Goal: Task Accomplishment & Management: Complete application form

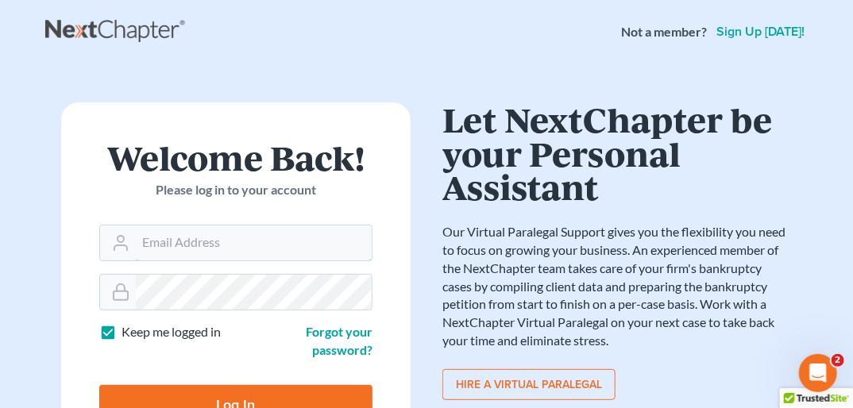
type input "[PERSON_NAME][EMAIL_ADDRESS][DOMAIN_NAME]"
click at [234, 397] on input "Log In" at bounding box center [235, 405] width 273 height 40
type input "Thinking..."
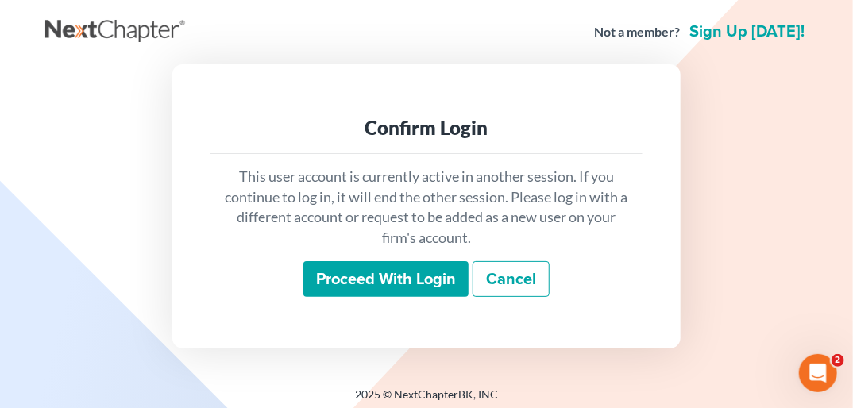
click at [370, 283] on input "Proceed with login" at bounding box center [385, 279] width 165 height 37
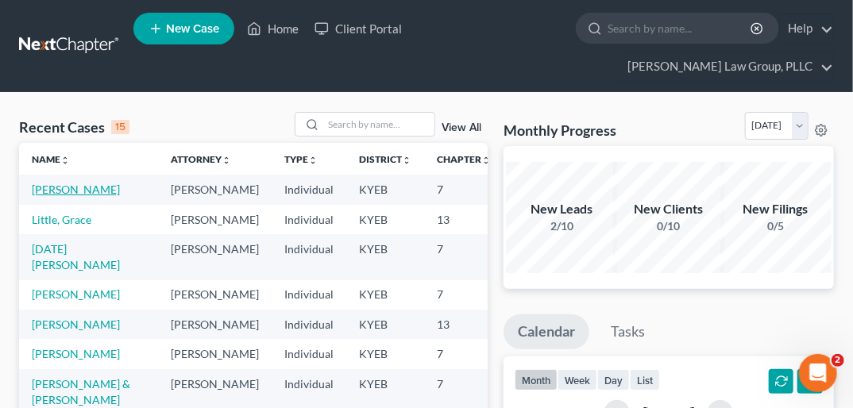
click at [41, 183] on link "[PERSON_NAME]" at bounding box center [76, 189] width 88 height 13
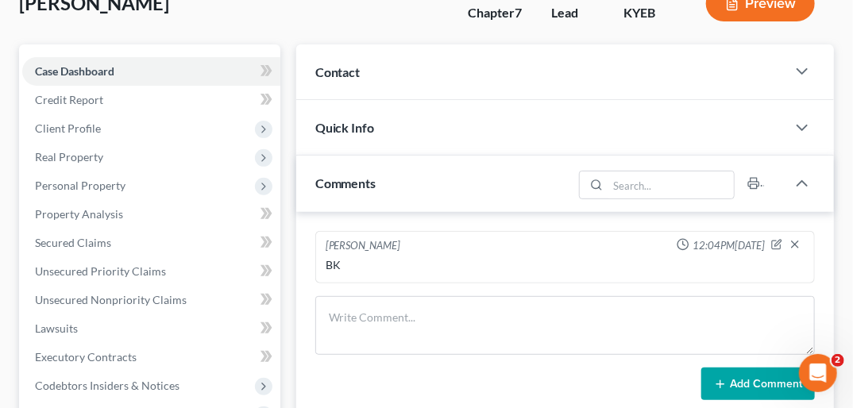
scroll to position [141, 0]
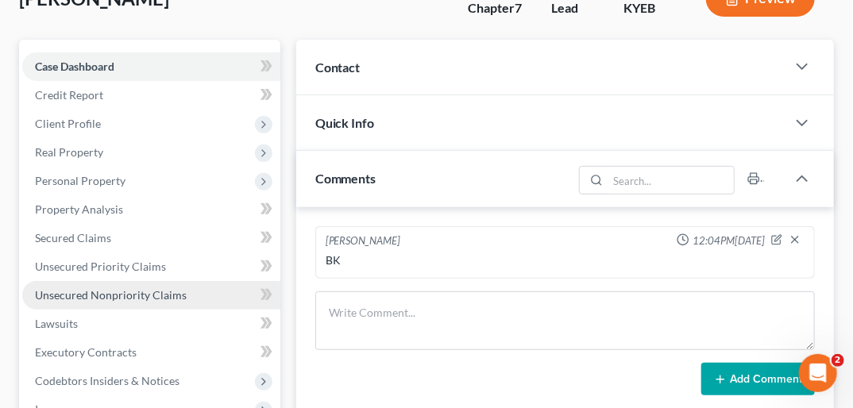
click at [117, 288] on span "Unsecured Nonpriority Claims" at bounding box center [111, 294] width 152 height 13
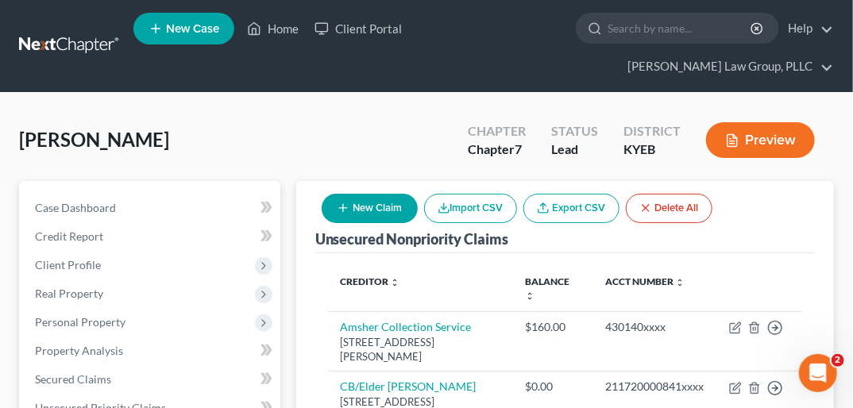
click at [372, 194] on button "New Claim" at bounding box center [369, 208] width 96 height 29
select select "0"
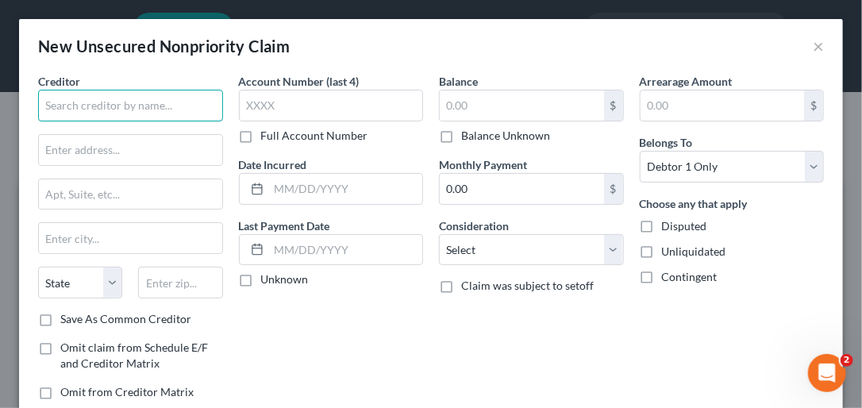
click at [105, 98] on input "text" at bounding box center [130, 106] width 185 height 32
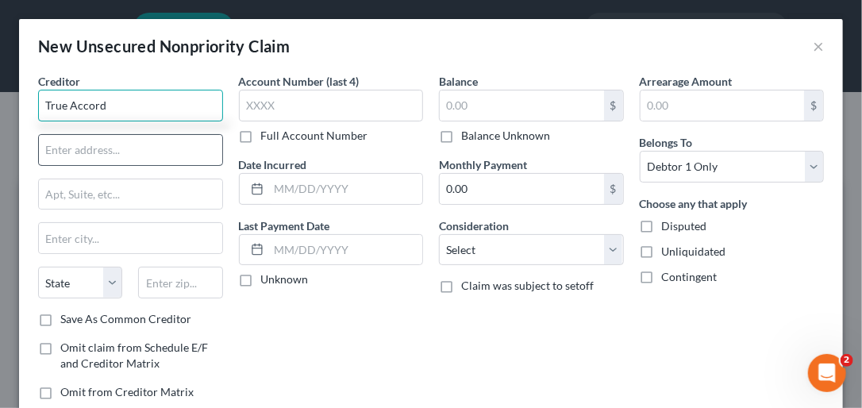
type input "True Accord"
click at [125, 153] on input "text" at bounding box center [130, 150] width 183 height 30
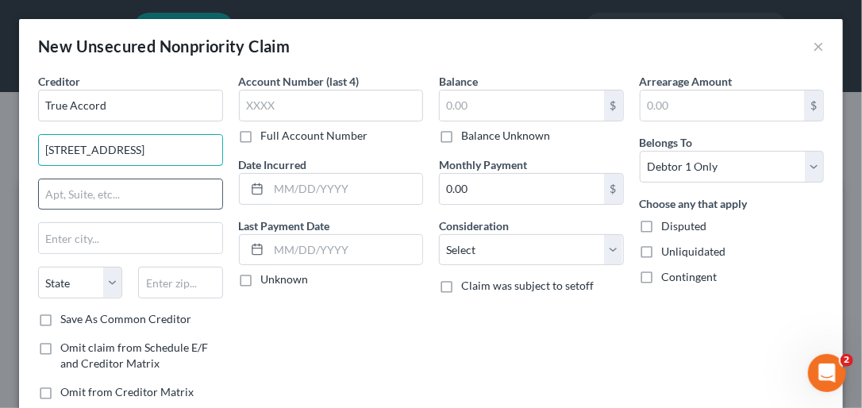
type input "16011 College Blvd"
click at [83, 184] on input "text" at bounding box center [130, 194] width 183 height 30
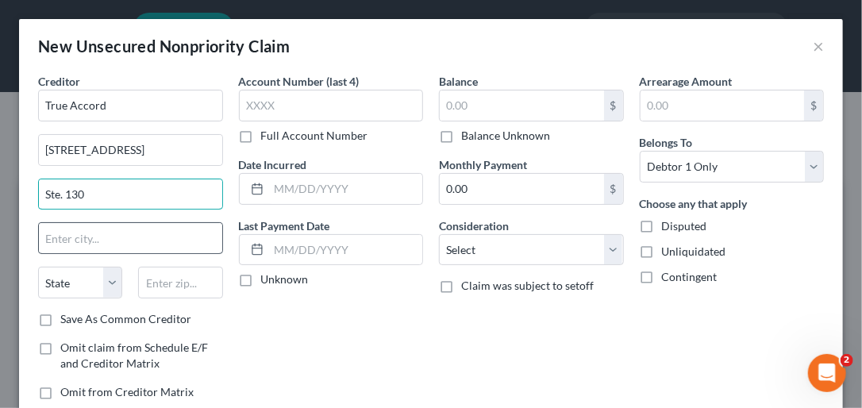
type input "Ste. 130"
click at [97, 244] on input "text" at bounding box center [130, 238] width 183 height 30
type input "Lenexa"
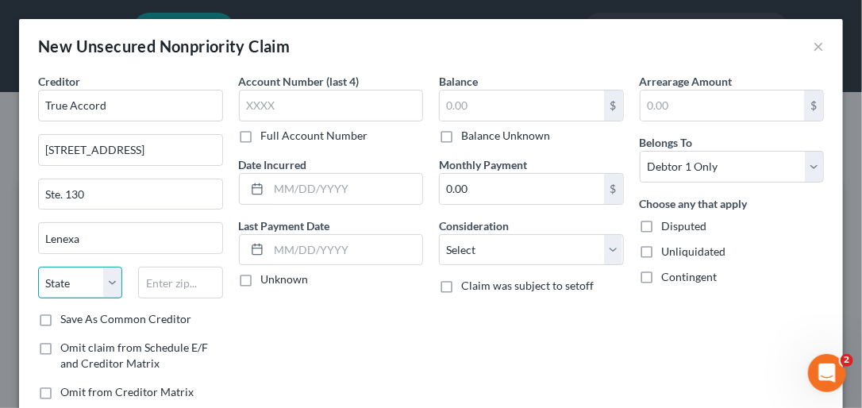
click at [112, 279] on select "State AL AK AR AZ CA CO CT DE DC FL GA GU HI ID IL IN IA KS KY LA ME MD MA MI M…" at bounding box center [80, 283] width 84 height 32
select select "18"
click at [38, 267] on select "State AL AK AR AZ CA CO CT DE DC FL GA GU HI ID IL IN IA KS KY LA ME MD MA MI M…" at bounding box center [80, 283] width 84 height 32
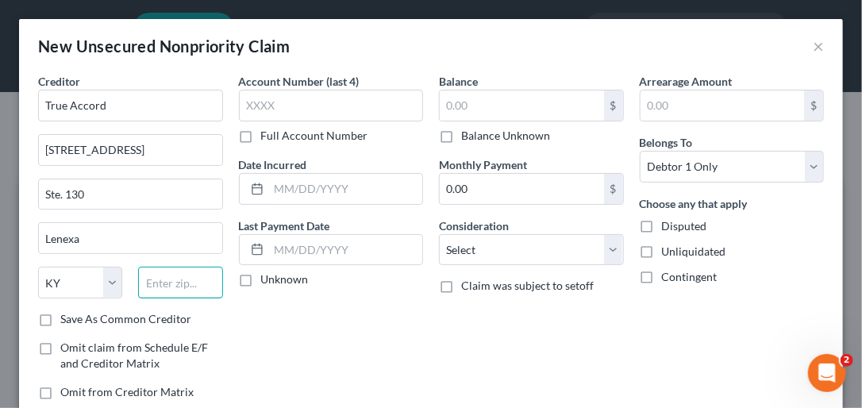
click at [167, 278] on input "text" at bounding box center [180, 283] width 84 height 32
type input "66219"
type input "Shawnee Mission"
select select "17"
click at [60, 314] on label "Save As Common Creditor" at bounding box center [125, 319] width 131 height 16
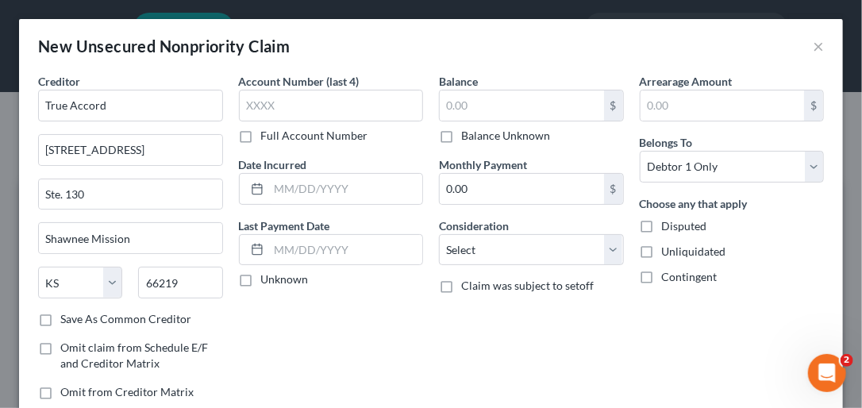
click at [67, 314] on input "Save As Common Creditor" at bounding box center [72, 316] width 10 height 10
checkbox input "true"
click at [261, 133] on label "Full Account Number" at bounding box center [314, 136] width 107 height 16
click at [268, 133] on input "Full Account Number" at bounding box center [273, 133] width 10 height 10
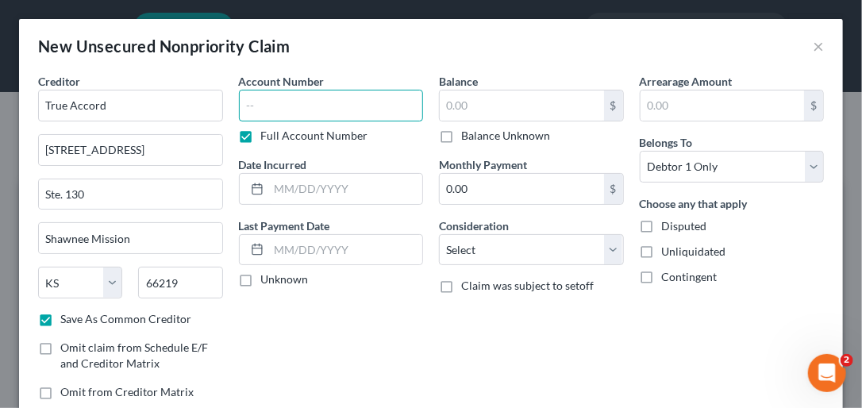
click at [257, 106] on input "text" at bounding box center [331, 106] width 185 height 32
type input "47-88-6427-61565"
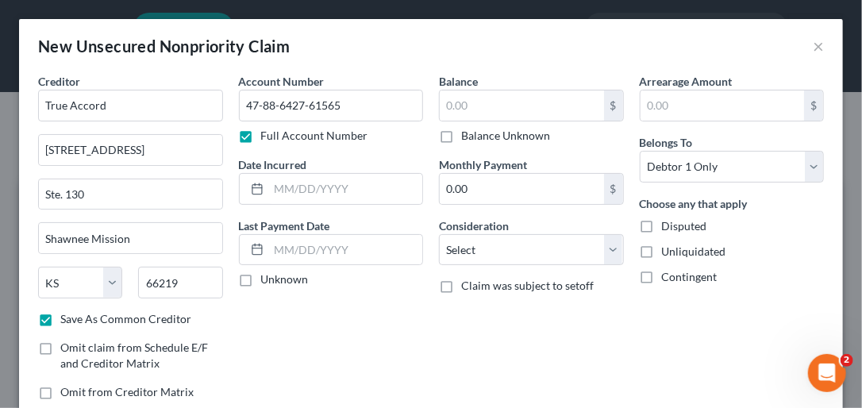
click at [261, 275] on label "Unknown" at bounding box center [285, 279] width 48 height 16
click at [268, 275] on input "Unknown" at bounding box center [273, 276] width 10 height 10
checkbox input "true"
click at [461, 133] on label "Balance Unknown" at bounding box center [505, 136] width 89 height 16
click at [468, 133] on input "Balance Unknown" at bounding box center [473, 133] width 10 height 10
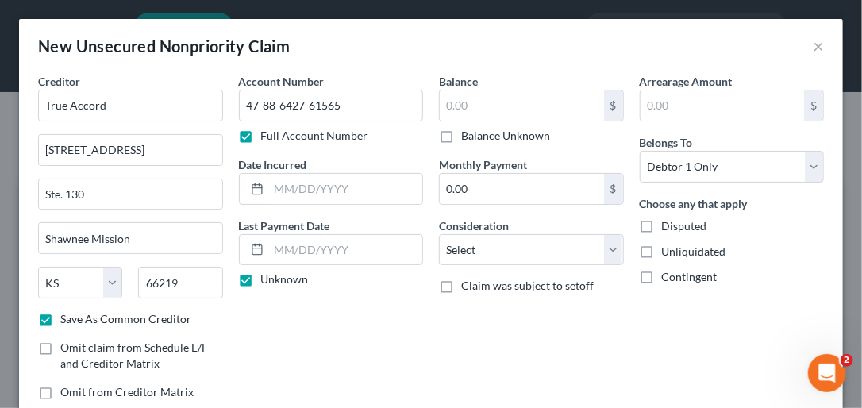
checkbox input "true"
type input "0.00"
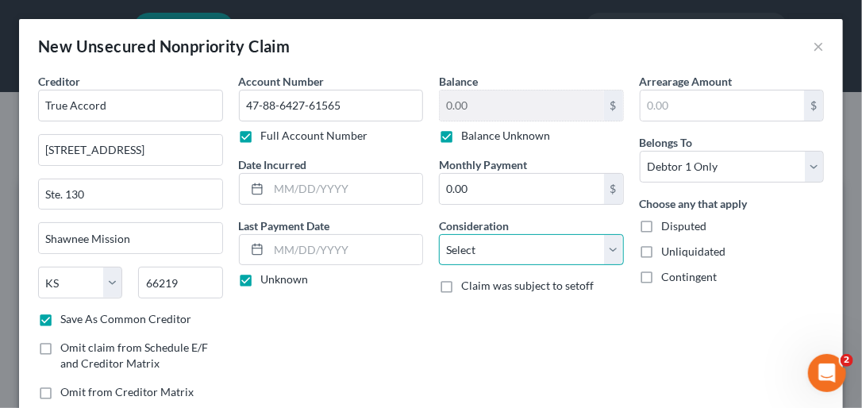
click at [606, 248] on select "Select Cable / Satellite Services Collection Agency Credit Card Debt Debt Couns…" at bounding box center [531, 250] width 185 height 32
select select "14"
click at [439, 234] on select "Select Cable / Satellite Services Collection Agency Credit Card Debt Debt Couns…" at bounding box center [531, 250] width 185 height 32
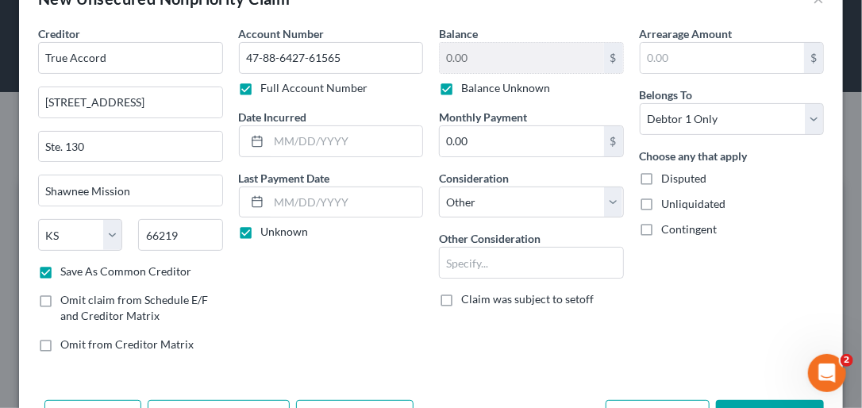
scroll to position [103, 0]
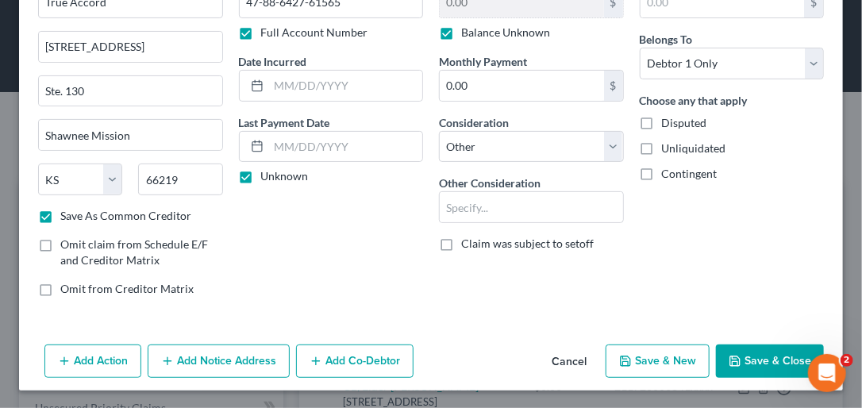
click at [673, 362] on button "Save & New" at bounding box center [658, 361] width 104 height 33
checkbox input "false"
select select "0"
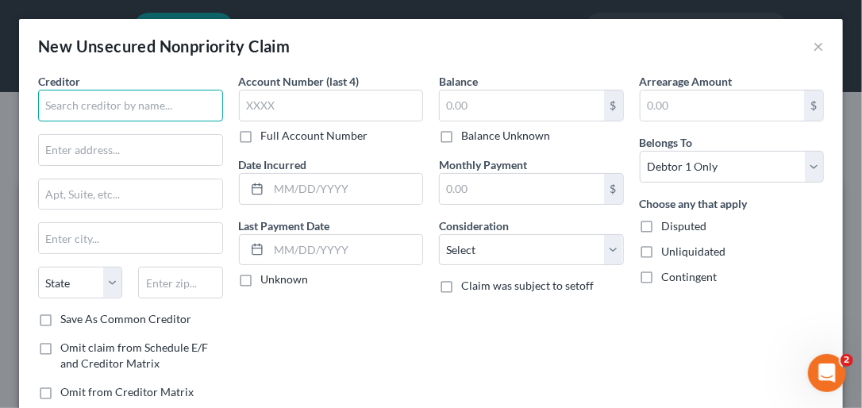
click at [60, 100] on input "text" at bounding box center [130, 106] width 185 height 32
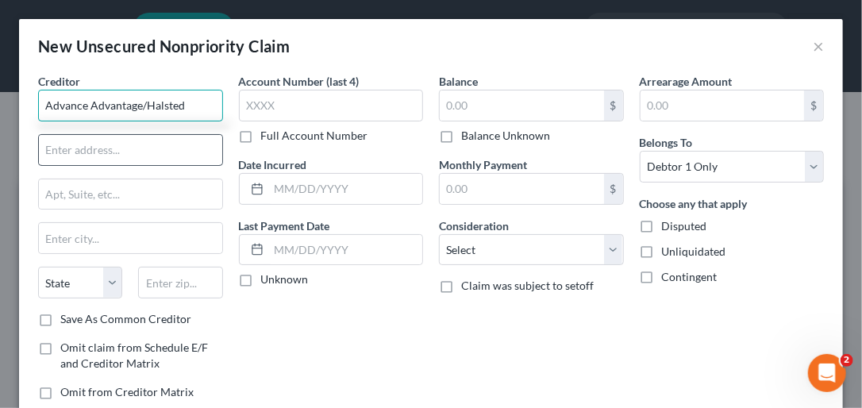
type input "Advance Advantage/Halsted"
click at [56, 148] on input "text" at bounding box center [130, 150] width 183 height 30
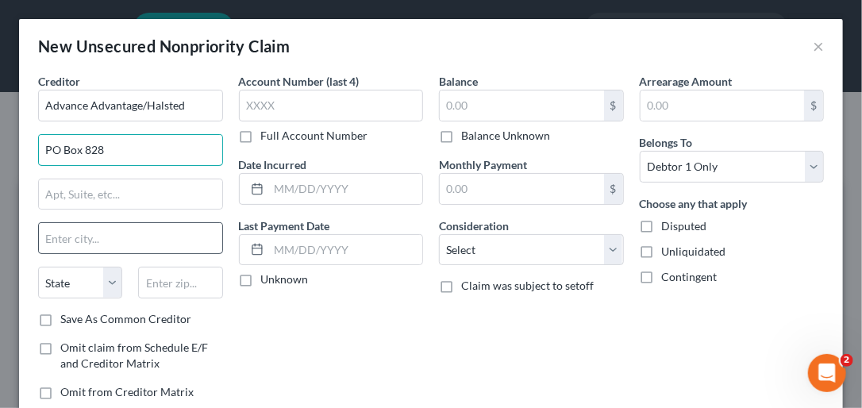
type input "PO Box 828"
click at [58, 237] on input "text" at bounding box center [130, 238] width 183 height 30
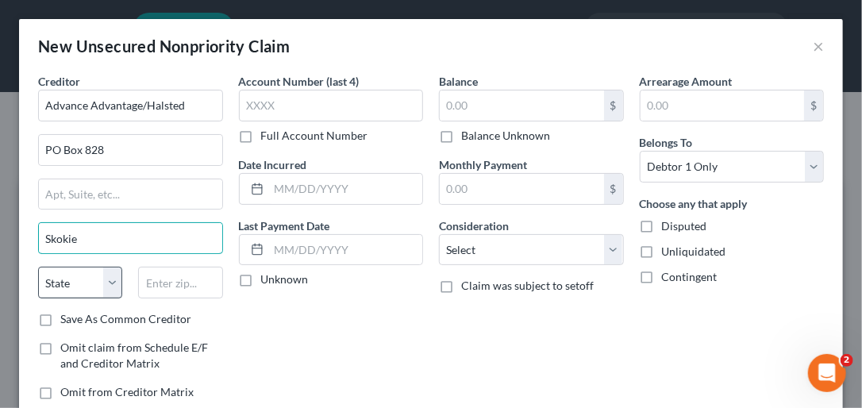
type input "Skokie"
click at [105, 279] on select "State AL AK AR AZ CA CO CT DE DC FL GA GU HI ID IL IN IA KS KY LA ME MD MA MI M…" at bounding box center [80, 283] width 84 height 32
select select "14"
click at [38, 267] on select "State AL AK AR AZ CA CO CT DE DC FL GA GU HI ID IL IN IA KS KY LA ME MD MA MI M…" at bounding box center [80, 283] width 84 height 32
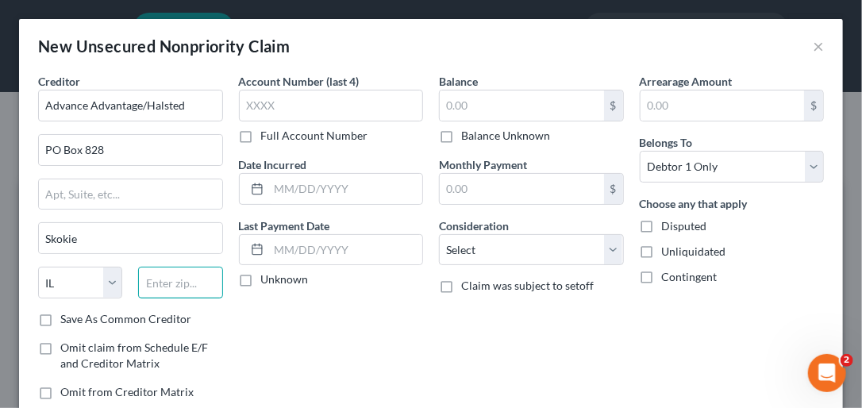
click at [175, 272] on input "text" at bounding box center [180, 283] width 84 height 32
type input "60076"
click at [261, 134] on label "Full Account Number" at bounding box center [314, 136] width 107 height 16
click at [268, 134] on input "Full Account Number" at bounding box center [273, 133] width 10 height 10
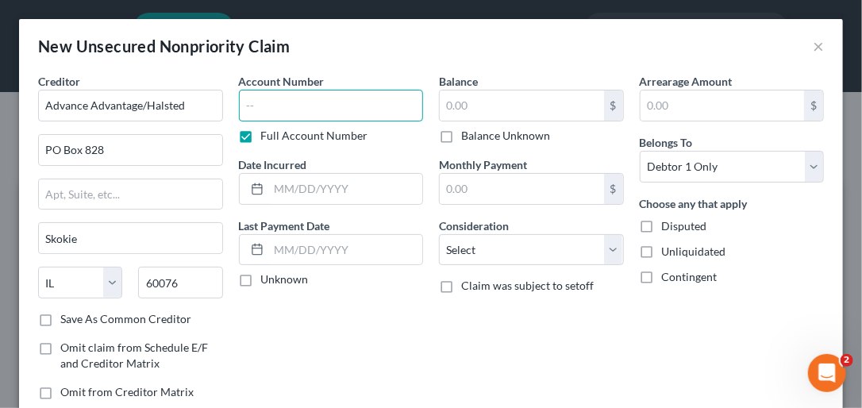
click at [248, 111] on input "text" at bounding box center [331, 106] width 185 height 32
type input "2024-232047"
click at [261, 276] on label "Unknown" at bounding box center [285, 279] width 48 height 16
click at [268, 276] on input "Unknown" at bounding box center [273, 276] width 10 height 10
checkbox input "true"
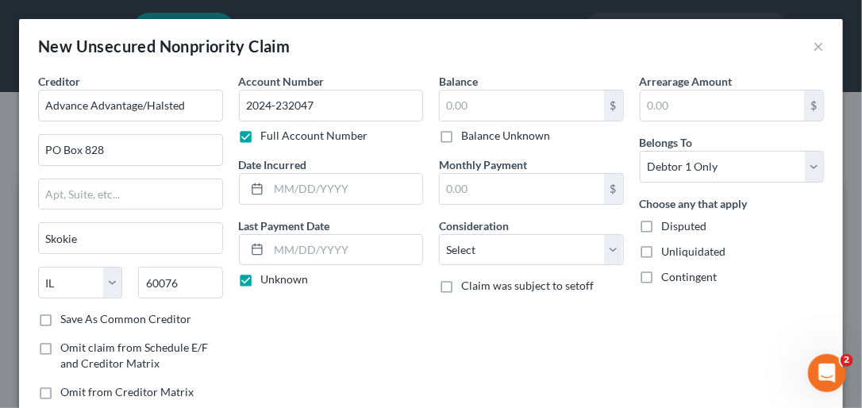
click at [461, 134] on label "Balance Unknown" at bounding box center [505, 136] width 89 height 16
click at [468, 134] on input "Balance Unknown" at bounding box center [473, 133] width 10 height 10
checkbox input "true"
type input "0.00"
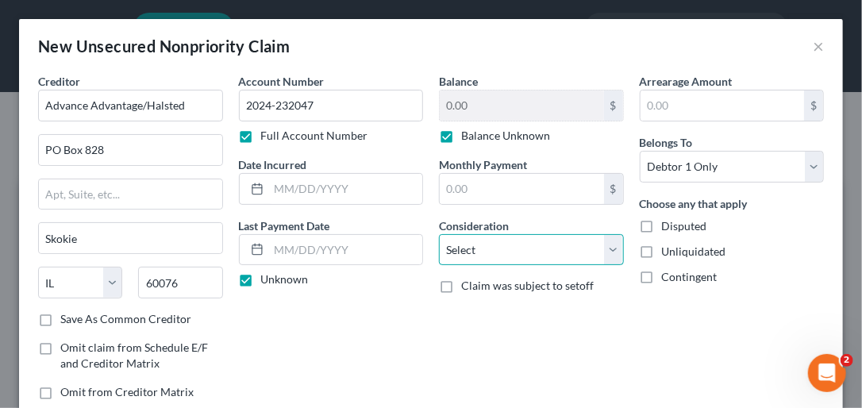
click at [612, 246] on select "Select Cable / Satellite Services Collection Agency Credit Card Debt Debt Couns…" at bounding box center [531, 250] width 185 height 32
select select "14"
click at [439, 234] on select "Select Cable / Satellite Services Collection Agency Credit Card Debt Debt Couns…" at bounding box center [531, 250] width 185 height 32
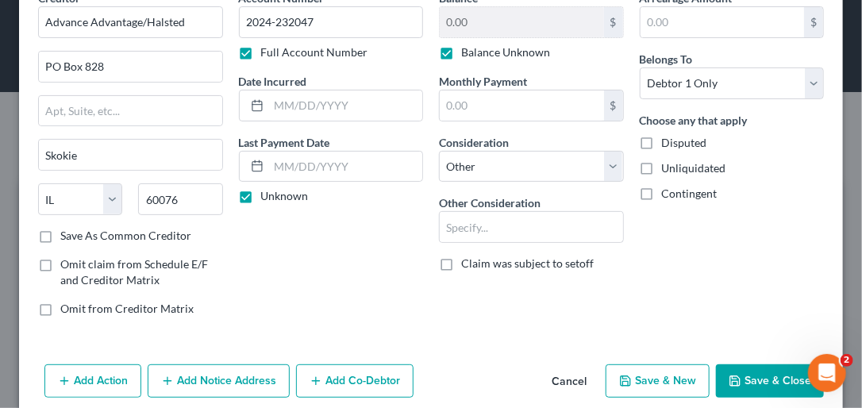
scroll to position [84, 0]
click at [642, 384] on button "Save & New" at bounding box center [658, 380] width 104 height 33
select select "0"
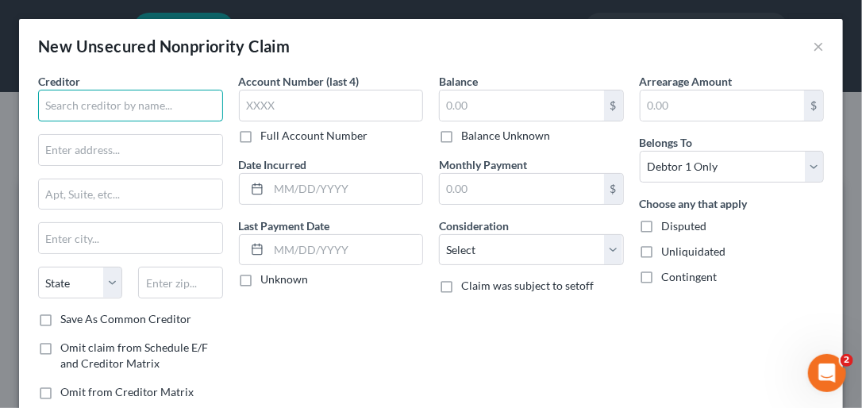
click at [79, 107] on input "text" at bounding box center [130, 106] width 185 height 32
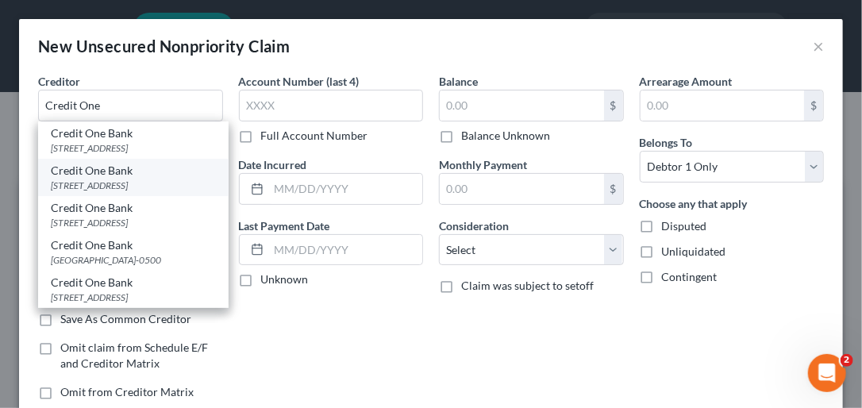
click at [117, 192] on div "PO Box 98873, Las Vegas, NV 89193" at bounding box center [133, 185] width 165 height 13
type input "Credit One Bank"
type input "PO Box 98873"
type input "Las Vegas"
select select "31"
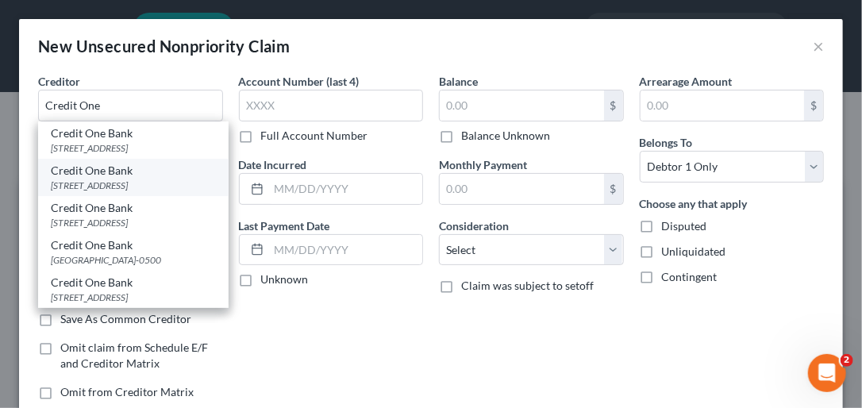
type input "89193"
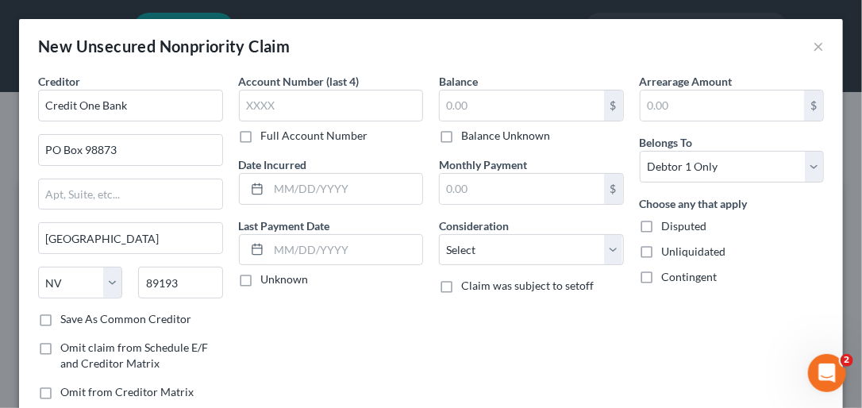
click at [60, 314] on label "Save As Common Creditor" at bounding box center [125, 319] width 131 height 16
click at [67, 314] on input "Save As Common Creditor" at bounding box center [72, 316] width 10 height 10
checkbox input "true"
click at [261, 277] on label "Unknown" at bounding box center [285, 279] width 48 height 16
click at [268, 277] on input "Unknown" at bounding box center [273, 276] width 10 height 10
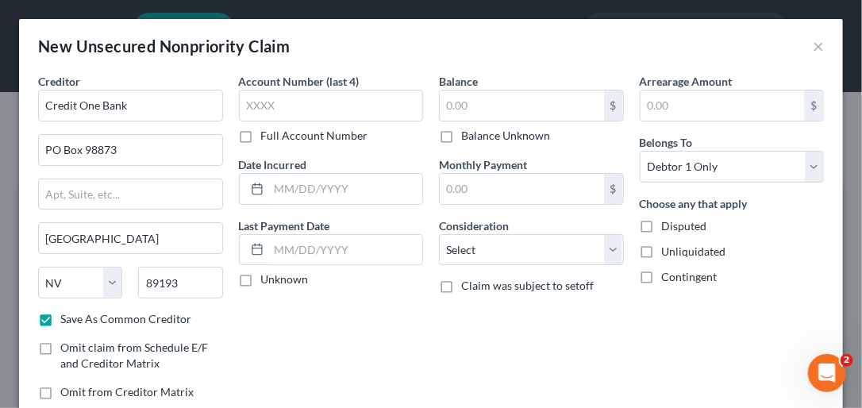
checkbox input "true"
click at [461, 135] on label "Balance Unknown" at bounding box center [505, 136] width 89 height 16
click at [468, 135] on input "Balance Unknown" at bounding box center [473, 133] width 10 height 10
checkbox input "true"
type input "0.00"
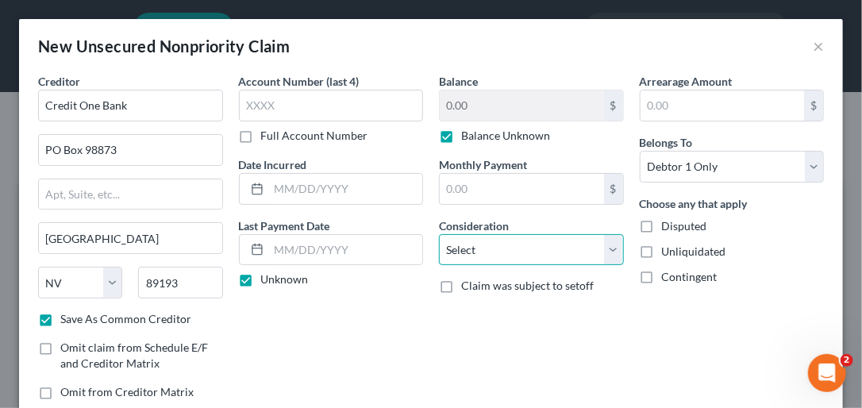
click at [610, 244] on select "Select Cable / Satellite Services Collection Agency Credit Card Debt Debt Couns…" at bounding box center [531, 250] width 185 height 32
select select "14"
click at [439, 234] on select "Select Cable / Satellite Services Collection Agency Credit Card Debt Debt Couns…" at bounding box center [531, 250] width 185 height 32
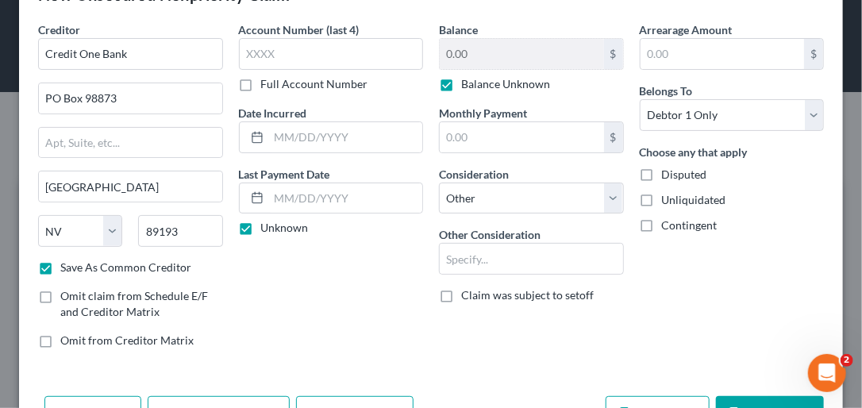
scroll to position [103, 0]
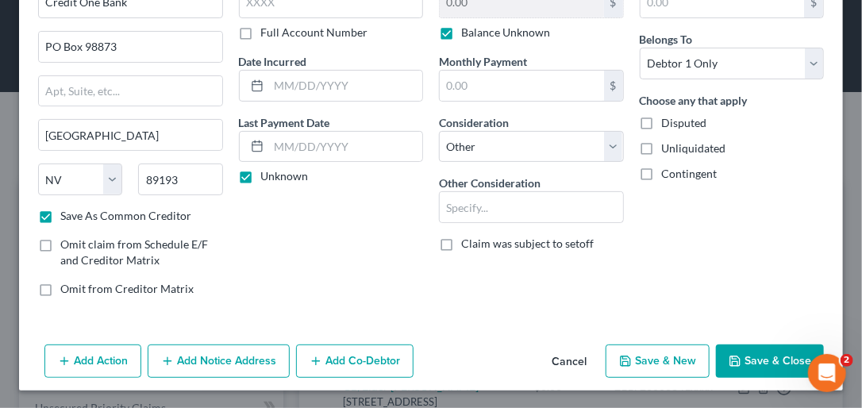
click at [665, 365] on button "Save & New" at bounding box center [658, 361] width 104 height 33
checkbox input "false"
select select "0"
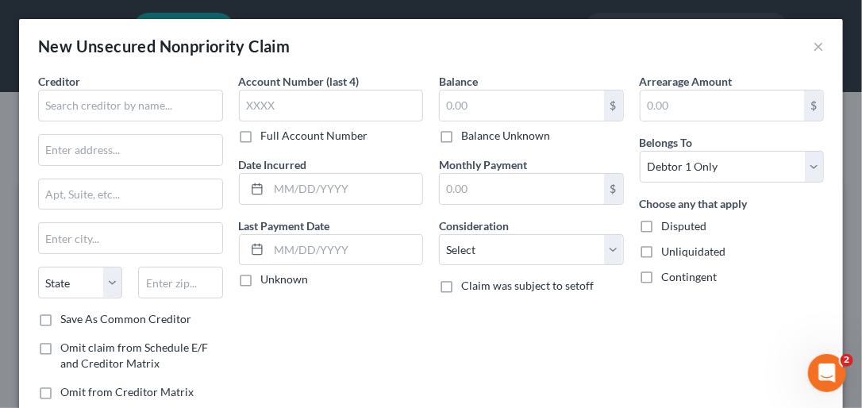
type input "0.00"
click at [107, 110] on input "text" at bounding box center [130, 106] width 185 height 32
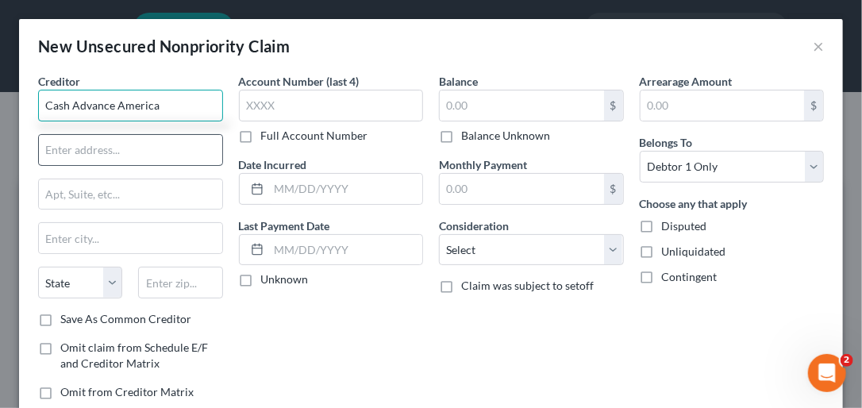
type input "Cash Advance America"
click at [92, 145] on input "text" at bounding box center [130, 150] width 183 height 30
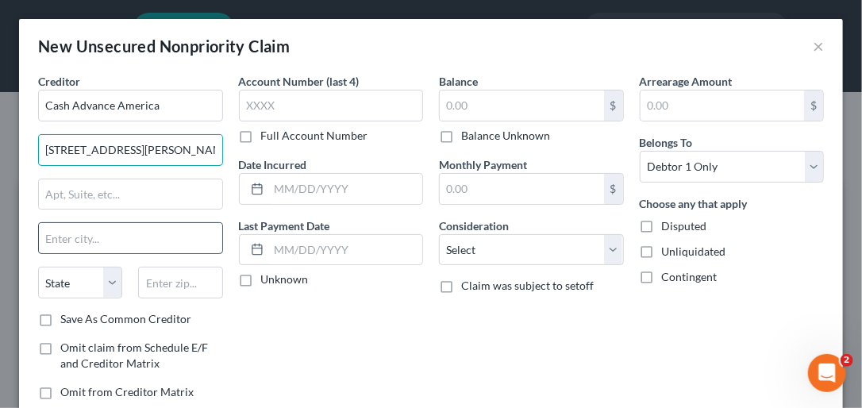
type input "322 Rhett St."
click at [124, 243] on input "text" at bounding box center [130, 238] width 183 height 30
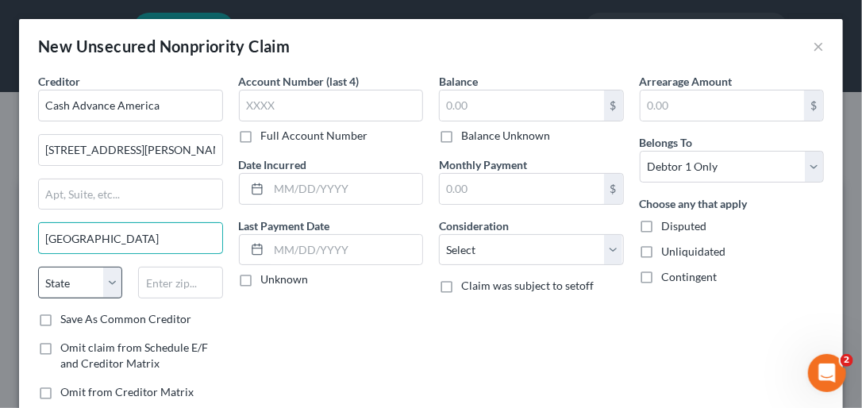
type input "Greenville"
click at [112, 279] on select "State AL AK AR AZ CA CO CT DE DC FL GA GU HI ID IL IN IA KS KY LA ME MD MA MI M…" at bounding box center [80, 283] width 84 height 32
select select "42"
click at [38, 267] on select "State AL AK AR AZ CA CO CT DE DC FL GA GU HI ID IL IN IA KS KY LA ME MD MA MI M…" at bounding box center [80, 283] width 84 height 32
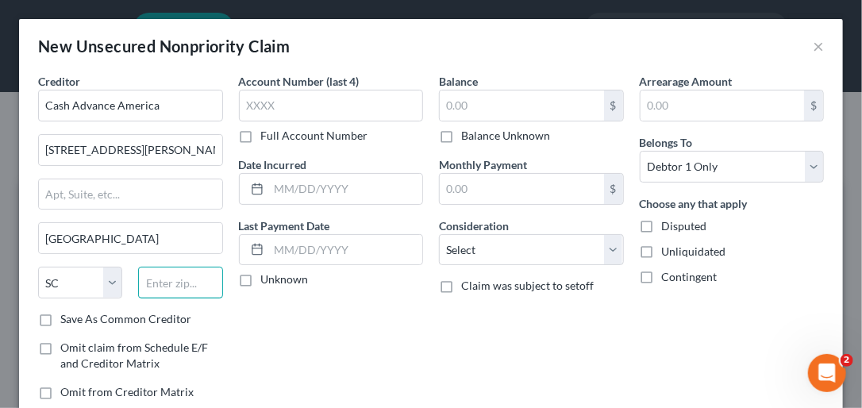
click at [164, 285] on input "text" at bounding box center [180, 283] width 84 height 32
type input "29601"
click at [60, 318] on label "Save As Common Creditor" at bounding box center [125, 319] width 131 height 16
click at [67, 318] on input "Save As Common Creditor" at bounding box center [72, 316] width 10 height 10
checkbox input "true"
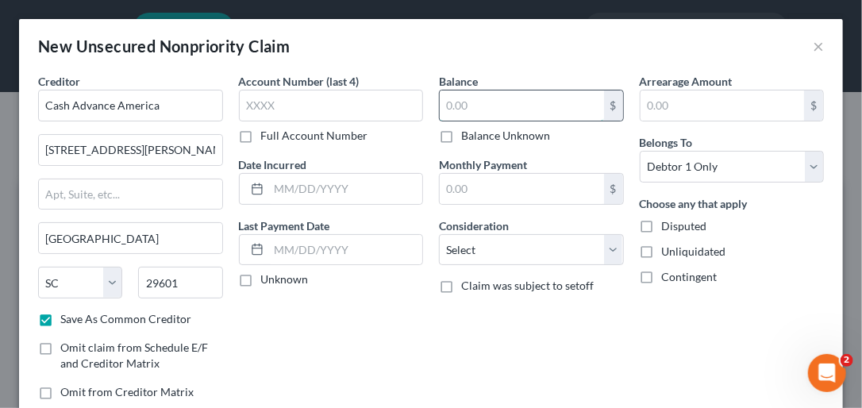
click at [444, 96] on input "text" at bounding box center [522, 105] width 164 height 30
type input "638.00"
click at [261, 133] on label "Full Account Number" at bounding box center [314, 136] width 107 height 16
click at [268, 133] on input "Full Account Number" at bounding box center [273, 133] width 10 height 10
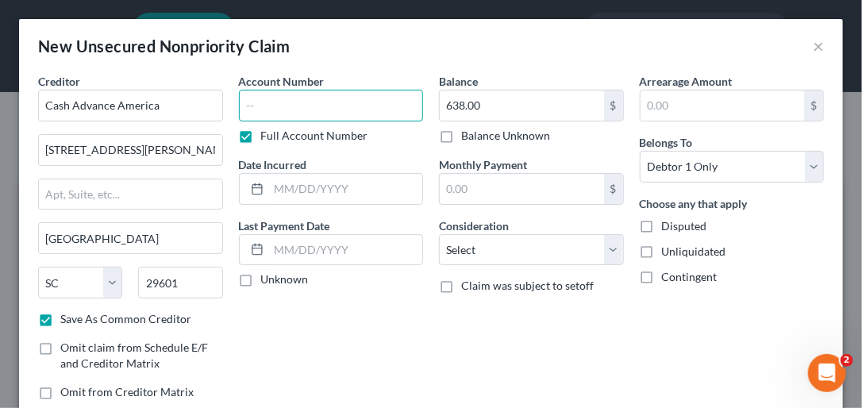
click at [254, 107] on input "text" at bounding box center [331, 106] width 185 height 32
type input "03:14-cv389645-LTB-BH"
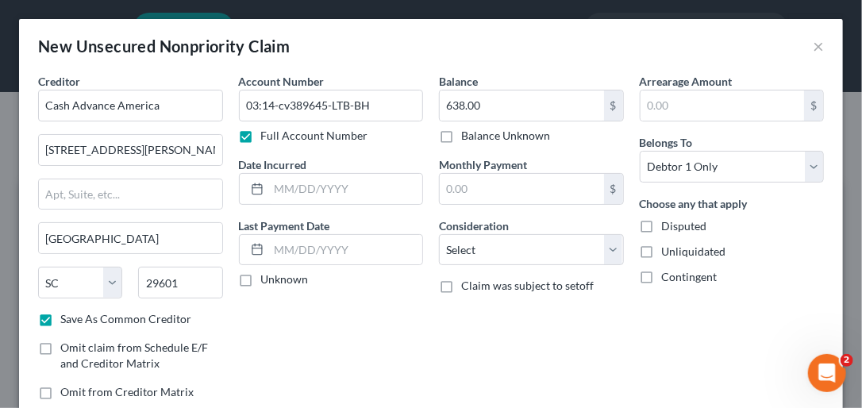
click at [261, 280] on label "Unknown" at bounding box center [285, 279] width 48 height 16
click at [268, 280] on input "Unknown" at bounding box center [273, 276] width 10 height 10
checkbox input "true"
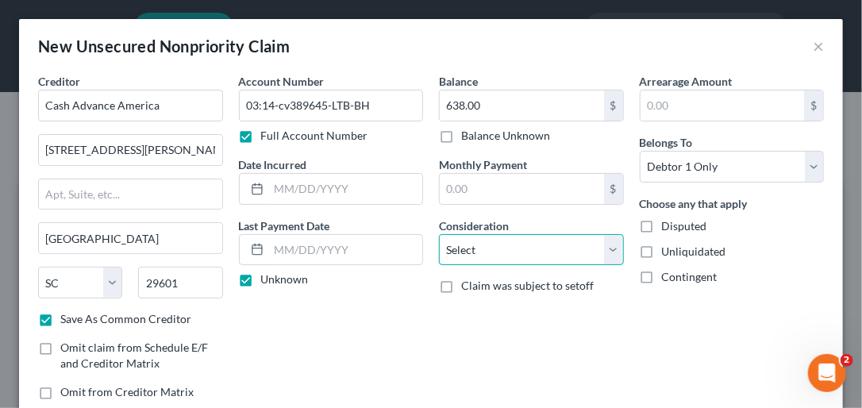
click at [608, 247] on select "Select Cable / Satellite Services Collection Agency Credit Card Debt Debt Couns…" at bounding box center [531, 250] width 185 height 32
select select "14"
click at [439, 234] on select "Select Cable / Satellite Services Collection Agency Credit Card Debt Debt Couns…" at bounding box center [531, 250] width 185 height 32
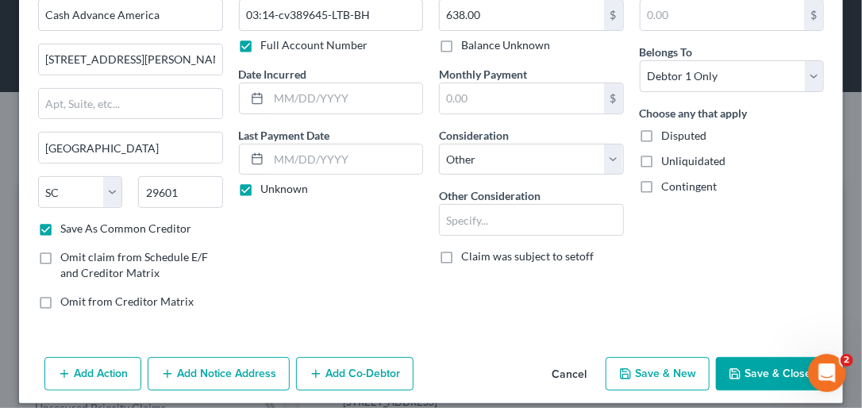
scroll to position [102, 0]
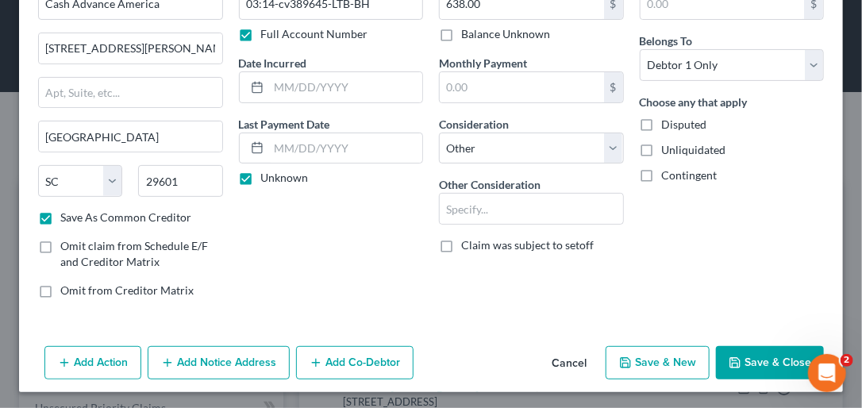
click at [657, 362] on button "Save & New" at bounding box center [658, 362] width 104 height 33
checkbox input "false"
select select "0"
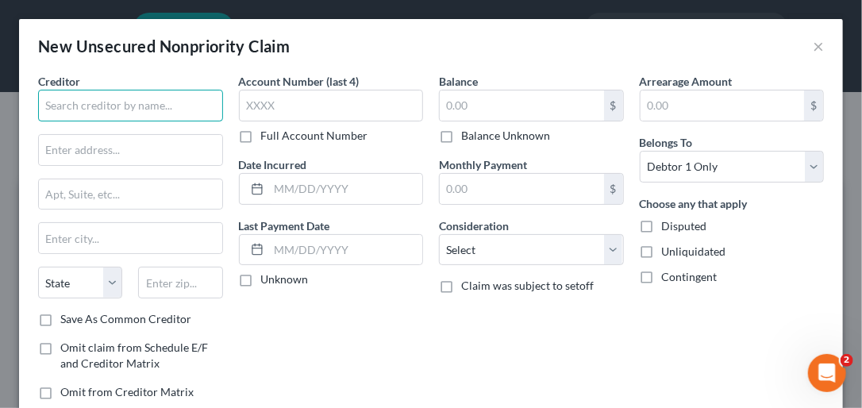
click at [102, 108] on input "text" at bounding box center [130, 106] width 185 height 32
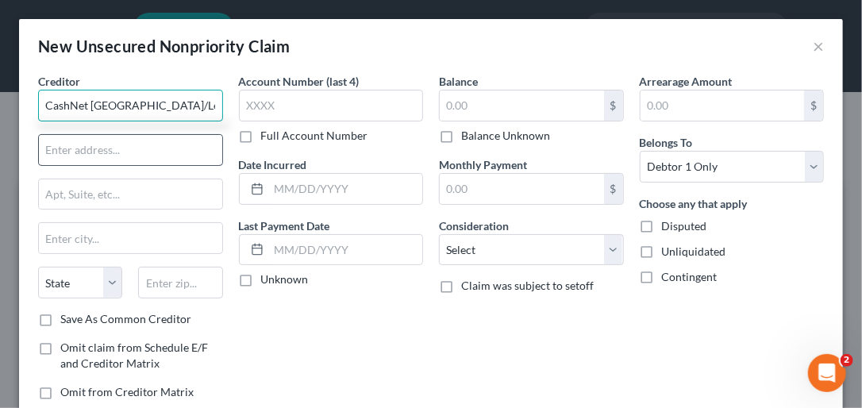
type input "CashNet USA/Legal Dept"
click at [116, 149] on input "text" at bounding box center [130, 150] width 183 height 30
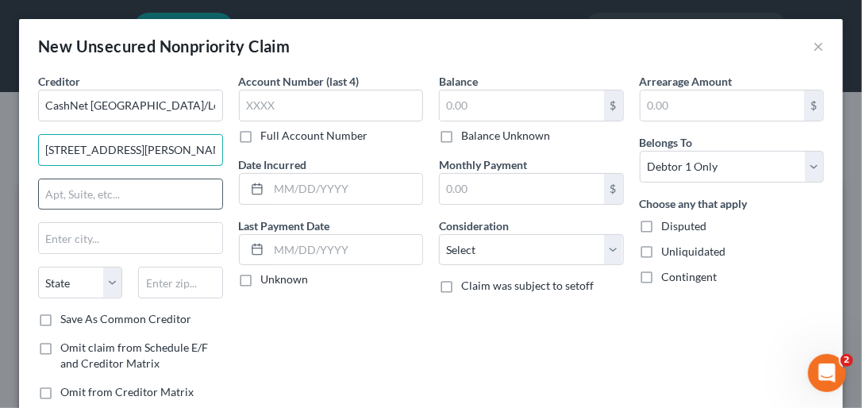
type input "175 W Jackson Blvd"
click at [117, 194] on input "text" at bounding box center [130, 194] width 183 height 30
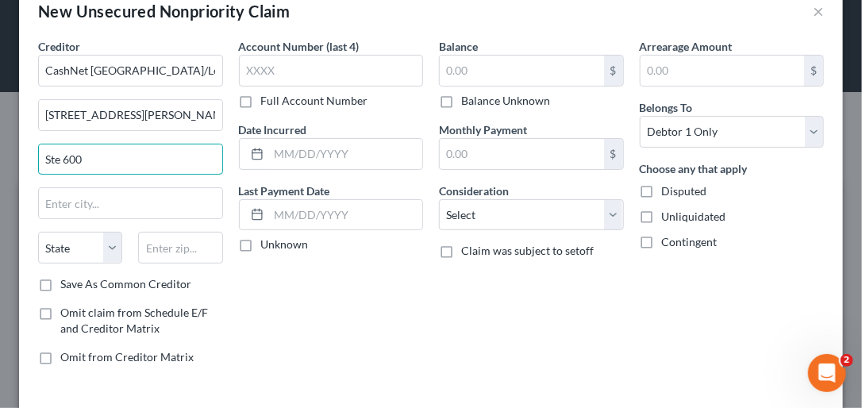
scroll to position [64, 0]
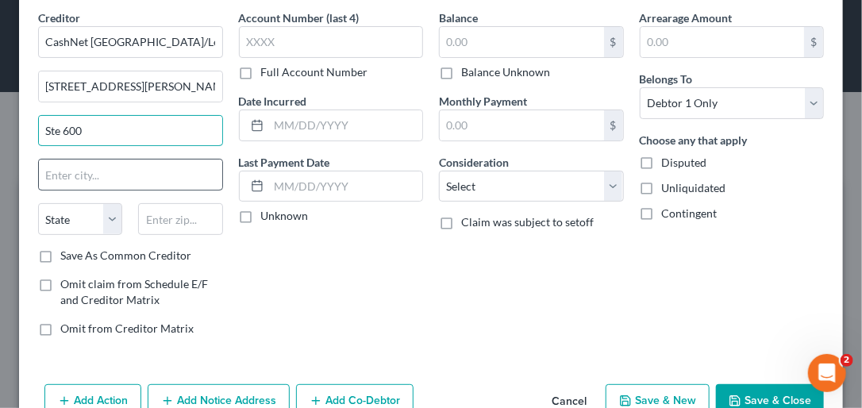
type input "Ste 600"
click at [111, 164] on input "text" at bounding box center [130, 175] width 183 height 30
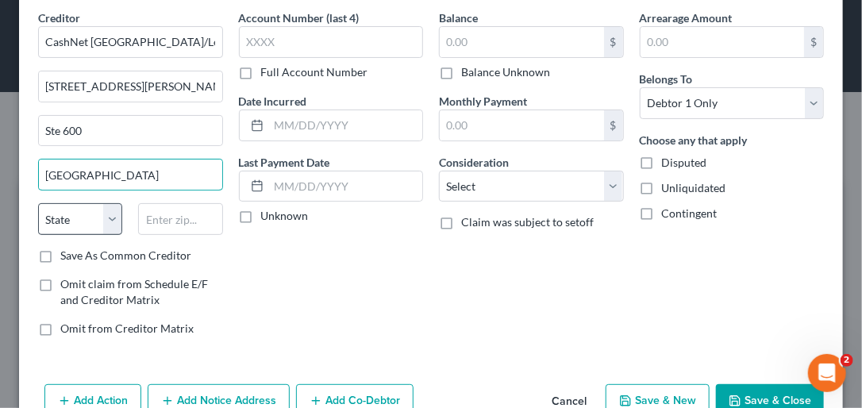
type input "Chicago"
click at [108, 221] on select "State AL AK AR AZ CA CO CT DE DC FL GA GU HI ID IL IN IA KS KY LA ME MD MA MI M…" at bounding box center [80, 219] width 84 height 32
select select "14"
click at [38, 203] on select "State AL AK AR AZ CA CO CT DE DC FL GA GU HI ID IL IN IA KS KY LA ME MD MA MI M…" at bounding box center [80, 219] width 84 height 32
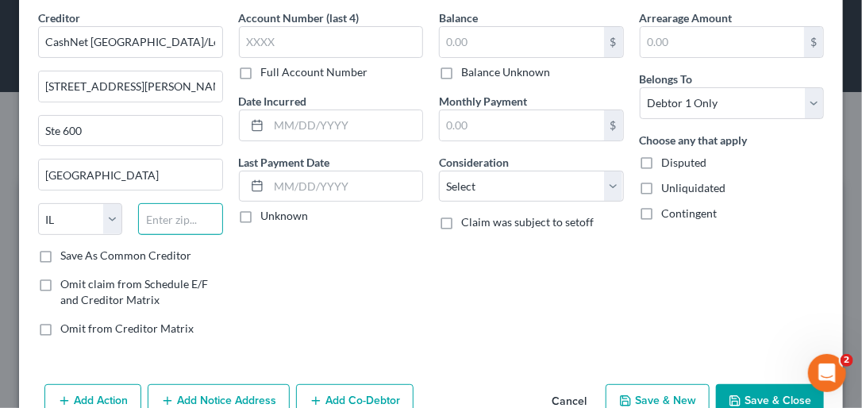
click at [180, 218] on input "text" at bounding box center [180, 219] width 84 height 32
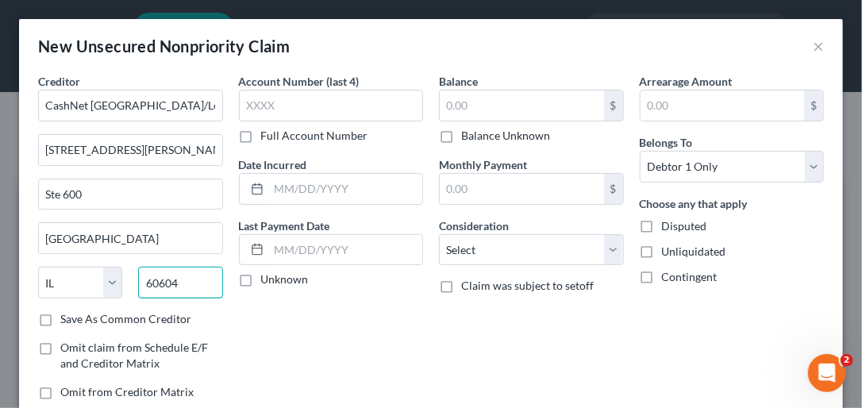
type input "60604"
click at [60, 315] on label "Save As Common Creditor" at bounding box center [125, 319] width 131 height 16
click at [67, 315] on input "Save As Common Creditor" at bounding box center [72, 316] width 10 height 10
checkbox input "true"
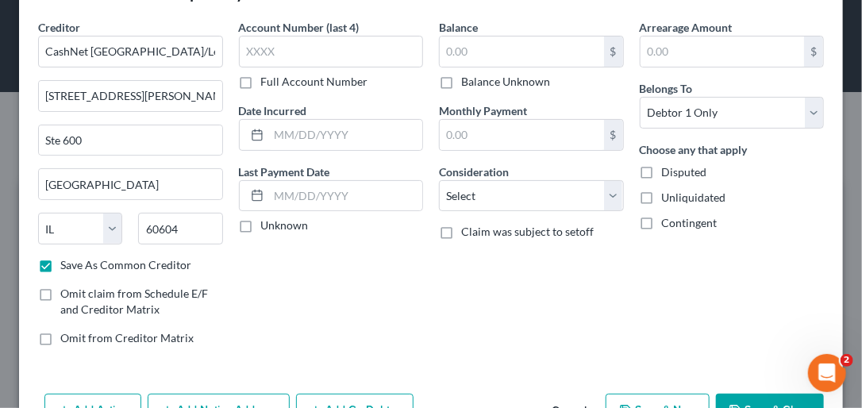
scroll to position [103, 0]
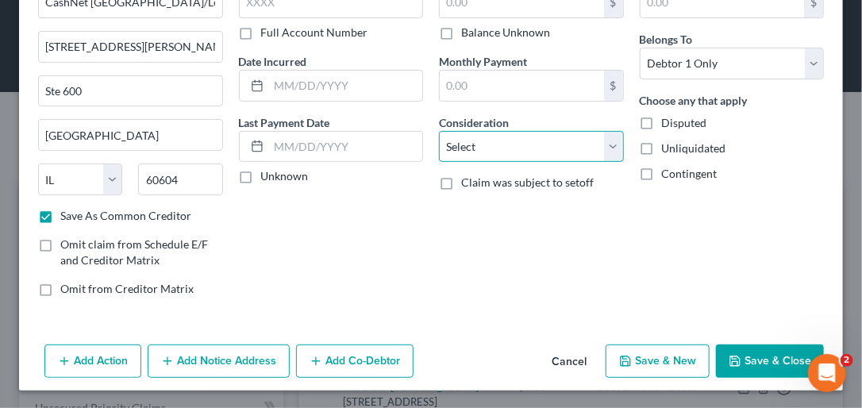
click at [603, 143] on select "Select Cable / Satellite Services Collection Agency Credit Card Debt Debt Couns…" at bounding box center [531, 147] width 185 height 32
select select "14"
click at [439, 131] on select "Select Cable / Satellite Services Collection Agency Credit Card Debt Debt Couns…" at bounding box center [531, 147] width 185 height 32
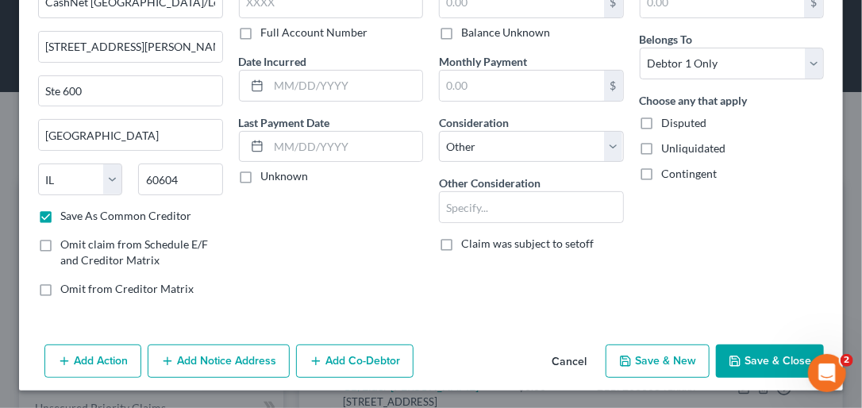
click at [652, 357] on button "Save & New" at bounding box center [658, 361] width 104 height 33
checkbox input "false"
type input "0.00"
select select "0"
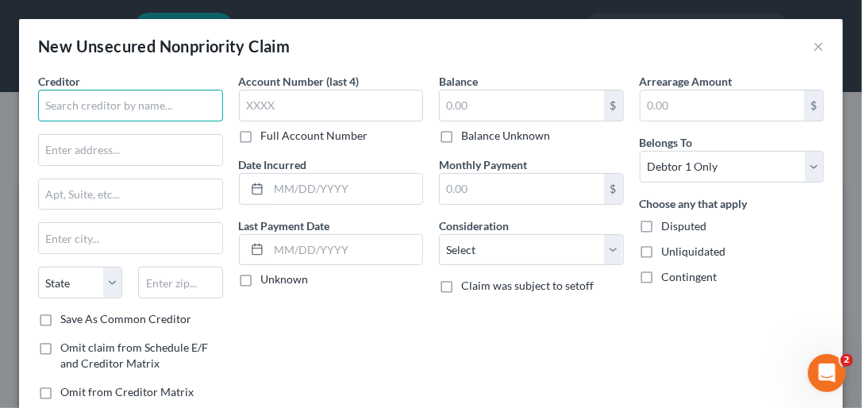
click at [77, 105] on input "text" at bounding box center [130, 106] width 185 height 32
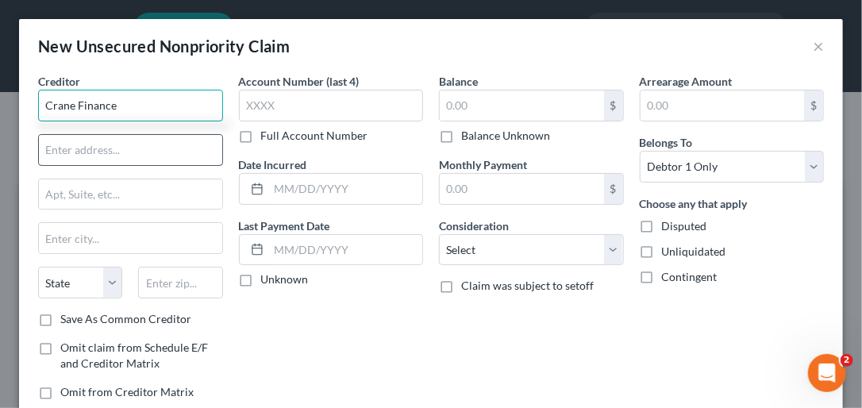
type input "Crane Finance"
click at [79, 151] on input "text" at bounding box center [130, 150] width 183 height 30
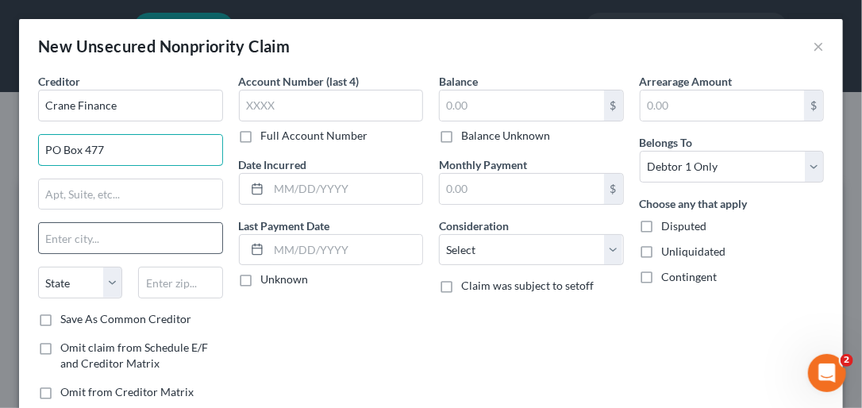
type input "PO Box 477"
click at [110, 238] on input "text" at bounding box center [130, 238] width 183 height 30
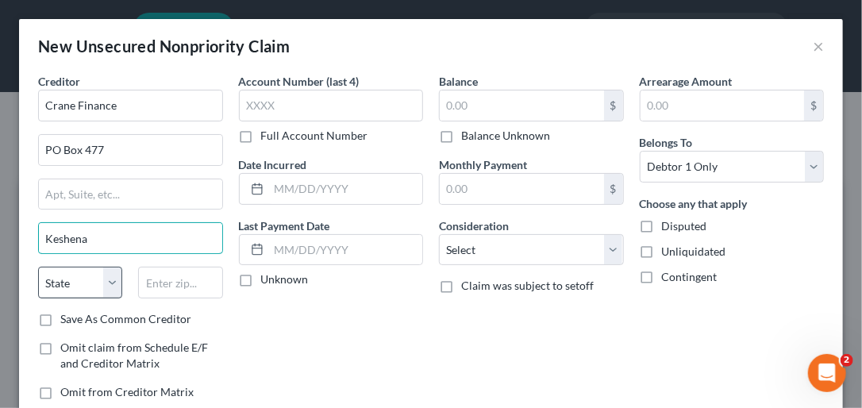
type input "Keshena"
click at [109, 279] on select "State AL AK AR AZ CA CO CT DE DC FL GA GU HI ID IL IN IA KS KY LA ME MD MA MI M…" at bounding box center [80, 283] width 84 height 32
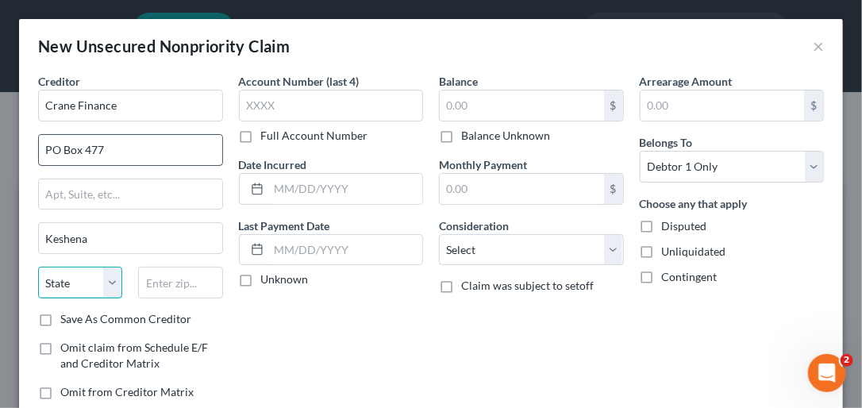
select select "52"
click at [38, 267] on select "State AL AK AR AZ CA CO CT DE DC FL GA GU HI ID IL IN IA KS KY LA ME MD MA MI M…" at bounding box center [80, 283] width 84 height 32
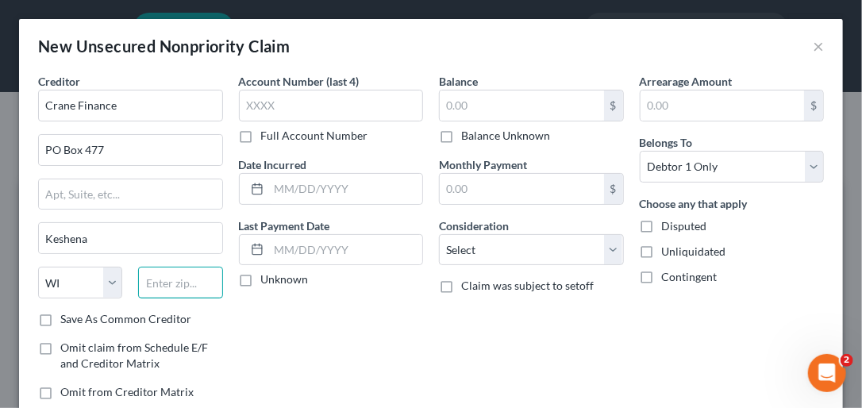
click at [180, 286] on input "text" at bounding box center [180, 283] width 84 height 32
type input "54135"
click at [60, 317] on label "Save As Common Creditor" at bounding box center [125, 319] width 131 height 16
click at [67, 317] on input "Save As Common Creditor" at bounding box center [72, 316] width 10 height 10
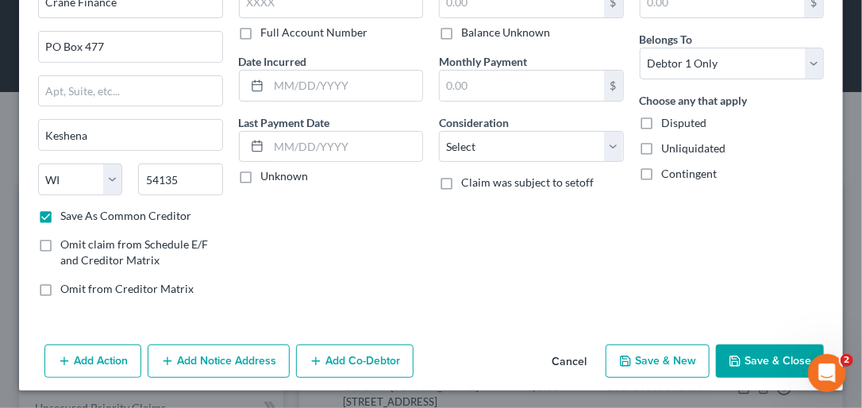
click at [619, 360] on icon "button" at bounding box center [625, 361] width 13 height 13
checkbox input "false"
select select "0"
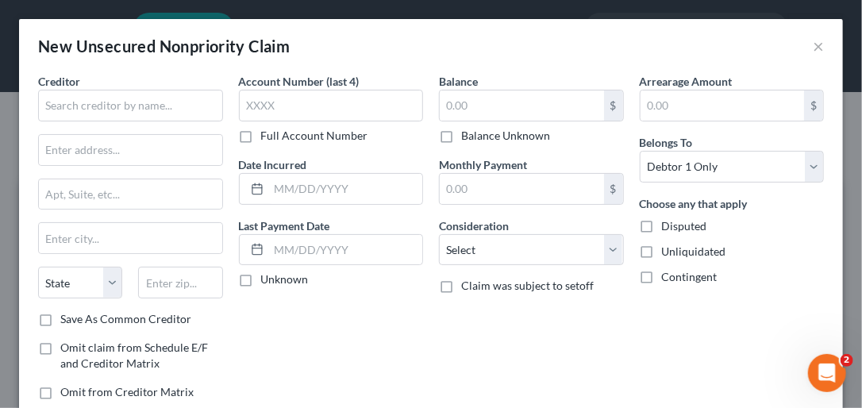
type input "0.00"
click at [82, 107] on input "text" at bounding box center [130, 106] width 185 height 32
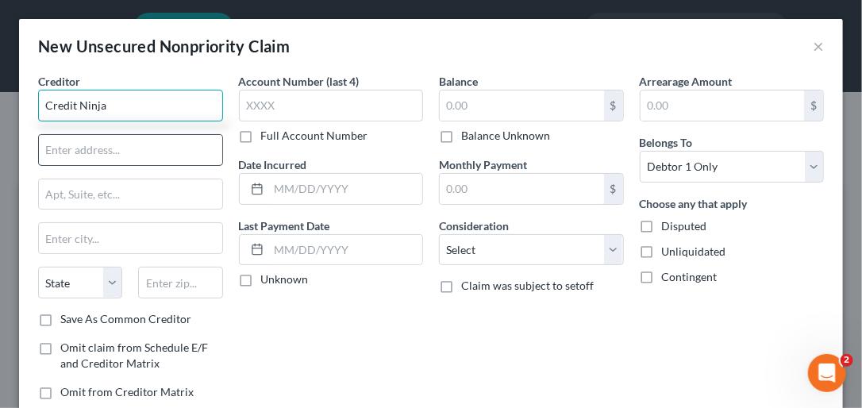
type input "Credit Ninja"
click at [94, 156] on input "text" at bounding box center [130, 150] width 183 height 30
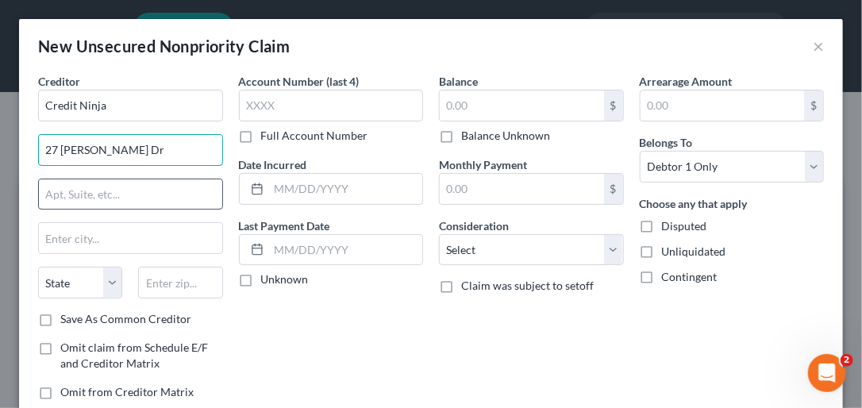
type input "27 N. Wacker Dr"
click at [99, 191] on input "text" at bounding box center [130, 194] width 183 height 30
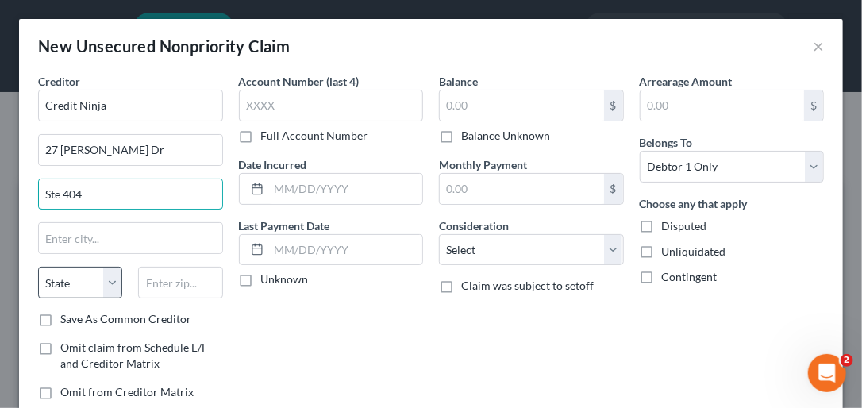
type input "Ste 404"
click at [114, 273] on select "State AL AK AR AZ CA CO CT DE DC FL GA GU HI ID IL IN IA KS KY LA ME MD MA MI M…" at bounding box center [80, 283] width 84 height 32
select select "14"
click at [38, 267] on select "State AL AK AR AZ CA CO CT DE DC FL GA GU HI ID IL IN IA KS KY LA ME MD MA MI M…" at bounding box center [80, 283] width 84 height 32
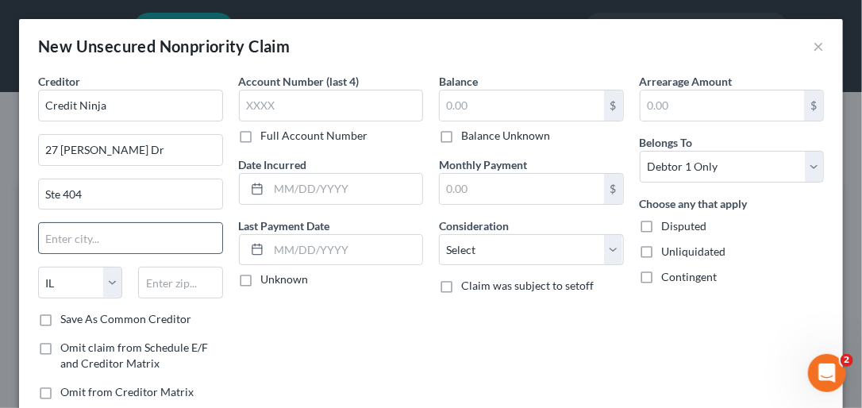
click at [78, 241] on input "text" at bounding box center [130, 238] width 183 height 30
type input "Chicago"
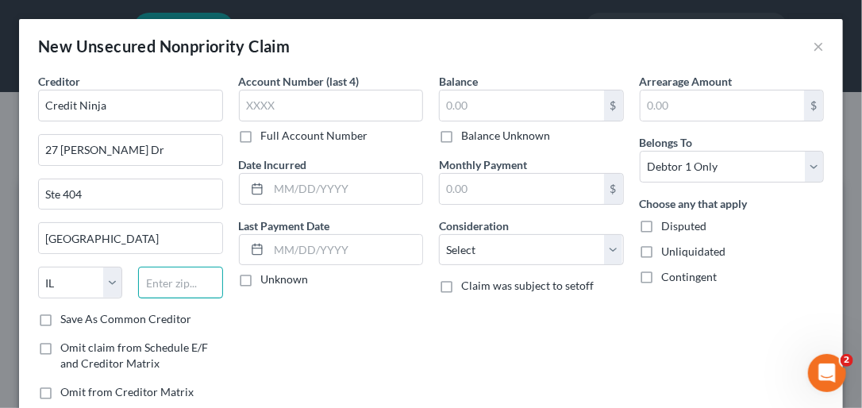
click at [184, 283] on input "text" at bounding box center [180, 283] width 84 height 32
type input "60606"
click at [60, 319] on label "Save As Common Creditor" at bounding box center [125, 319] width 131 height 16
click at [67, 319] on input "Save As Common Creditor" at bounding box center [72, 316] width 10 height 10
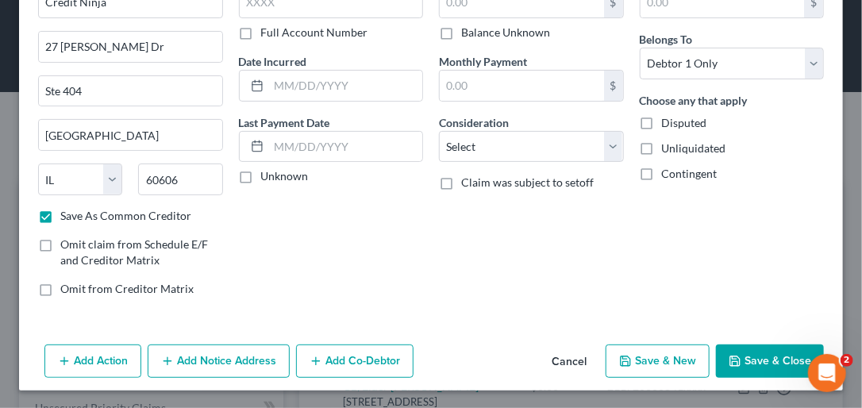
click at [653, 366] on button "Save & New" at bounding box center [658, 361] width 104 height 33
checkbox input "false"
select select "0"
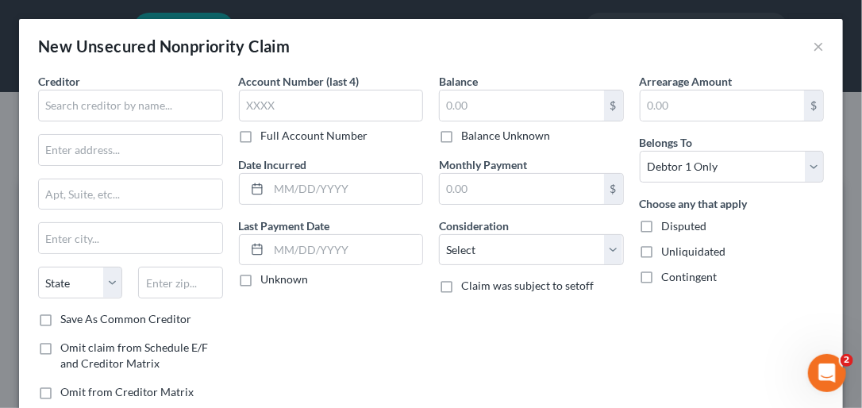
type input "0.00"
click at [44, 102] on input "text" at bounding box center [130, 106] width 185 height 32
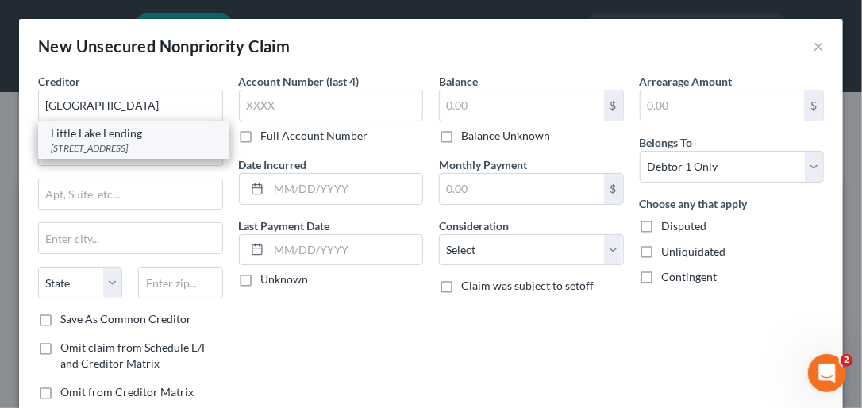
click at [79, 146] on div "2770 Mission Rancheria Rd #393, Lakeport, CA 95453" at bounding box center [133, 147] width 165 height 13
type input "Little Lake Lending"
type input "2770 Mission Rancheria Rd"
type input "#393"
type input "Lakeport"
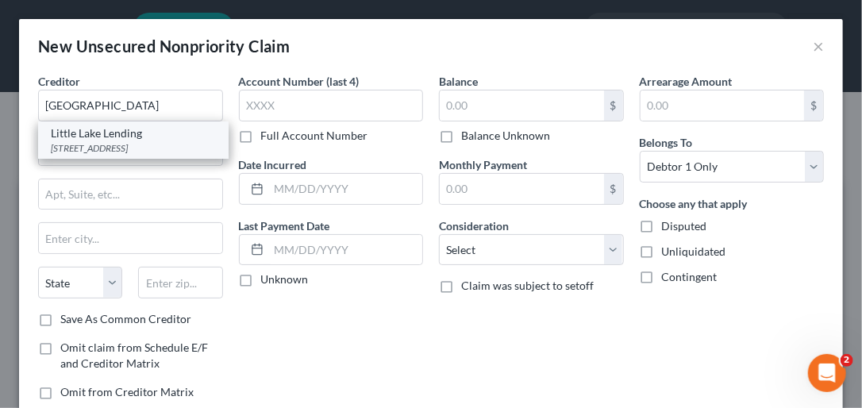
select select "4"
type input "95453"
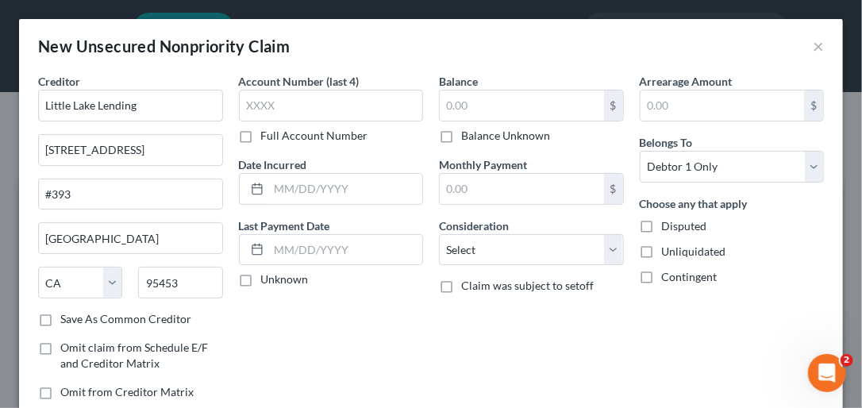
click at [60, 319] on label "Save As Common Creditor" at bounding box center [125, 319] width 131 height 16
click at [67, 319] on input "Save As Common Creditor" at bounding box center [72, 316] width 10 height 10
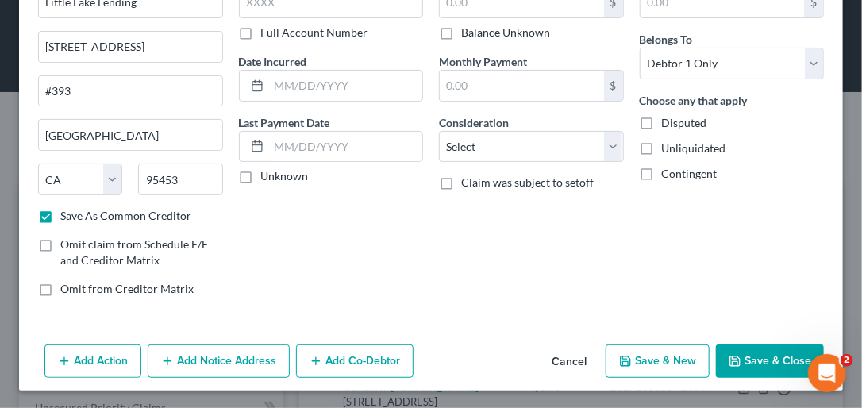
click at [648, 368] on button "Save & New" at bounding box center [658, 361] width 104 height 33
checkbox input "false"
select select "0"
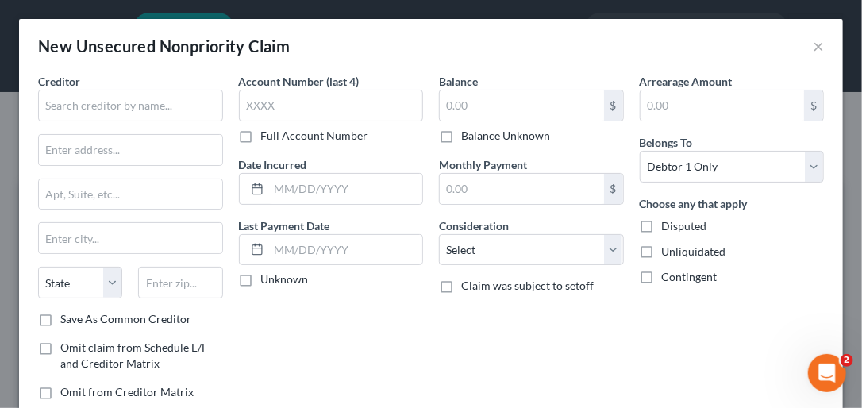
type input "0.00"
click at [92, 103] on input "text" at bounding box center [130, 106] width 185 height 32
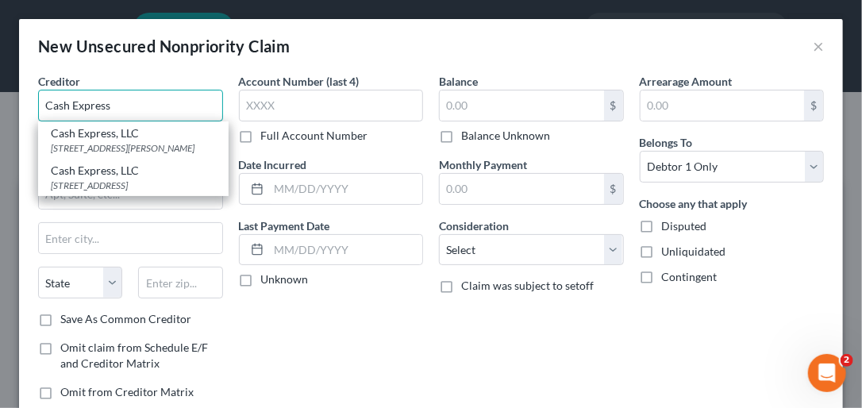
click at [175, 106] on input "Cash Express" at bounding box center [130, 106] width 185 height 32
type input "Cash Express"
click at [199, 65] on div "New Unsecured Nonpriority Claim ×" at bounding box center [431, 46] width 824 height 54
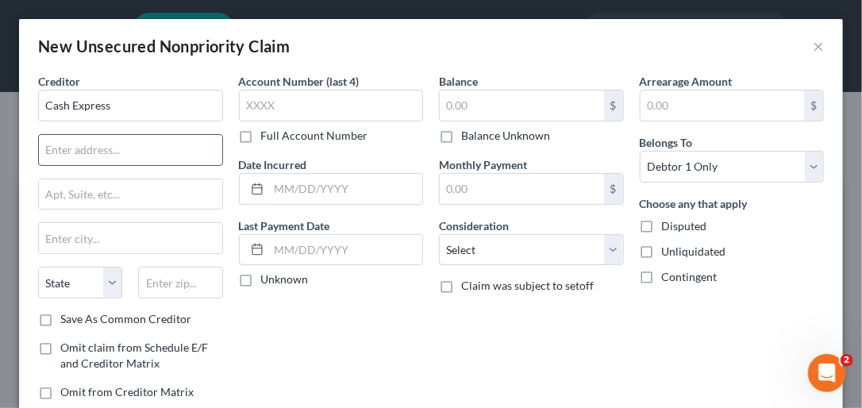
click at [98, 149] on input "text" at bounding box center [130, 150] width 183 height 30
type input "345 S. Jefferson Ave"
click at [95, 194] on input "text" at bounding box center [130, 194] width 183 height 30
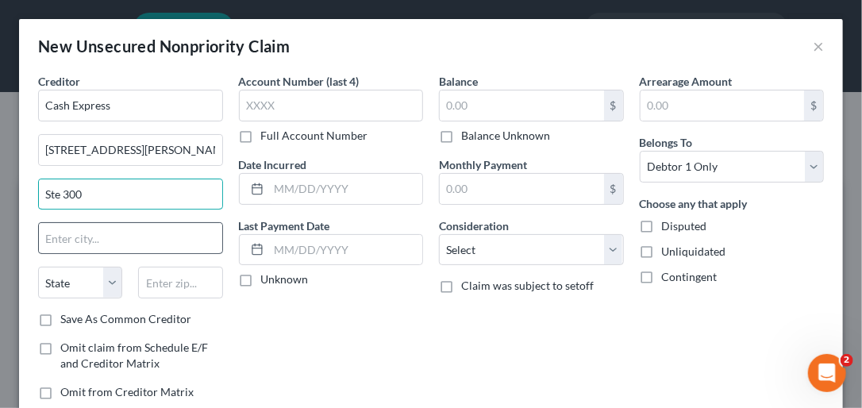
type input "Ste 300"
click at [80, 236] on input "text" at bounding box center [130, 238] width 183 height 30
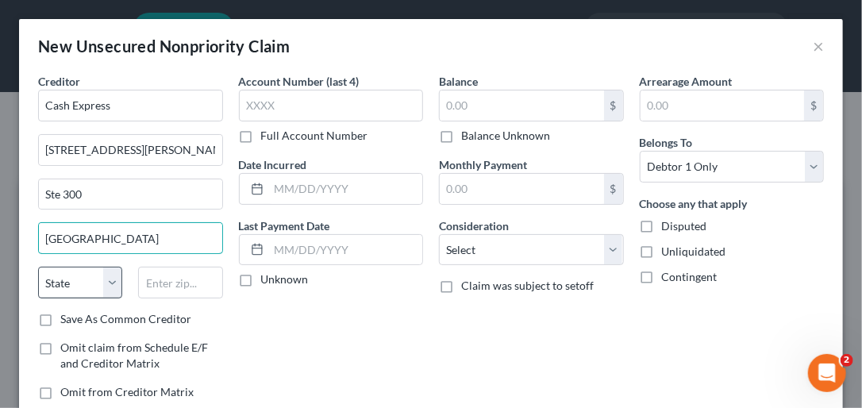
type input "Cookeville"
click at [108, 291] on select "State AL AK AR AZ CA CO CT DE DC FL GA GU HI ID IL IN IA KS KY LA ME MD MA MI M…" at bounding box center [80, 283] width 84 height 32
select select "44"
click at [38, 267] on select "State AL AK AR AZ CA CO CT DE DC FL GA GU HI ID IL IN IA KS KY LA ME MD MA MI M…" at bounding box center [80, 283] width 84 height 32
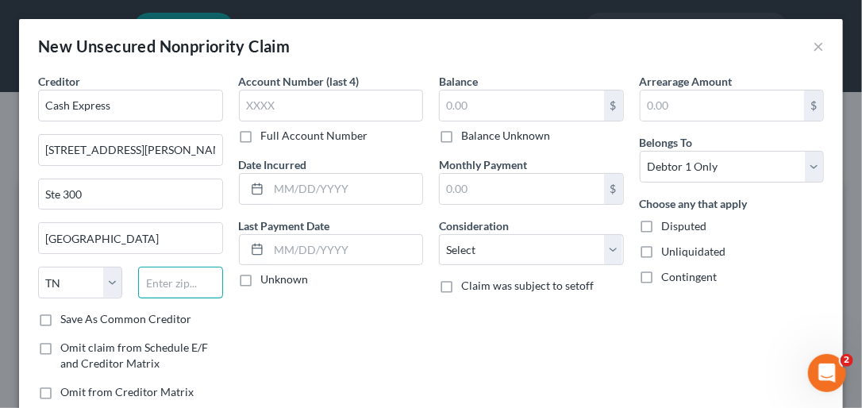
click at [156, 286] on input "text" at bounding box center [180, 283] width 84 height 32
type input "38501"
click at [60, 316] on label "Save As Common Creditor" at bounding box center [125, 319] width 131 height 16
click at [67, 316] on input "Save As Common Creditor" at bounding box center [72, 316] width 10 height 10
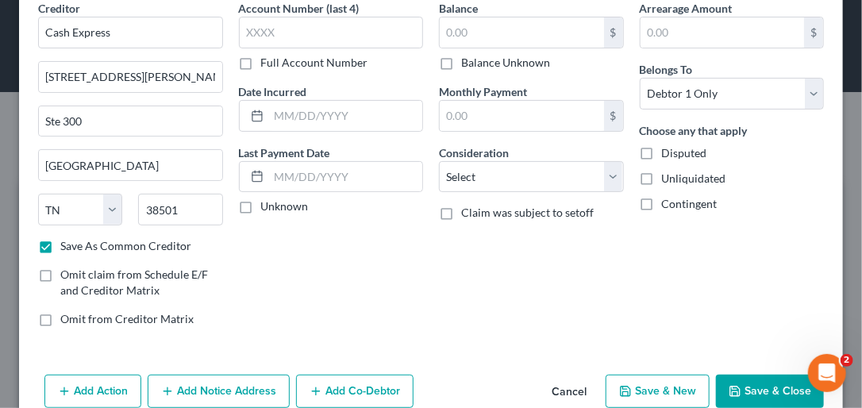
scroll to position [83, 0]
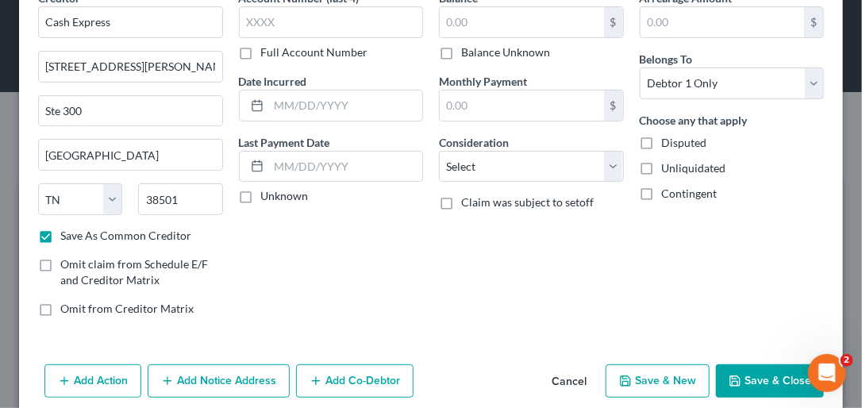
click at [639, 376] on button "Save & New" at bounding box center [658, 380] width 104 height 33
checkbox input "false"
select select "0"
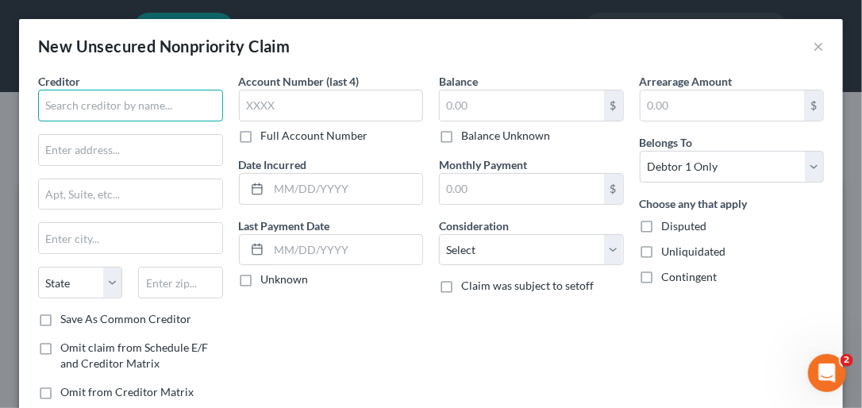
click at [80, 106] on input "text" at bounding box center [130, 106] width 185 height 32
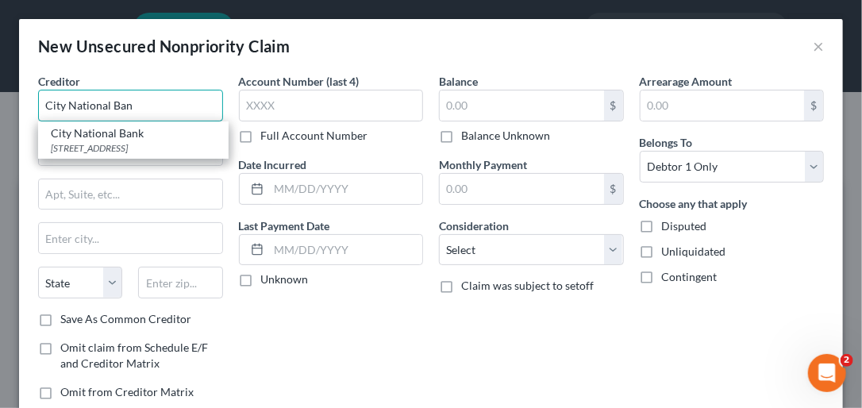
click at [133, 103] on input "City National Ban" at bounding box center [130, 106] width 185 height 32
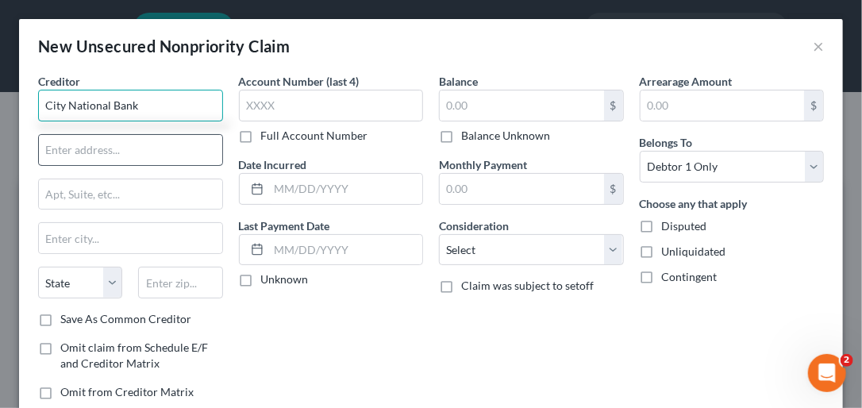
type input "City National Bank"
click at [88, 144] on input "text" at bounding box center [130, 150] width 183 height 30
click at [146, 146] on input "25 Gatewater Rd/PO Box" at bounding box center [130, 150] width 183 height 30
click at [185, 149] on input "25 Gatewater Rd/PO Box" at bounding box center [130, 150] width 183 height 30
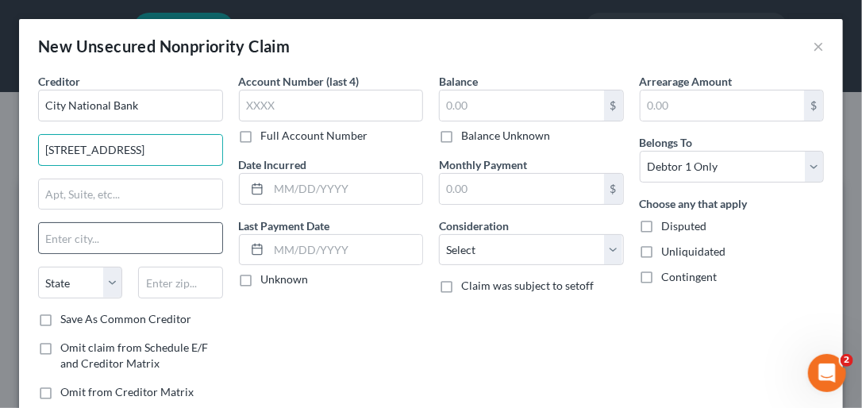
type input "25 Gatewater Rd/PO Box 7520"
click at [95, 244] on input "text" at bounding box center [130, 238] width 183 height 30
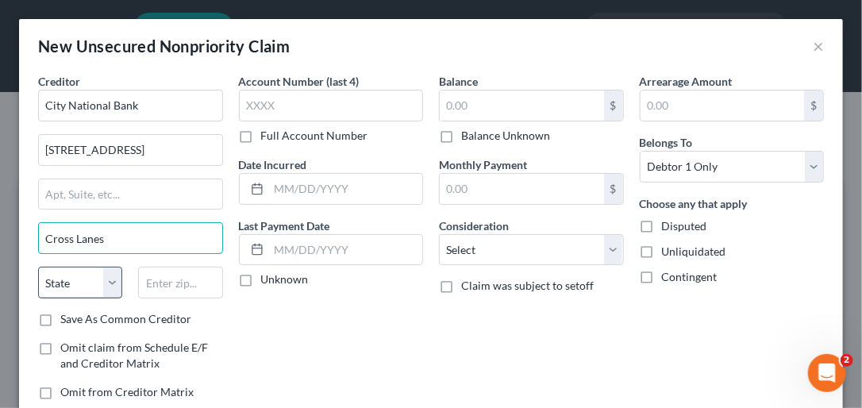
type input "Cross Lanes"
click at [108, 287] on select "State AL AK AR AZ CA CO CT DE DC FL GA GU HI ID IL IN IA KS KY LA ME MD MA MI M…" at bounding box center [80, 283] width 84 height 32
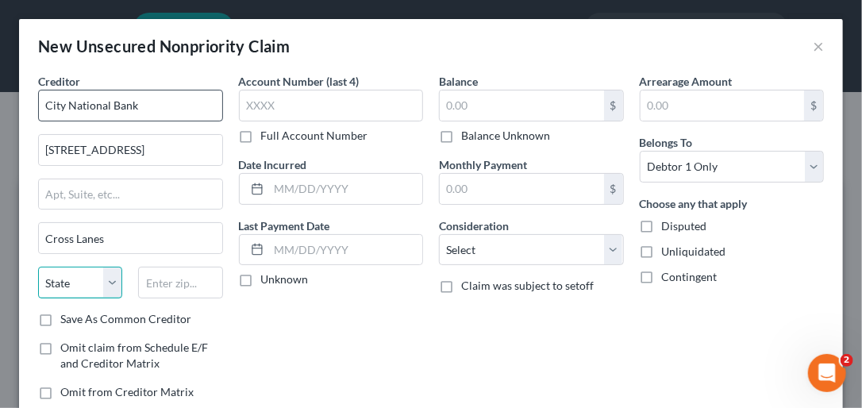
select select "51"
click at [38, 267] on select "State AL AK AR AZ CA CO CT DE DC FL GA GU HI ID IL IN IA KS KY LA ME MD MA MI M…" at bounding box center [80, 283] width 84 height 32
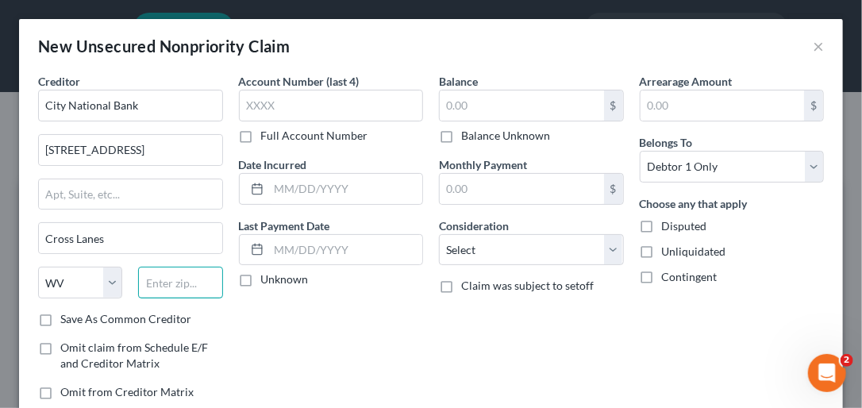
click at [188, 271] on input "text" at bounding box center [180, 283] width 84 height 32
type input "25356"
click at [60, 318] on label "Save As Common Creditor" at bounding box center [125, 319] width 131 height 16
click at [67, 318] on input "Save As Common Creditor" at bounding box center [72, 316] width 10 height 10
checkbox input "true"
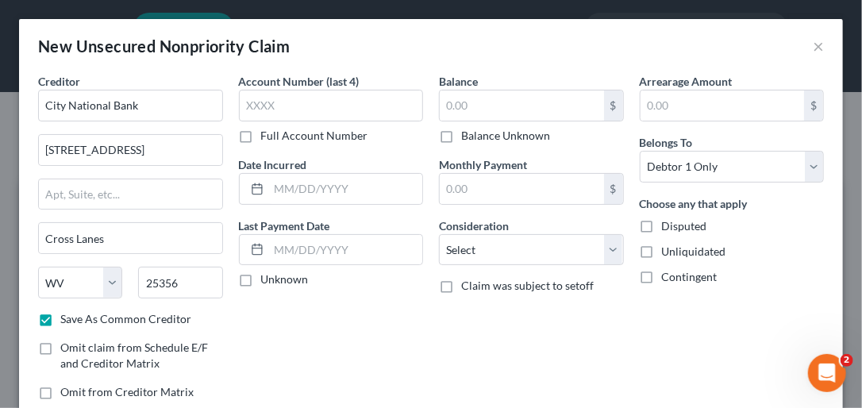
type input "Charleston"
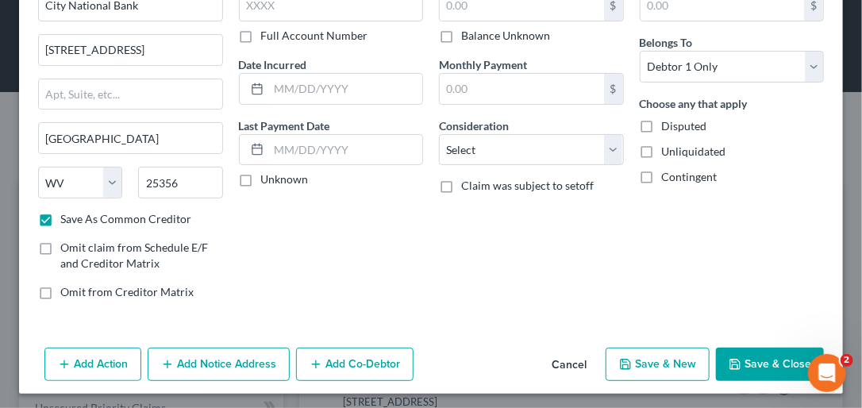
scroll to position [103, 0]
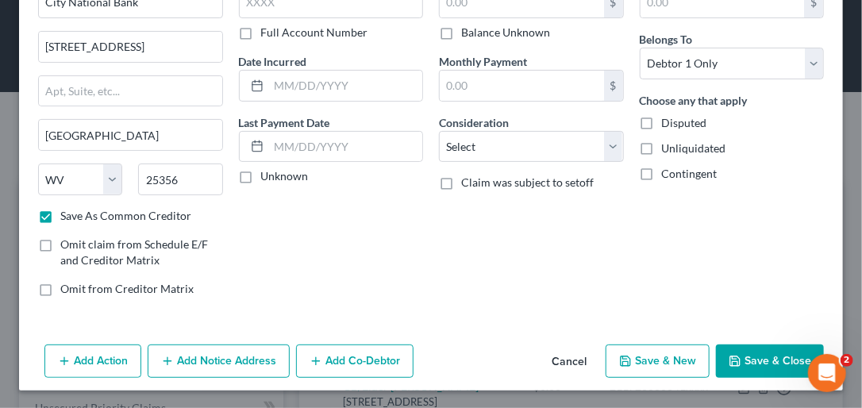
click at [639, 359] on button "Save & New" at bounding box center [658, 361] width 104 height 33
checkbox input "false"
select select "0"
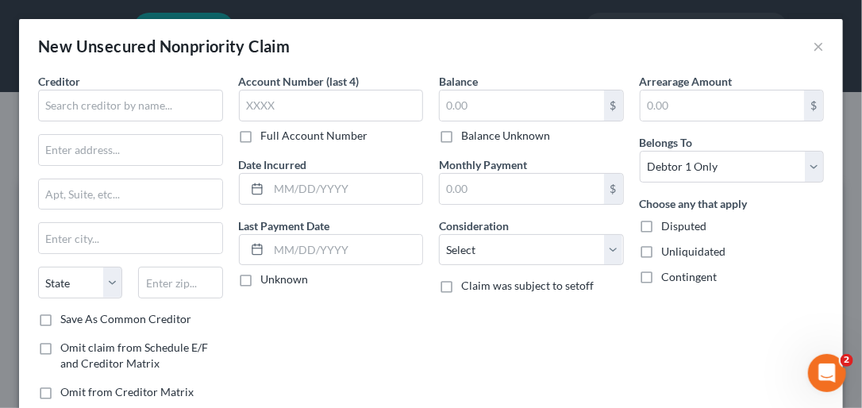
type input "0.00"
click at [102, 98] on input "text" at bounding box center [130, 106] width 185 height 32
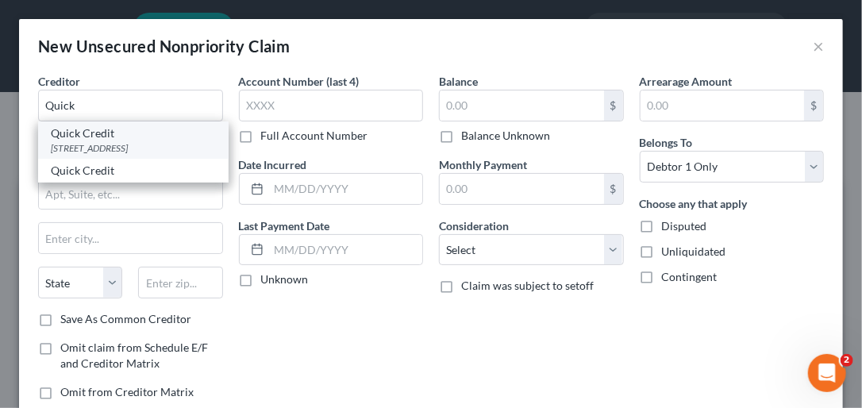
click at [136, 140] on div "Quick Credit" at bounding box center [133, 133] width 165 height 16
type input "Quick Credit"
type input "205 Sugar Camp Circle"
type input "Dayton"
select select "36"
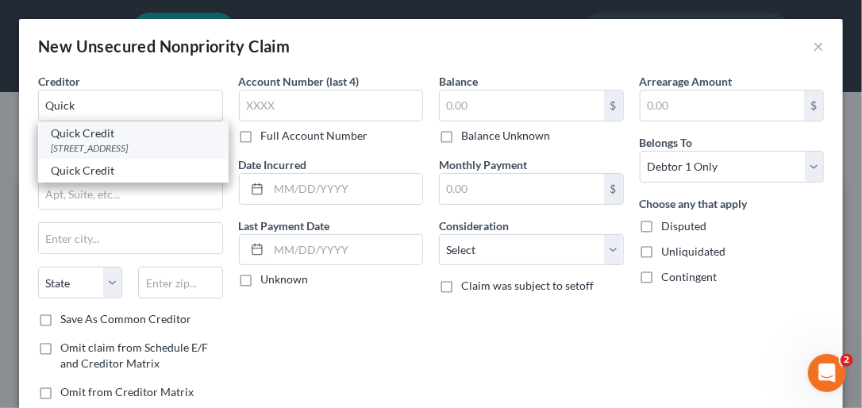
type input "45409"
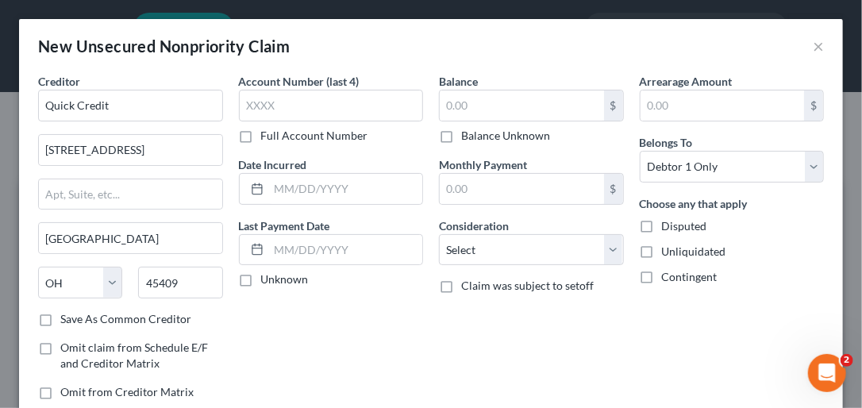
click at [60, 317] on label "Save As Common Creditor" at bounding box center [125, 319] width 131 height 16
click at [67, 317] on input "Save As Common Creditor" at bounding box center [72, 316] width 10 height 10
checkbox input "true"
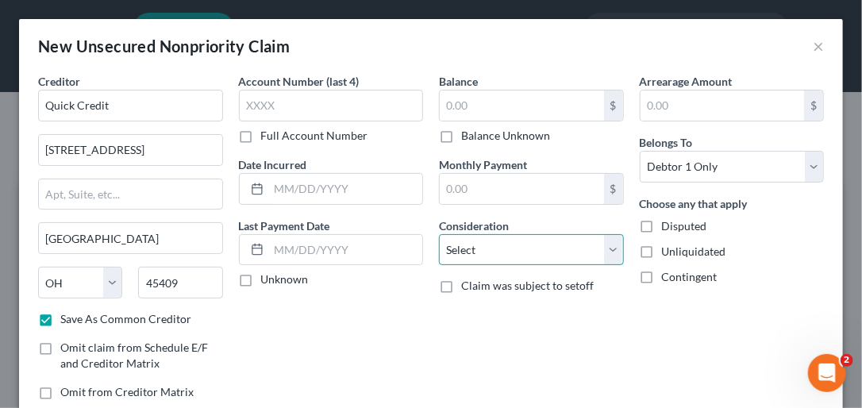
click at [607, 250] on select "Select Cable / Satellite Services Collection Agency Credit Card Debt Debt Couns…" at bounding box center [531, 250] width 185 height 32
select select "14"
click at [439, 234] on select "Select Cable / Satellite Services Collection Agency Credit Card Debt Debt Couns…" at bounding box center [531, 250] width 185 height 32
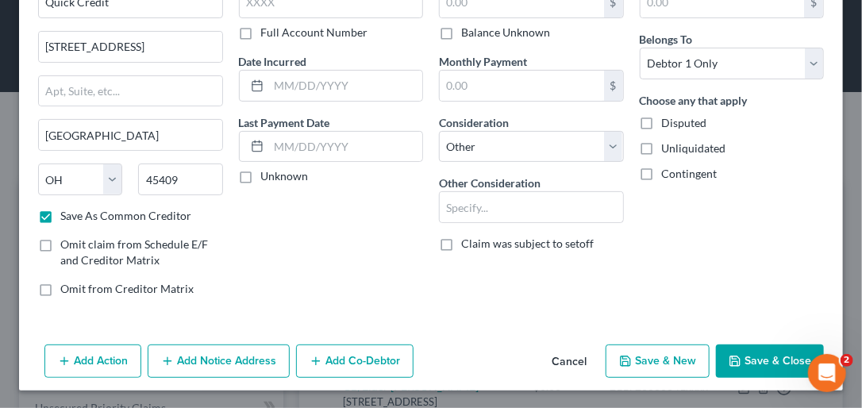
click at [670, 358] on button "Save & New" at bounding box center [658, 361] width 104 height 33
checkbox input "false"
select select "0"
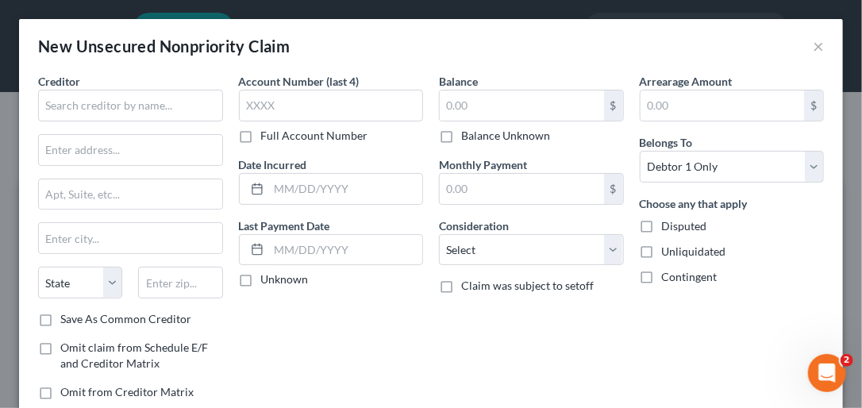
type input "0.00"
click at [96, 99] on input "text" at bounding box center [130, 106] width 185 height 32
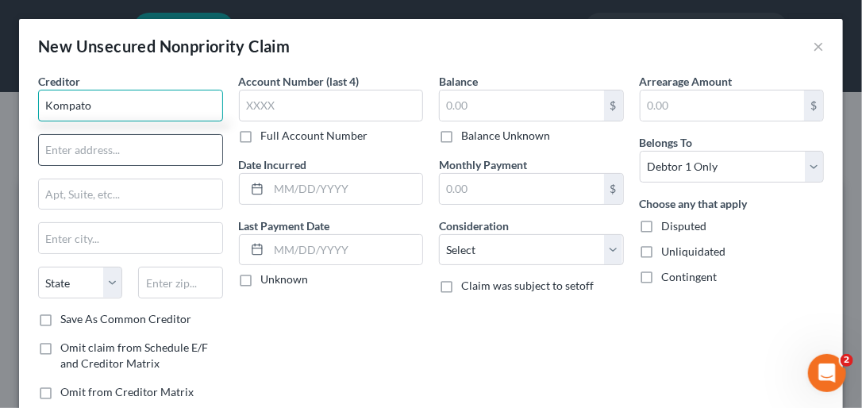
type input "Kompato"
click at [94, 152] on input "text" at bounding box center [130, 150] width 183 height 30
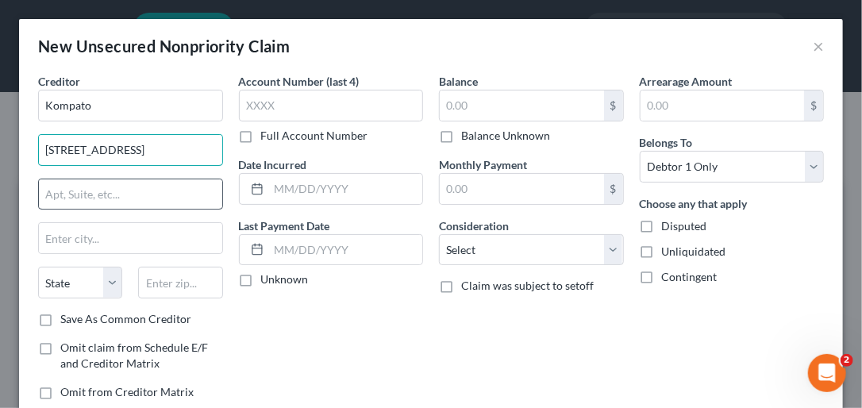
type input "8825 N. 23rd Ave"
click at [70, 188] on input "text" at bounding box center [130, 194] width 183 height 30
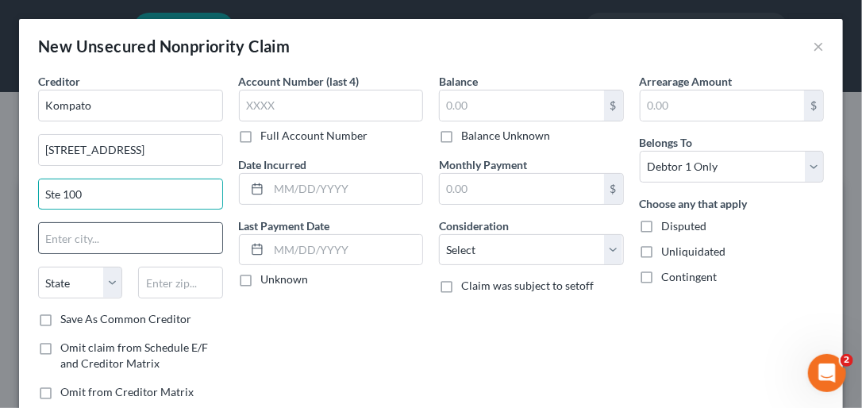
type input "Ste 100"
click at [131, 236] on input "text" at bounding box center [130, 238] width 183 height 30
type input "Phoenix"
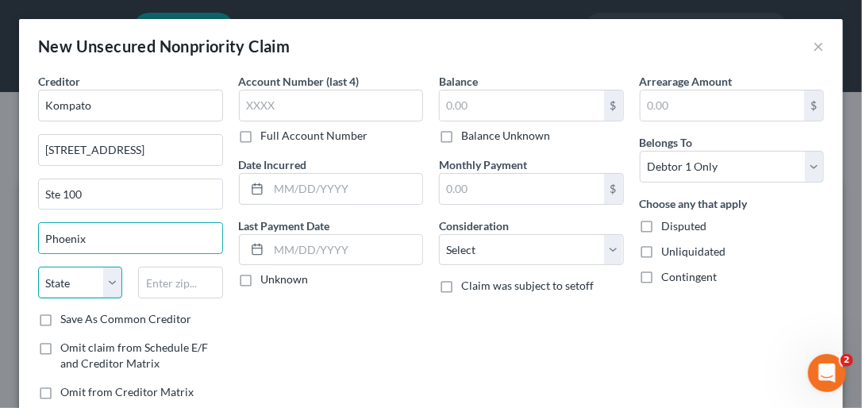
click at [114, 278] on select "State AL AK AR AZ CA CO CT DE DC FL GA GU HI ID IL IN IA KS KY LA ME MD MA MI M…" at bounding box center [80, 283] width 84 height 32
select select "3"
click at [38, 267] on select "State AL AK AR AZ CA CO CT DE DC FL GA GU HI ID IL IN IA KS KY LA ME MD MA MI M…" at bounding box center [80, 283] width 84 height 32
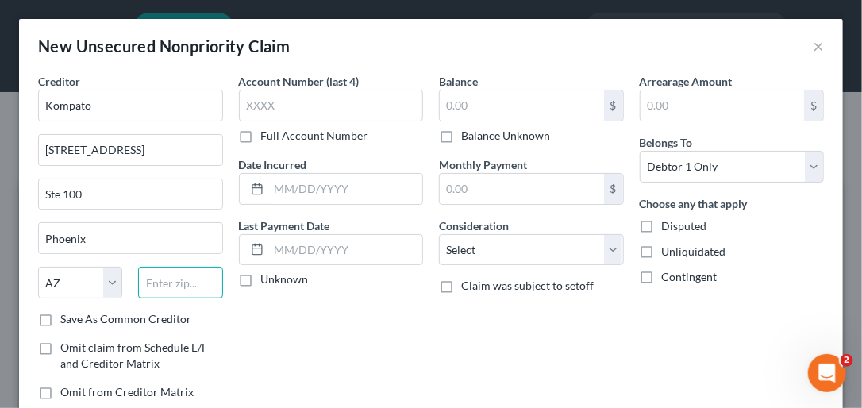
click at [178, 284] on input "text" at bounding box center [180, 283] width 84 height 32
type input "85021"
click at [60, 317] on label "Save As Common Creditor" at bounding box center [125, 319] width 131 height 16
click at [67, 317] on input "Save As Common Creditor" at bounding box center [72, 316] width 10 height 10
checkbox input "true"
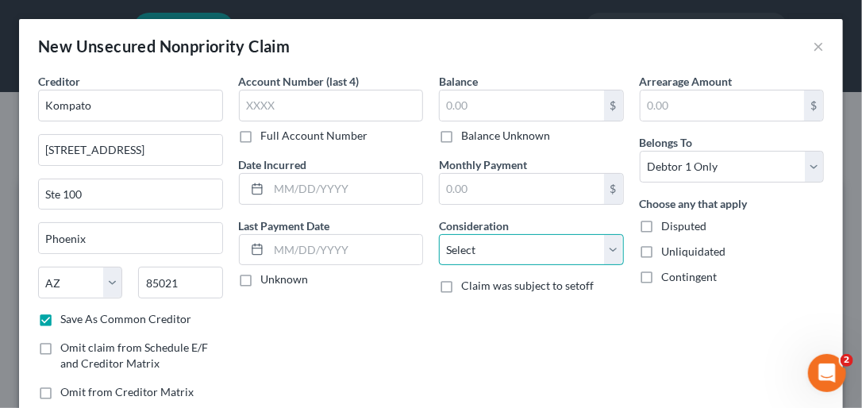
click at [600, 249] on select "Select Cable / Satellite Services Collection Agency Credit Card Debt Debt Couns…" at bounding box center [531, 250] width 185 height 32
select select "14"
click at [439, 234] on select "Select Cable / Satellite Services Collection Agency Credit Card Debt Debt Couns…" at bounding box center [531, 250] width 185 height 32
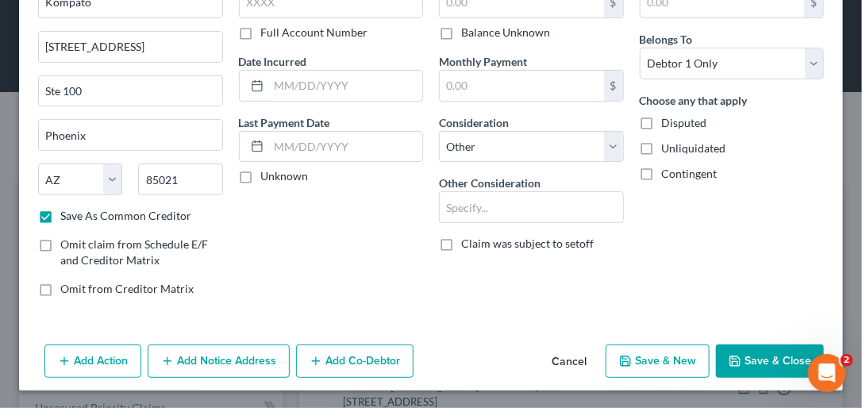
click at [737, 364] on button "Save & Close" at bounding box center [770, 361] width 108 height 33
checkbox input "false"
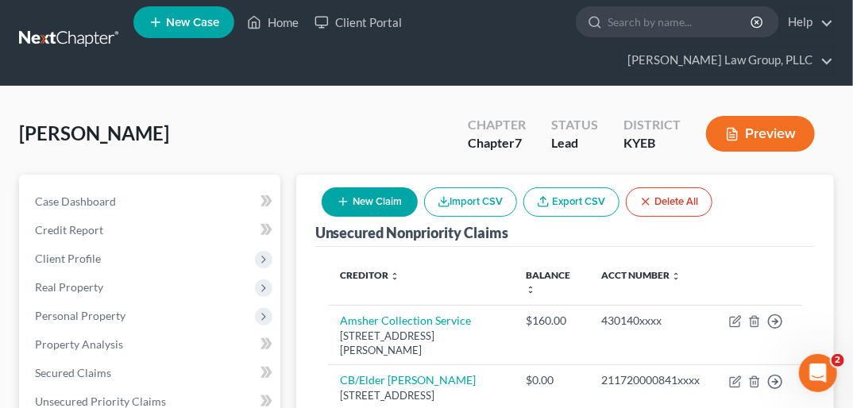
scroll to position [3, 0]
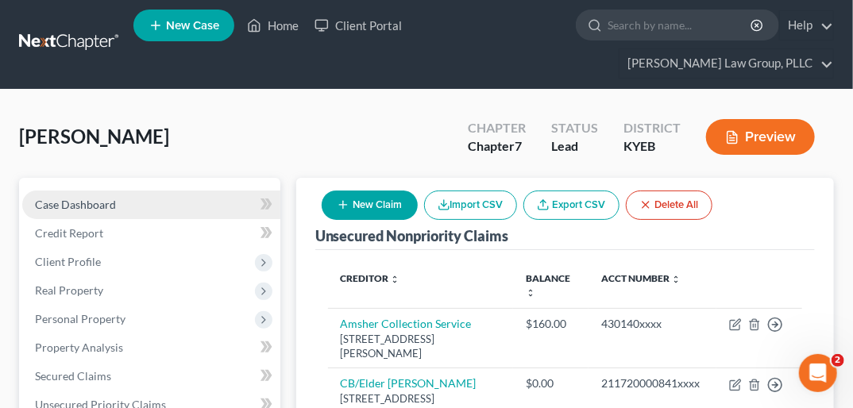
click at [64, 198] on span "Case Dashboard" at bounding box center [75, 204] width 81 height 13
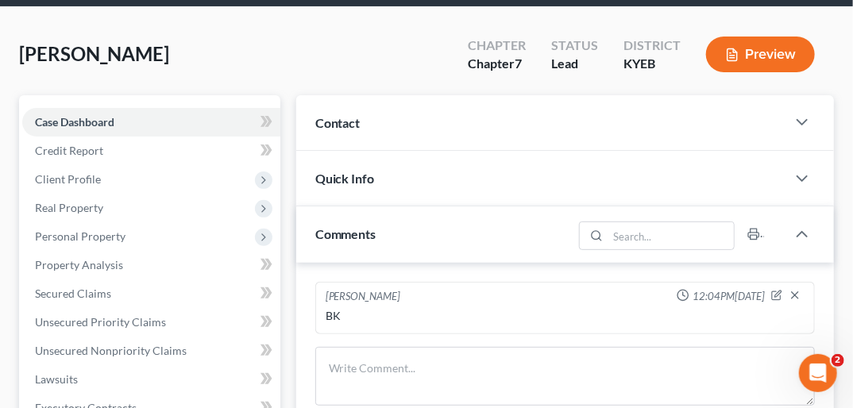
scroll to position [83, 0]
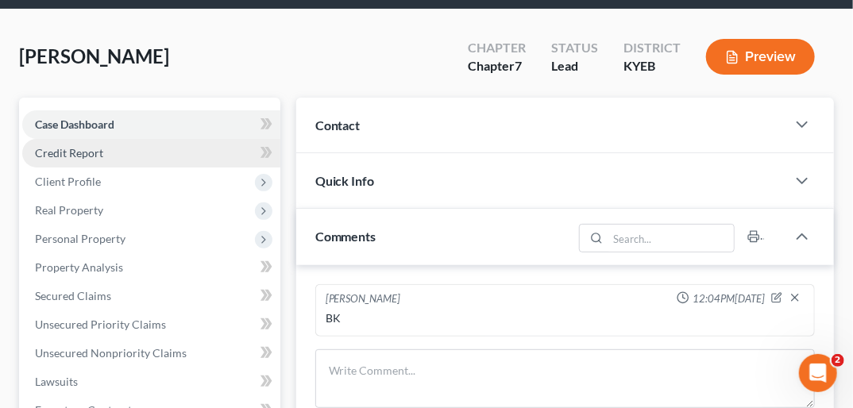
click at [132, 139] on link "Credit Report" at bounding box center [151, 153] width 258 height 29
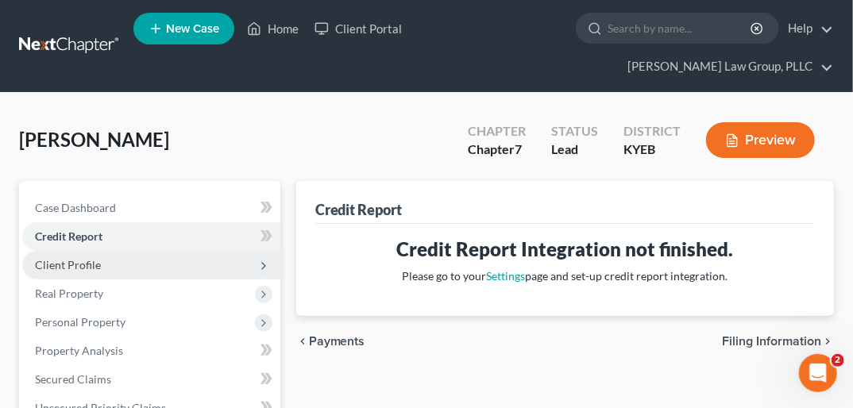
click at [75, 258] on span "Client Profile" at bounding box center [68, 264] width 66 height 13
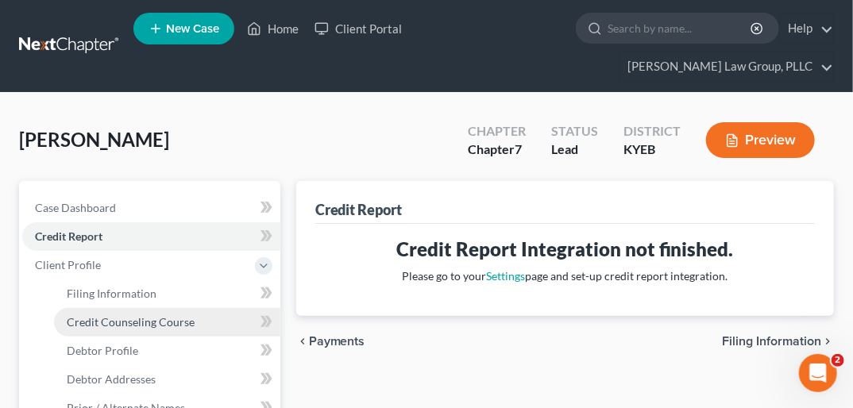
click at [153, 315] on span "Credit Counseling Course" at bounding box center [131, 321] width 128 height 13
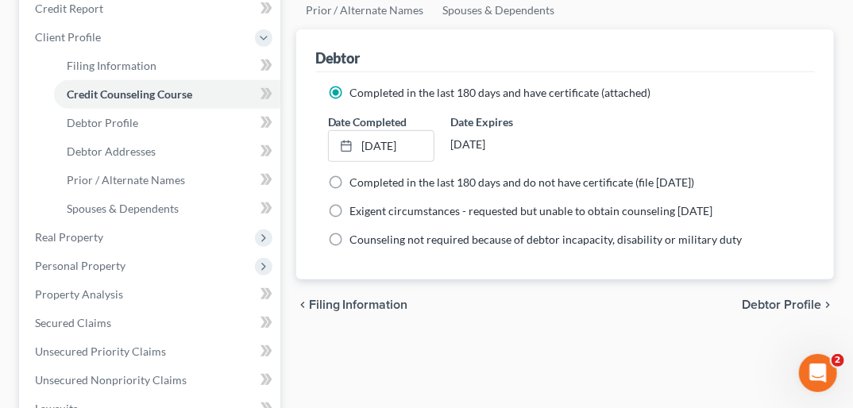
scroll to position [237, 0]
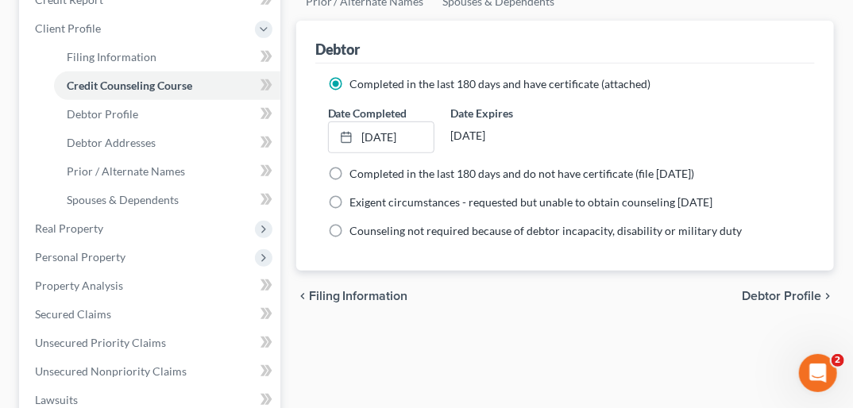
click at [777, 290] on span "Debtor Profile" at bounding box center [780, 296] width 79 height 13
select select "3"
select select "0"
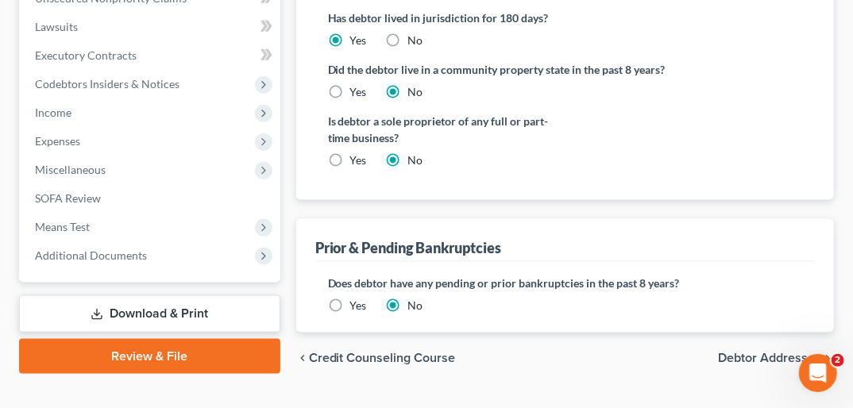
scroll to position [614, 0]
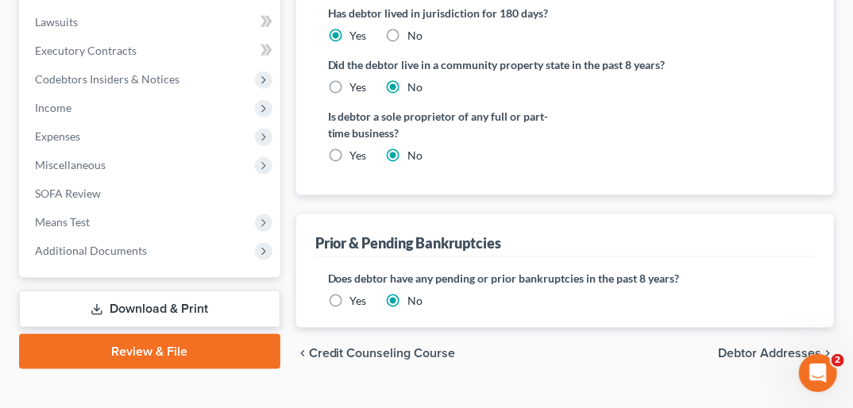
click at [773, 347] on span "Debtor Addresses" at bounding box center [769, 353] width 103 height 13
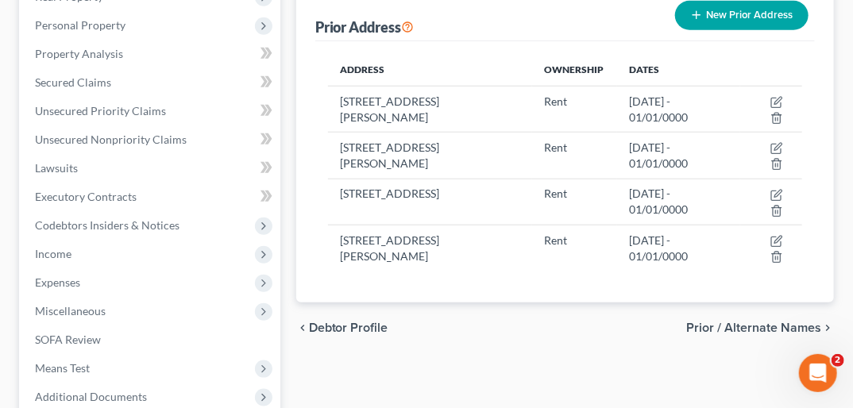
click at [797, 321] on span "Prior / Alternate Names" at bounding box center [753, 327] width 135 height 13
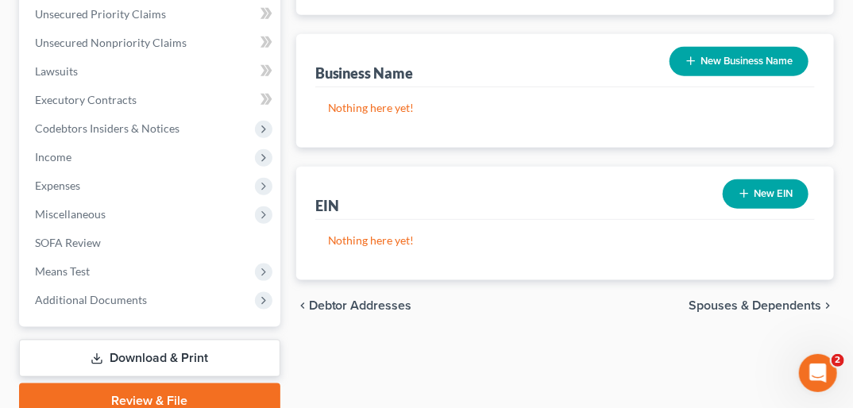
click at [789, 299] on span "Spouses & Dependents" at bounding box center [754, 305] width 133 height 13
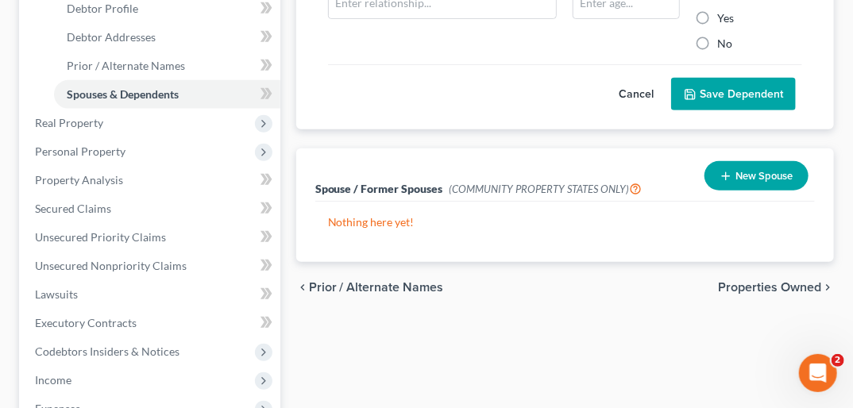
scroll to position [344, 0]
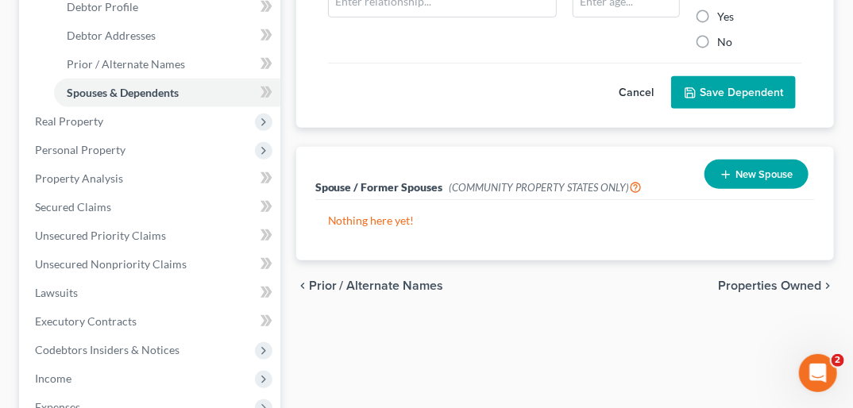
click at [768, 279] on span "Properties Owned" at bounding box center [769, 285] width 103 height 13
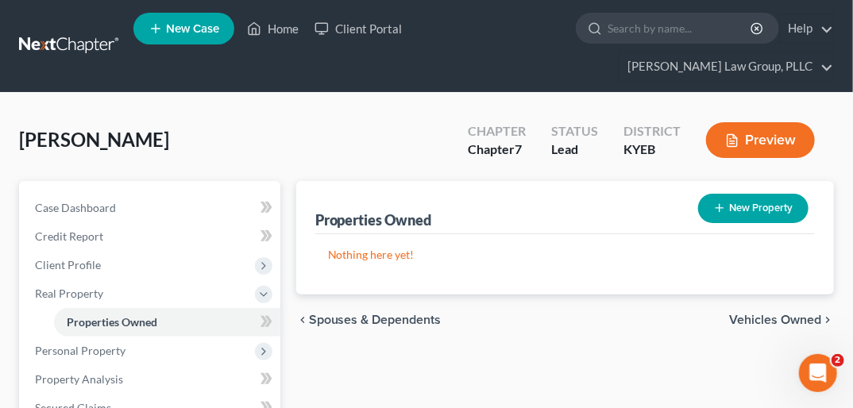
click at [799, 314] on span "Vehicles Owned" at bounding box center [775, 320] width 92 height 13
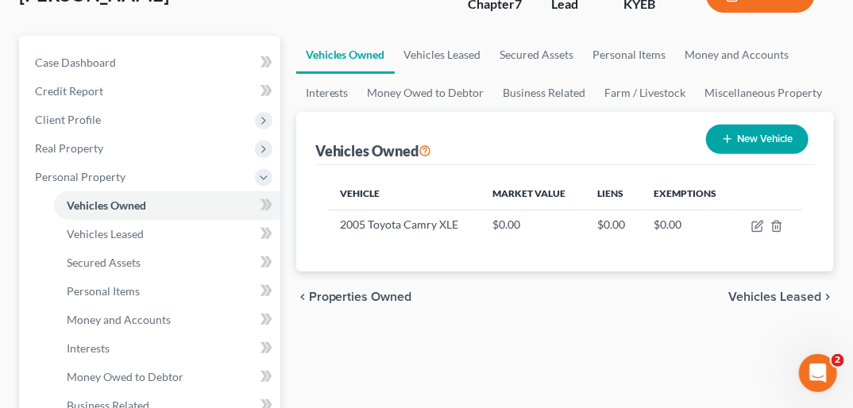
scroll to position [181, 0]
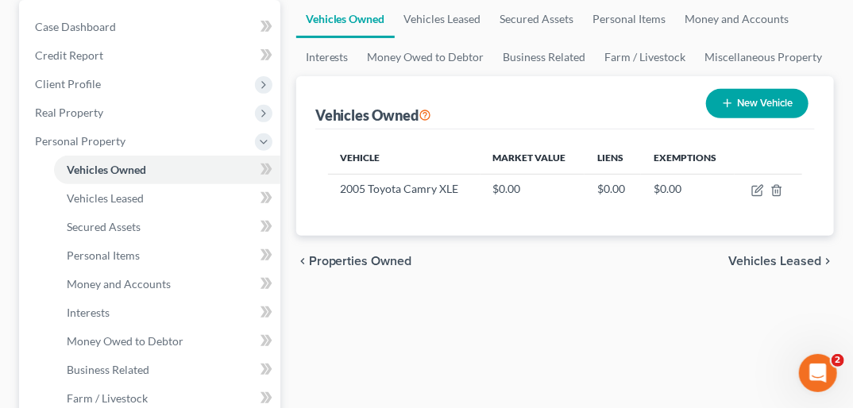
click at [803, 255] on span "Vehicles Leased" at bounding box center [774, 261] width 93 height 13
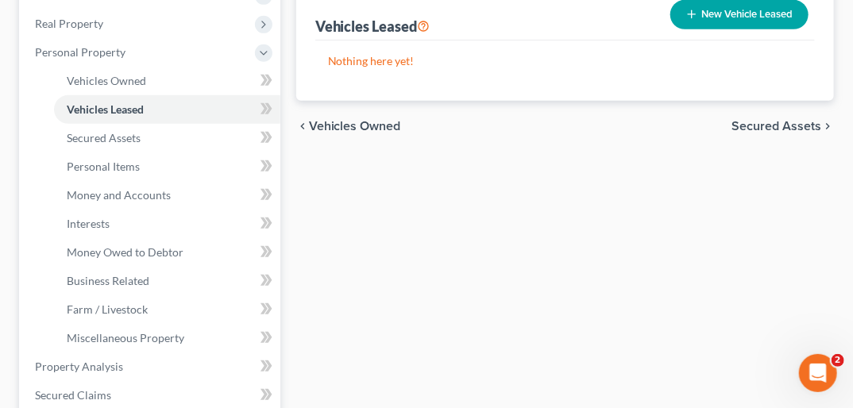
scroll to position [194, 0]
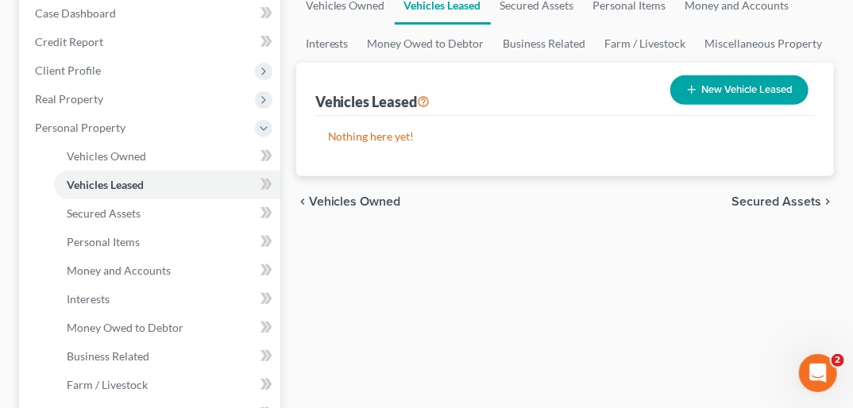
click at [775, 195] on span "Secured Assets" at bounding box center [776, 201] width 90 height 13
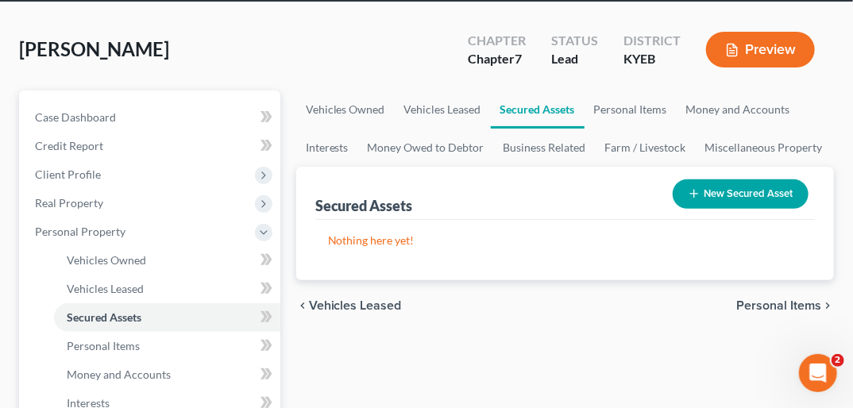
scroll to position [111, 0]
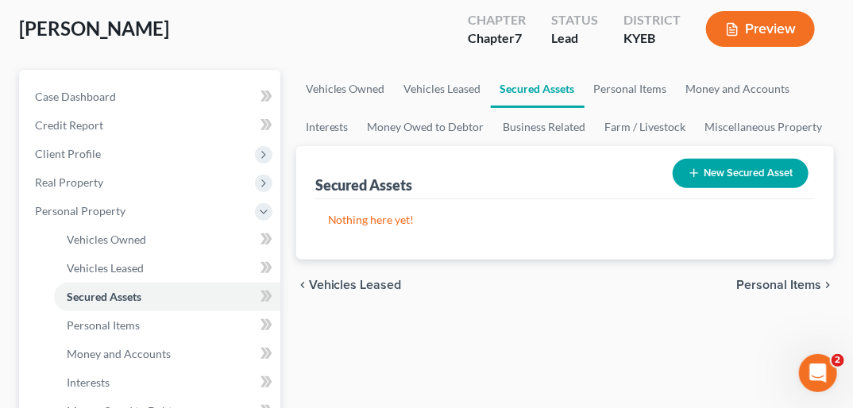
click at [791, 279] on span "Personal Items" at bounding box center [778, 285] width 85 height 13
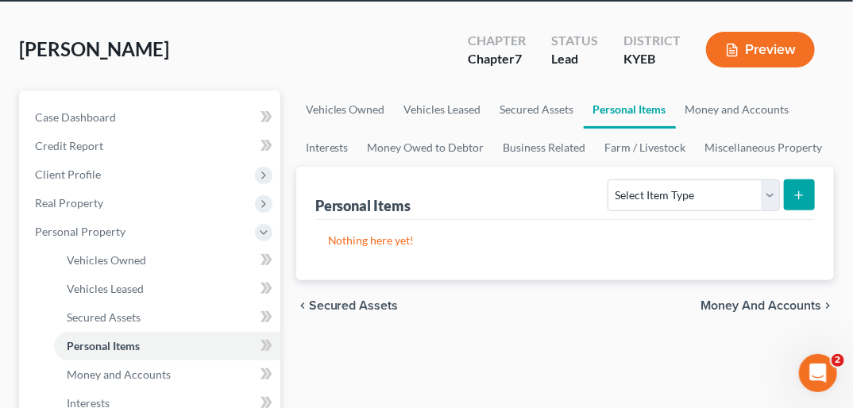
scroll to position [114, 0]
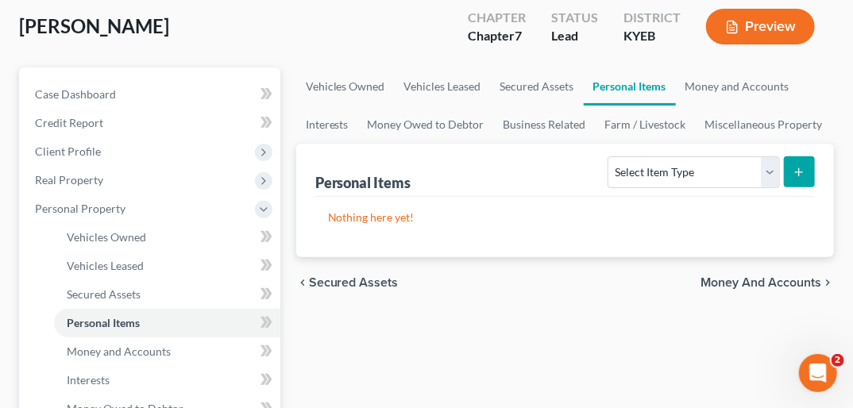
click at [782, 276] on span "Money and Accounts" at bounding box center [760, 282] width 121 height 13
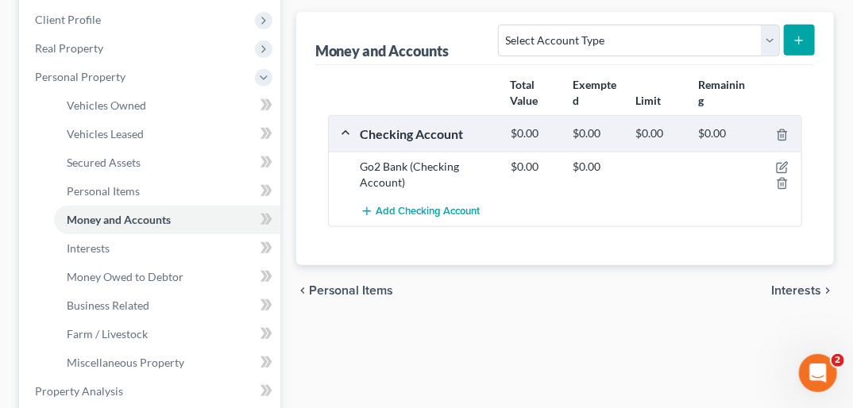
click at [805, 284] on span "Interests" at bounding box center [796, 290] width 50 height 13
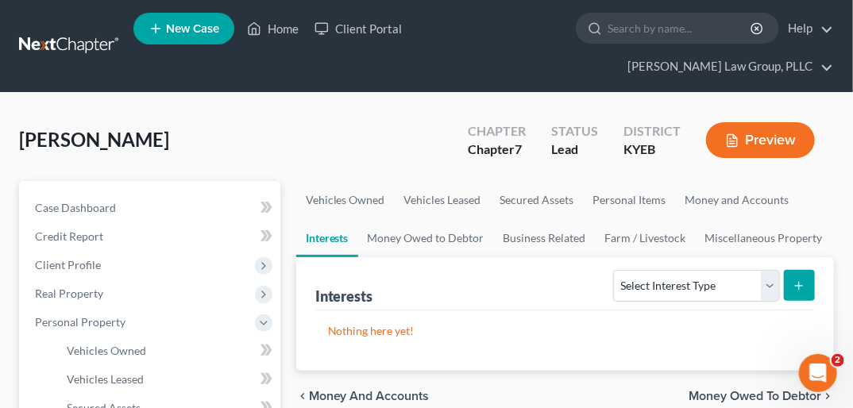
click at [718, 390] on span "Money Owed to Debtor" at bounding box center [754, 396] width 133 height 13
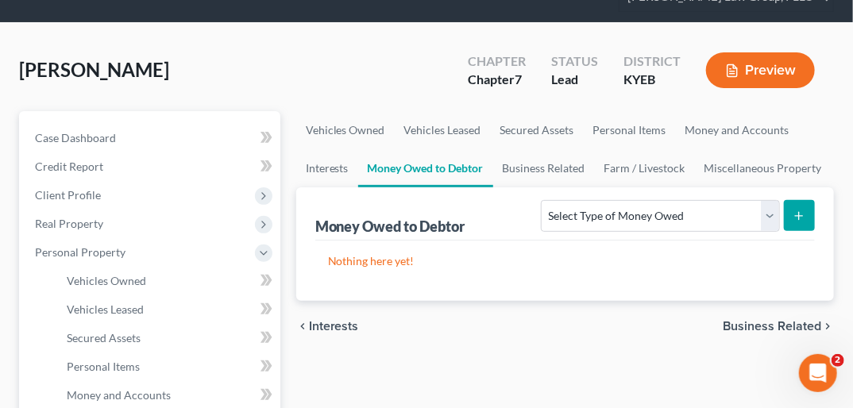
scroll to position [133, 0]
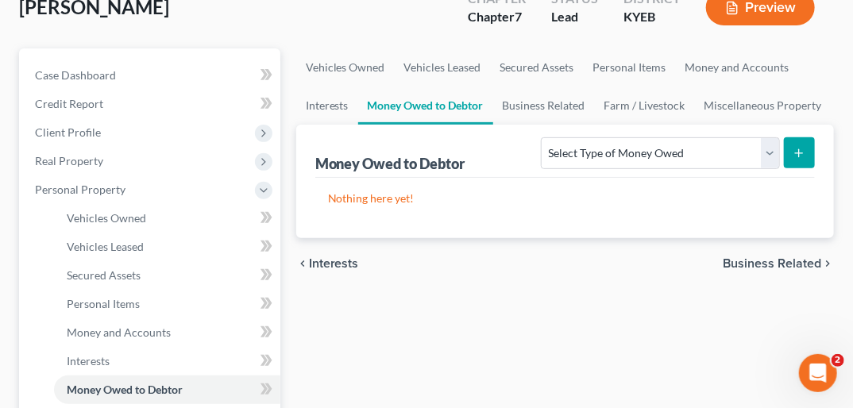
click at [784, 257] on span "Business Related" at bounding box center [771, 263] width 98 height 13
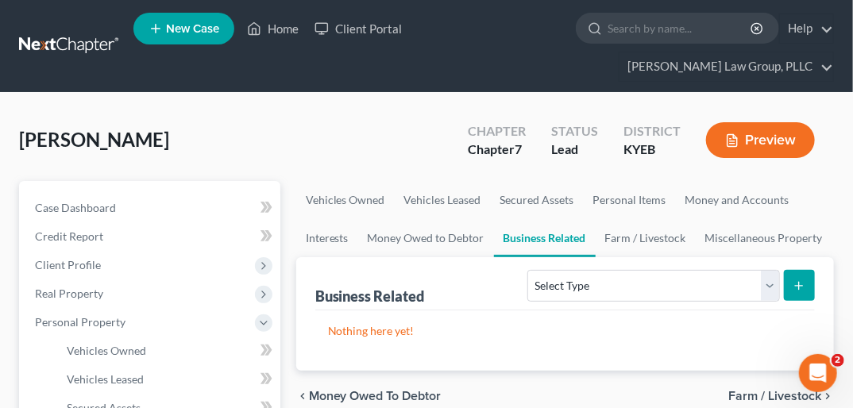
click at [776, 390] on span "Farm / Livestock" at bounding box center [774, 396] width 93 height 13
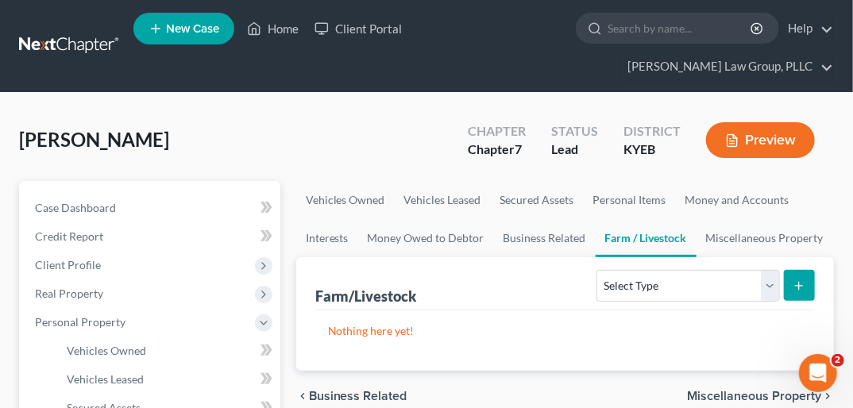
click at [783, 390] on span "Miscellaneous Property" at bounding box center [754, 396] width 134 height 13
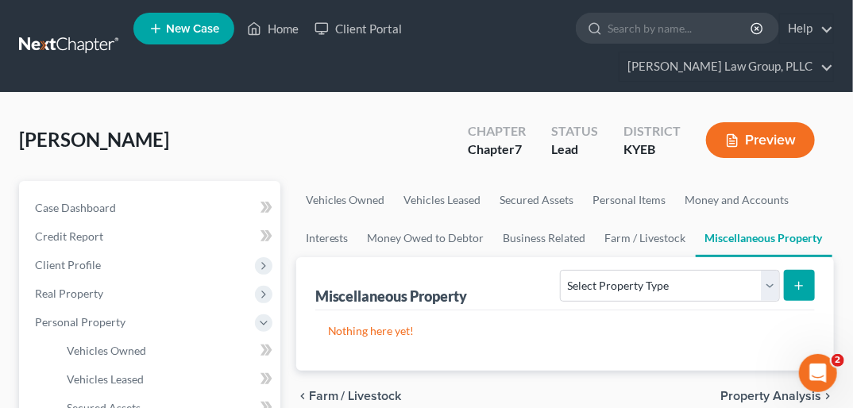
click at [783, 390] on span "Property Analysis" at bounding box center [770, 396] width 101 height 13
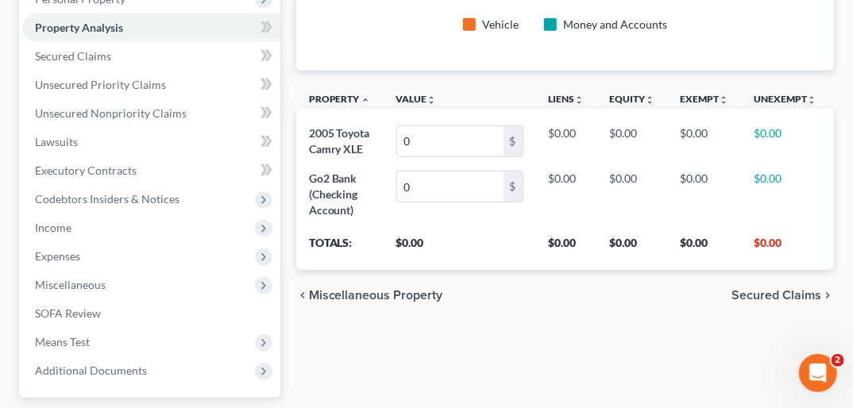
click at [791, 289] on span "Secured Claims" at bounding box center [776, 295] width 90 height 13
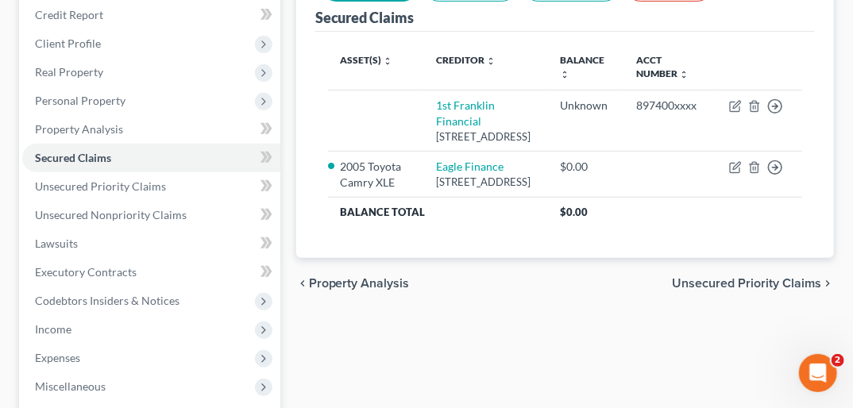
click at [775, 278] on span "Unsecured Priority Claims" at bounding box center [746, 283] width 149 height 13
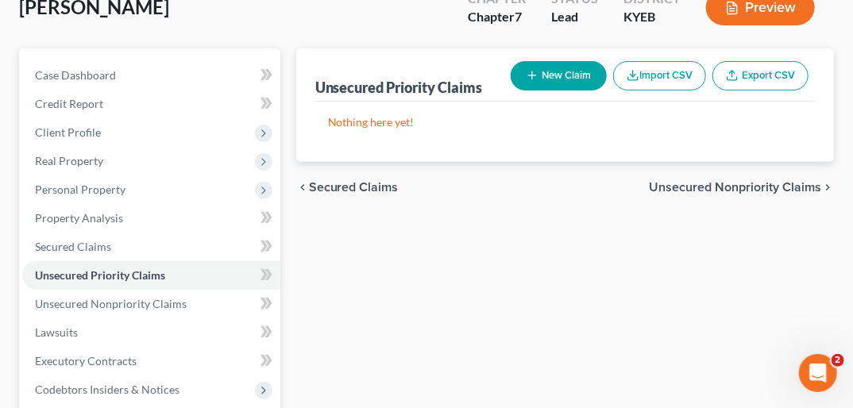
click at [778, 181] on span "Unsecured Nonpriority Claims" at bounding box center [735, 187] width 172 height 13
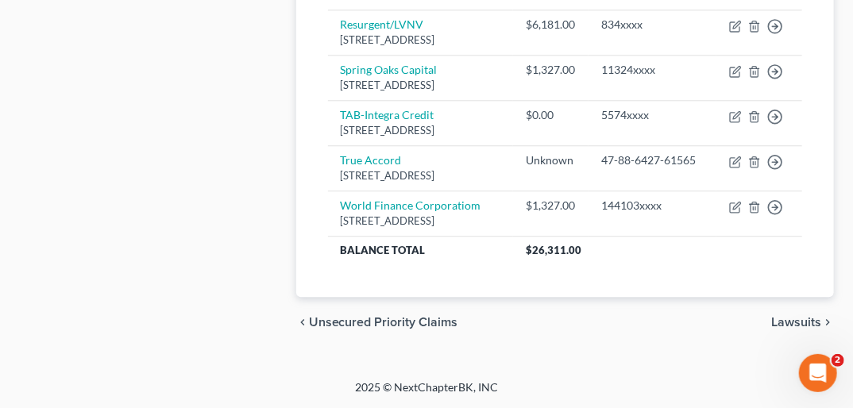
click at [797, 318] on span "Lawsuits" at bounding box center [796, 322] width 50 height 13
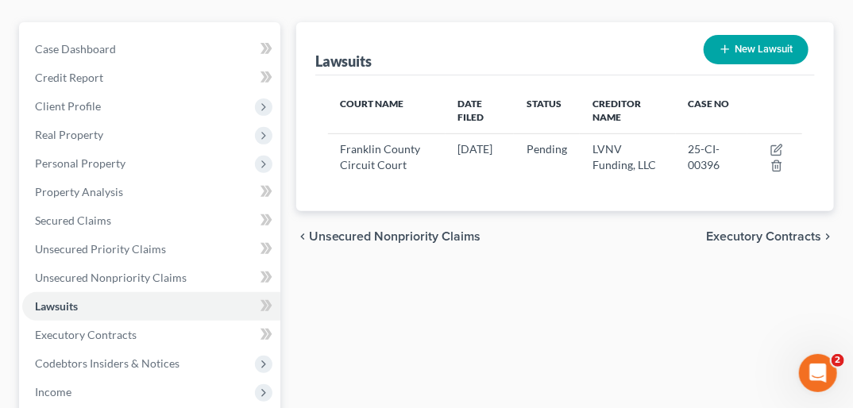
click at [784, 230] on span "Executory Contracts" at bounding box center [763, 236] width 115 height 13
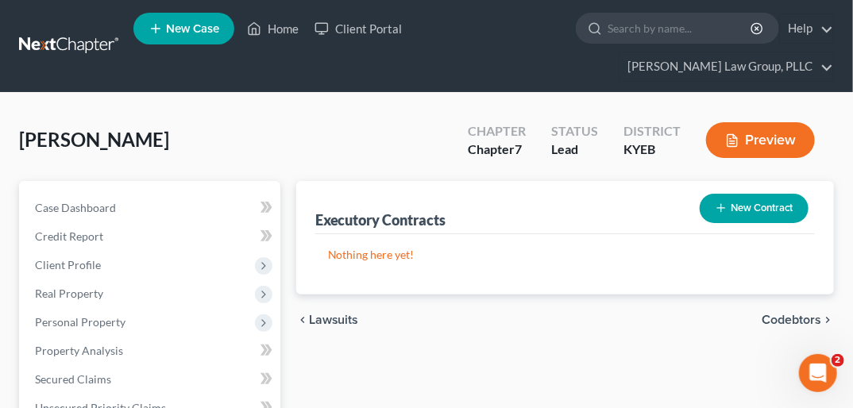
click at [797, 314] on span "Codebtors" at bounding box center [791, 320] width 60 height 13
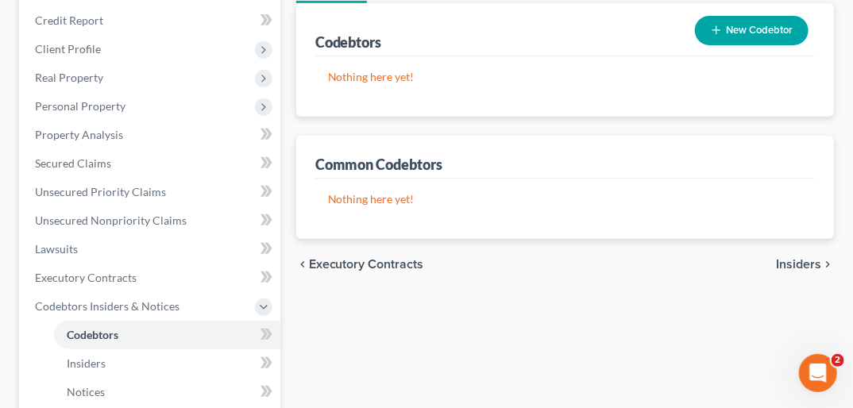
click at [813, 258] on span "Insiders" at bounding box center [798, 264] width 45 height 13
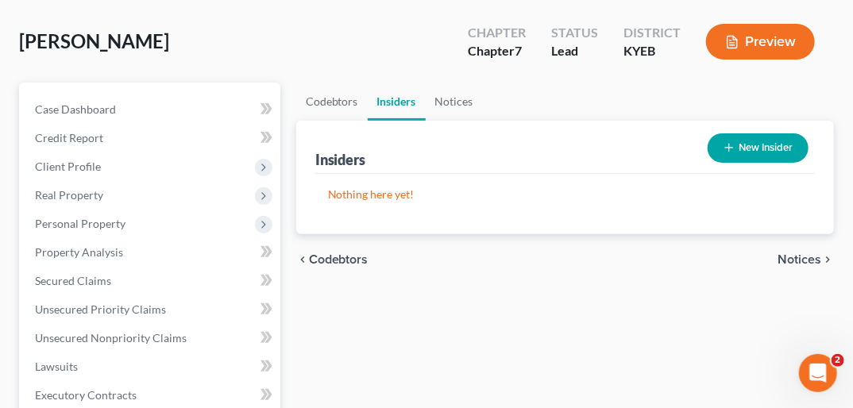
click at [813, 253] on span "Notices" at bounding box center [799, 259] width 44 height 13
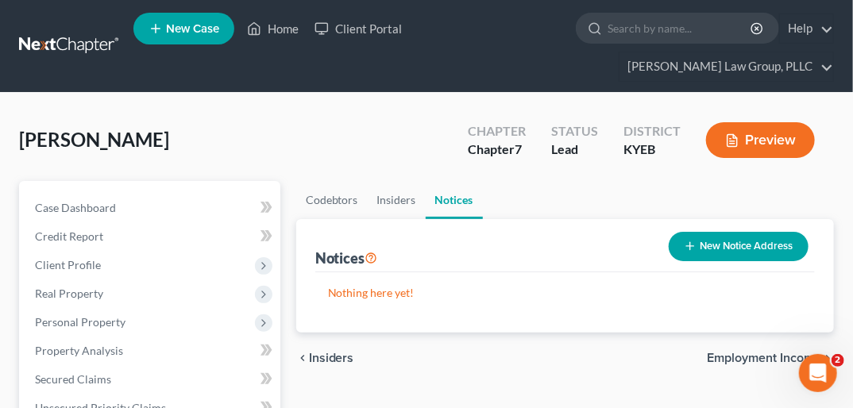
click at [796, 352] on span "Employment Income" at bounding box center [763, 358] width 114 height 13
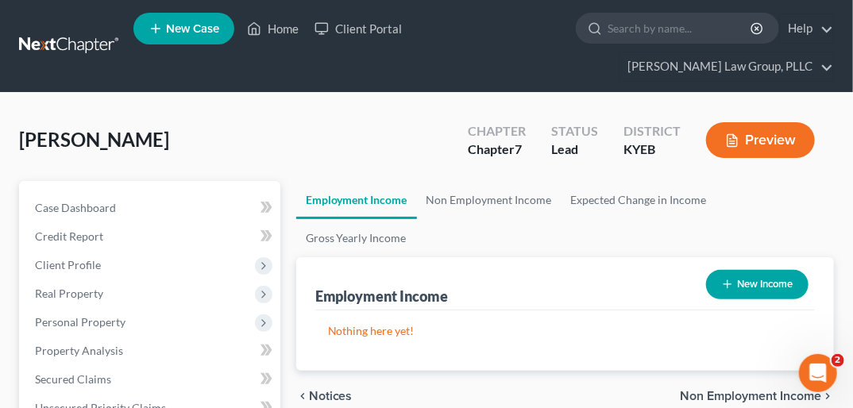
click at [774, 390] on span "Non Employment Income" at bounding box center [750, 396] width 141 height 13
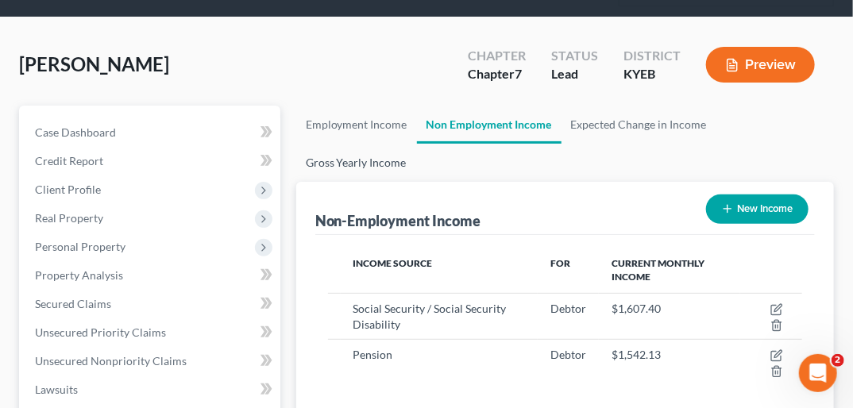
click at [416, 144] on link "Gross Yearly Income" at bounding box center [356, 163] width 120 height 38
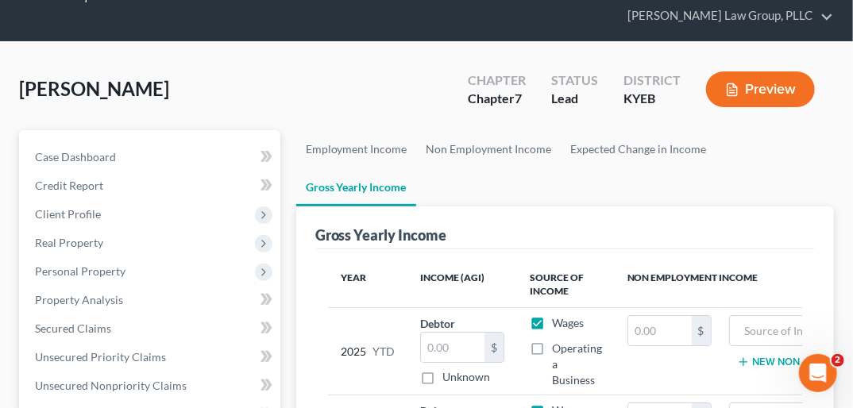
scroll to position [0, 123]
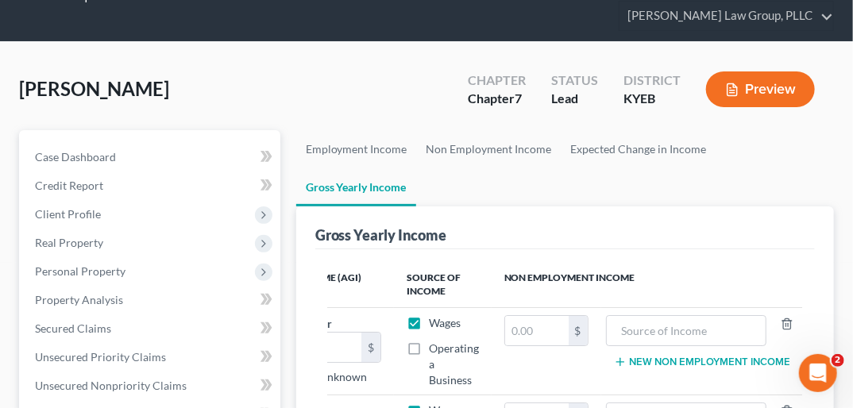
click at [429, 315] on label "Wages" at bounding box center [445, 323] width 32 height 16
click at [435, 315] on input "Wages" at bounding box center [440, 320] width 10 height 10
checkbox input "false"
click at [619, 316] on input "text" at bounding box center [686, 331] width 144 height 30
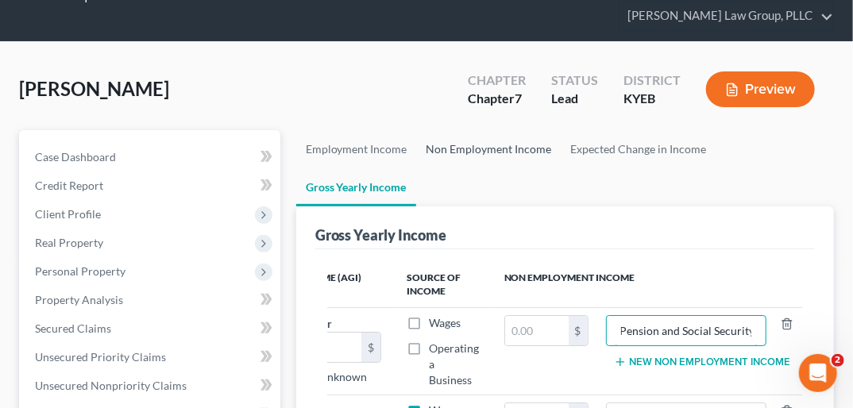
type input "Pension and Social Security"
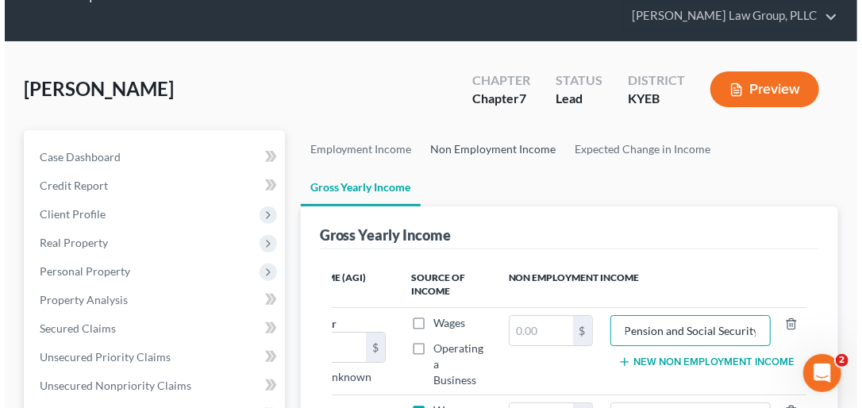
scroll to position [0, 0]
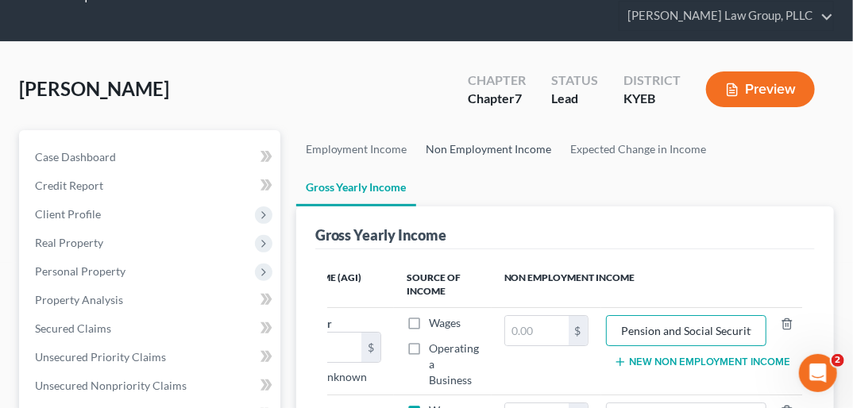
click at [516, 130] on link "Non Employment Income" at bounding box center [489, 149] width 144 height 38
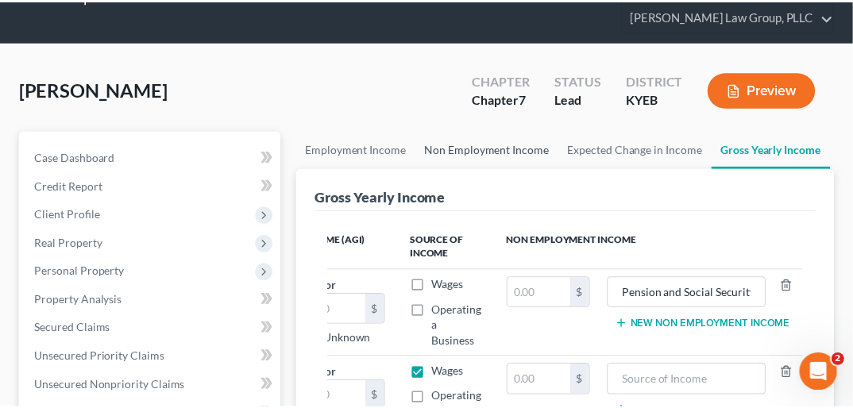
scroll to position [0, 117]
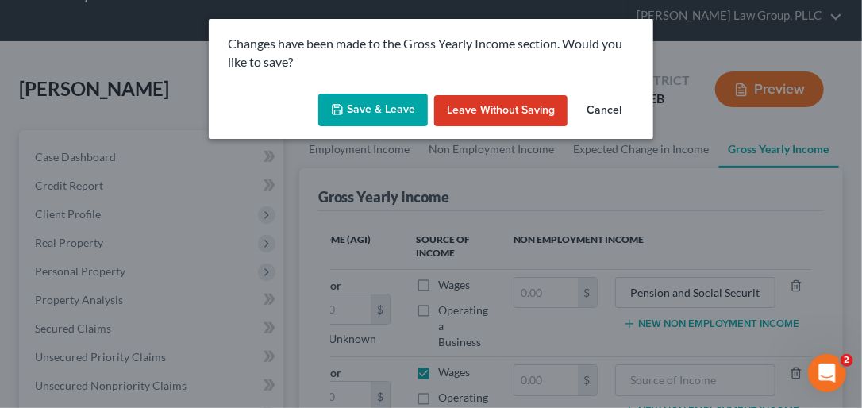
click at [415, 102] on button "Save & Leave" at bounding box center [373, 110] width 110 height 33
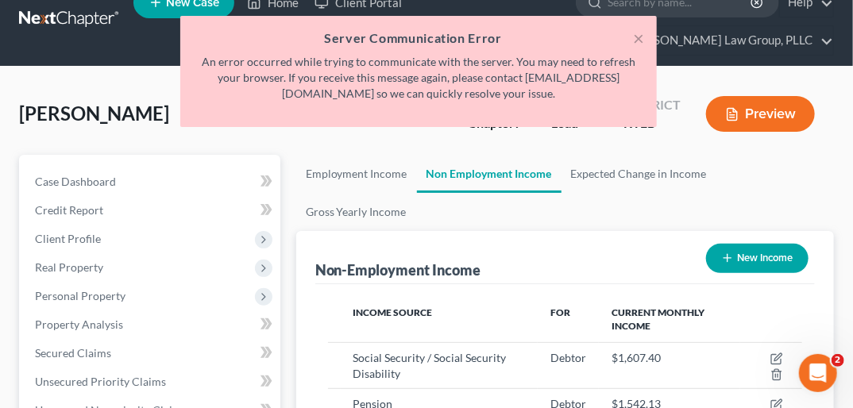
scroll to position [29, 0]
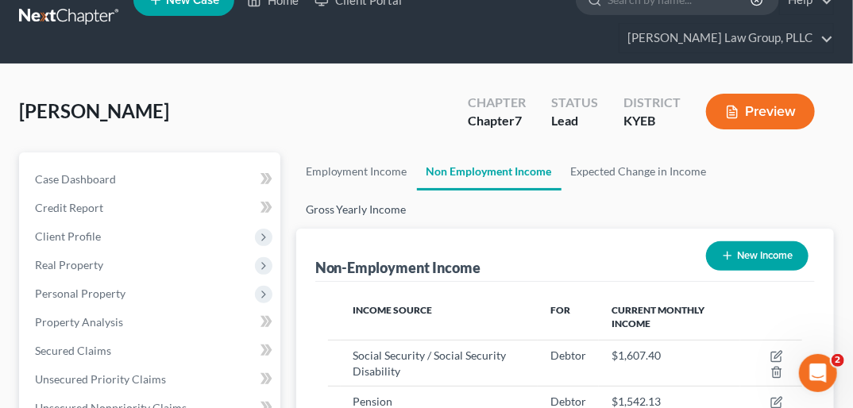
click at [416, 191] on link "Gross Yearly Income" at bounding box center [356, 210] width 120 height 38
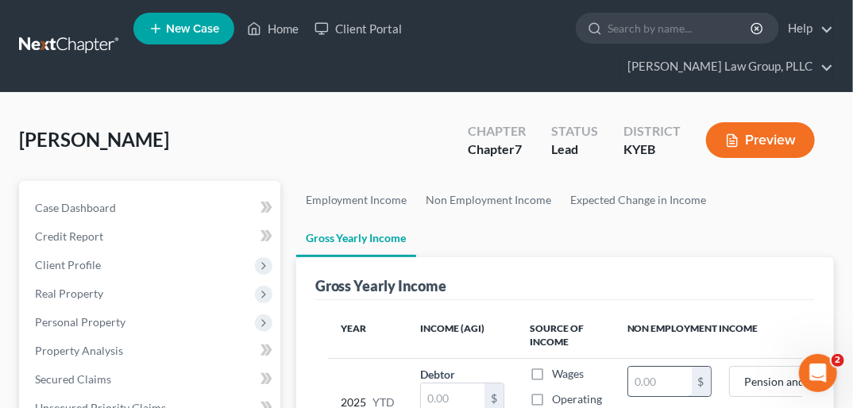
click at [659, 367] on input "text" at bounding box center [660, 382] width 64 height 30
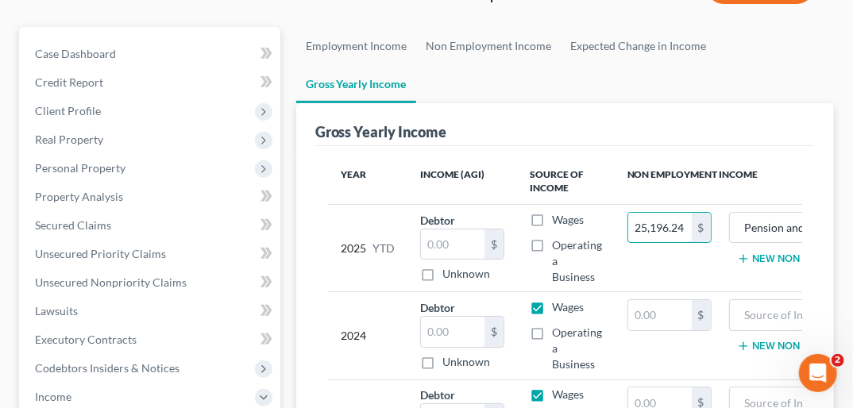
scroll to position [156, 0]
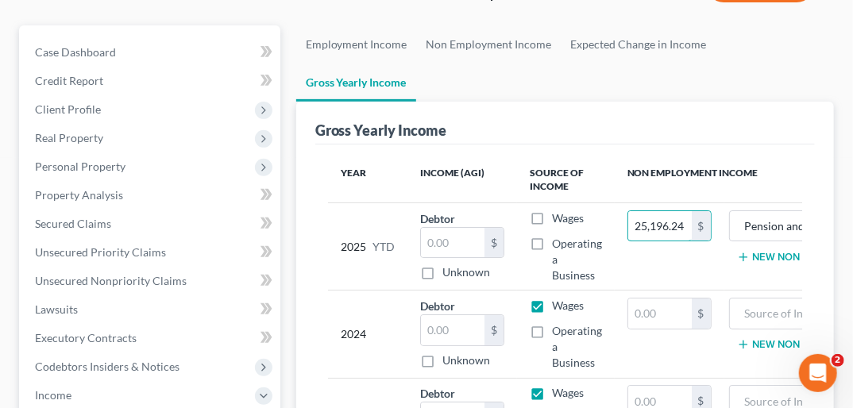
type input "25,196.24"
click at [552, 298] on label "Wages" at bounding box center [568, 306] width 32 height 16
click at [558, 298] on input "Wages" at bounding box center [563, 303] width 10 height 10
checkbox input "false"
click at [760, 298] on input "text" at bounding box center [809, 313] width 144 height 30
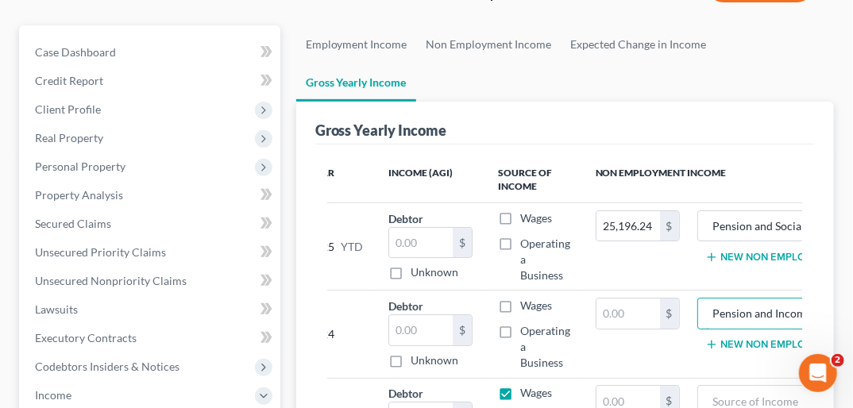
scroll to position [0, 38]
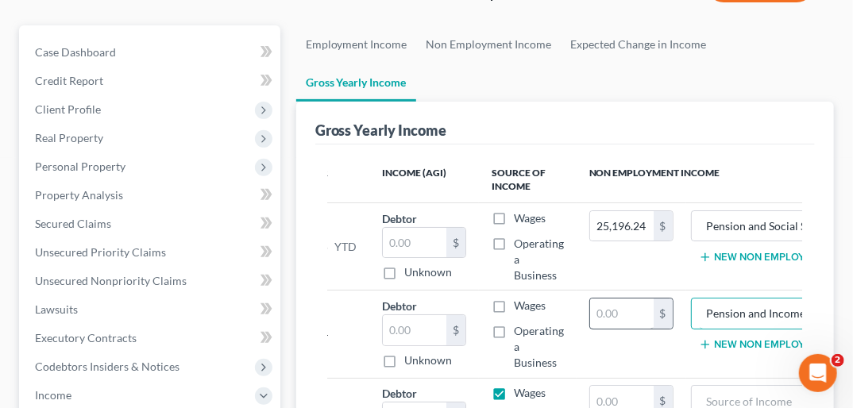
type input "Pension and Income"
click at [600, 298] on input "text" at bounding box center [622, 313] width 64 height 30
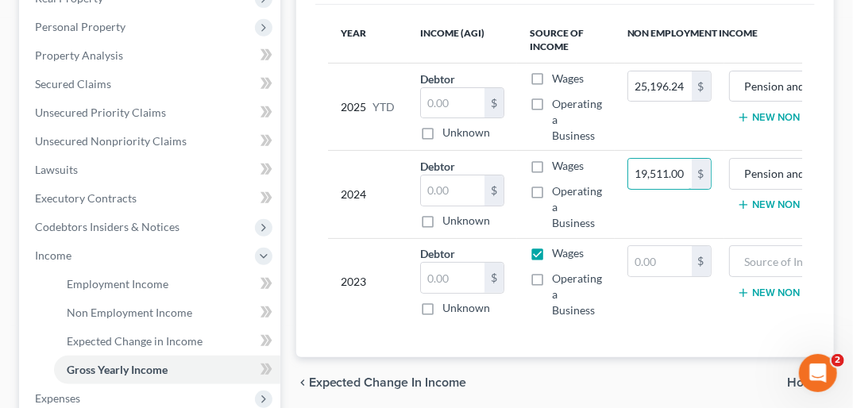
scroll to position [311, 0]
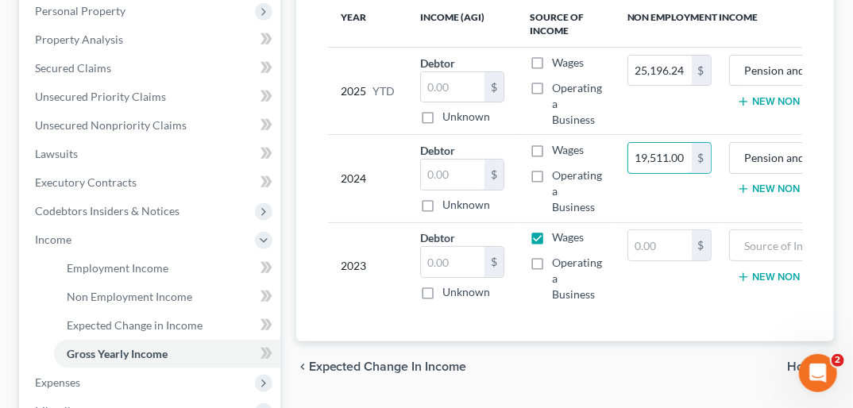
type input "19,511.00"
click at [817, 360] on span "Home" at bounding box center [804, 366] width 34 height 13
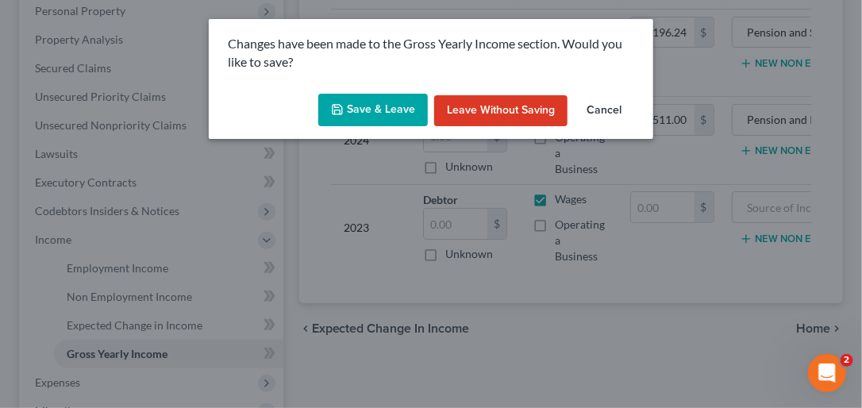
click at [370, 110] on button "Save & Leave" at bounding box center [373, 110] width 110 height 33
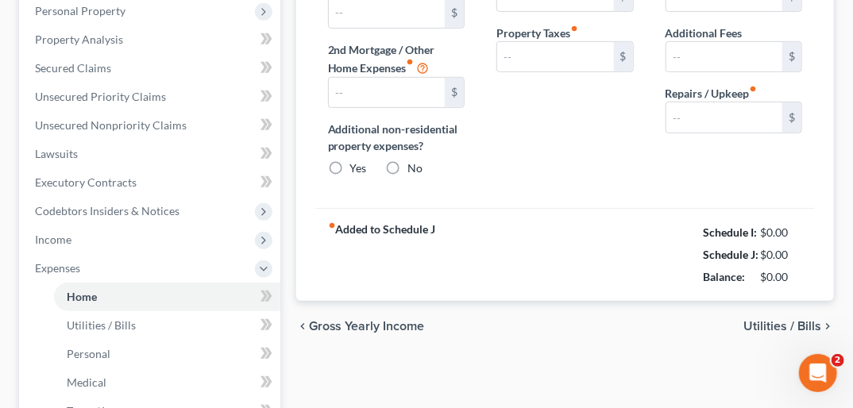
type input "1,300.00"
type input "0.00"
radio input "true"
type input "0.00"
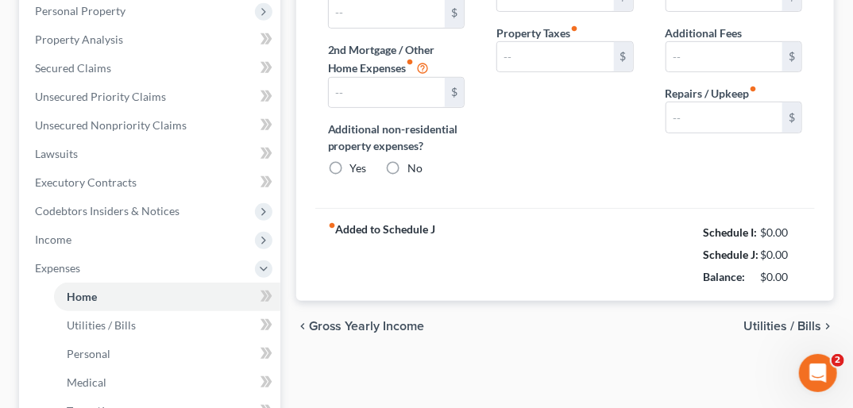
type input "0.00"
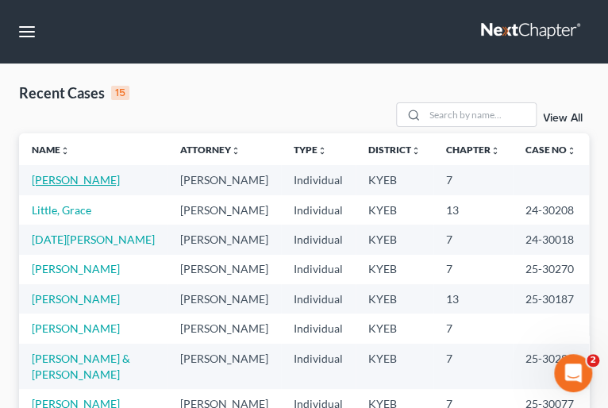
click at [65, 173] on link "[PERSON_NAME]" at bounding box center [76, 179] width 88 height 13
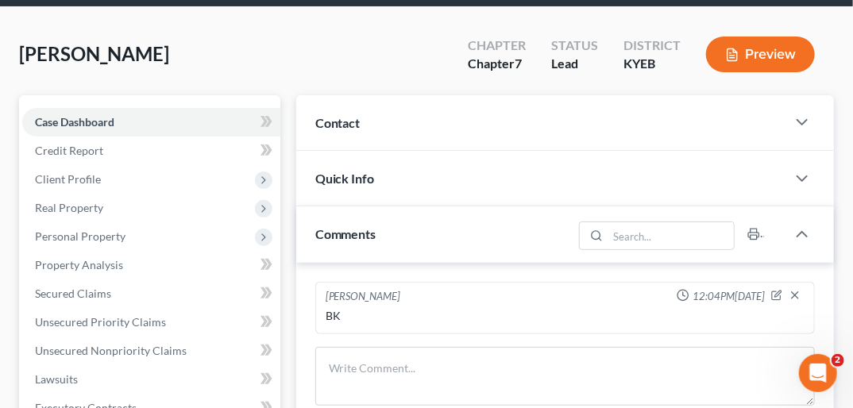
scroll to position [70, 0]
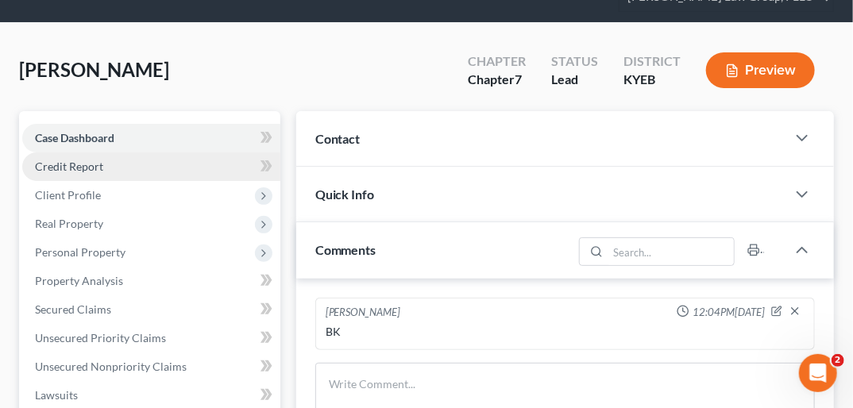
click at [106, 152] on link "Credit Report" at bounding box center [151, 166] width 258 height 29
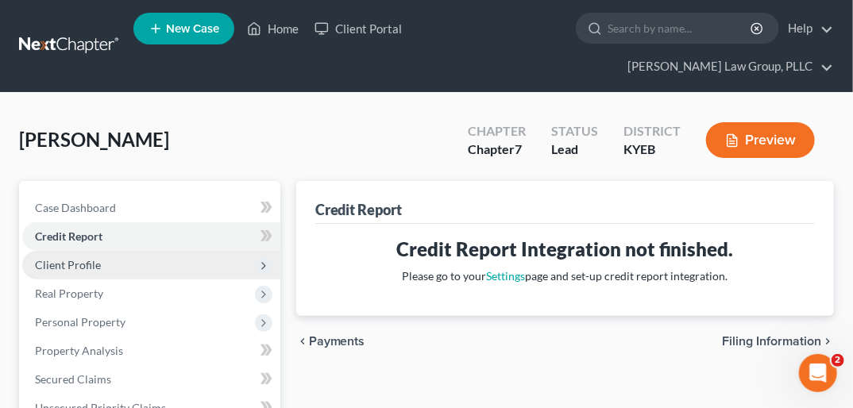
click at [98, 258] on span "Client Profile" at bounding box center [68, 264] width 66 height 13
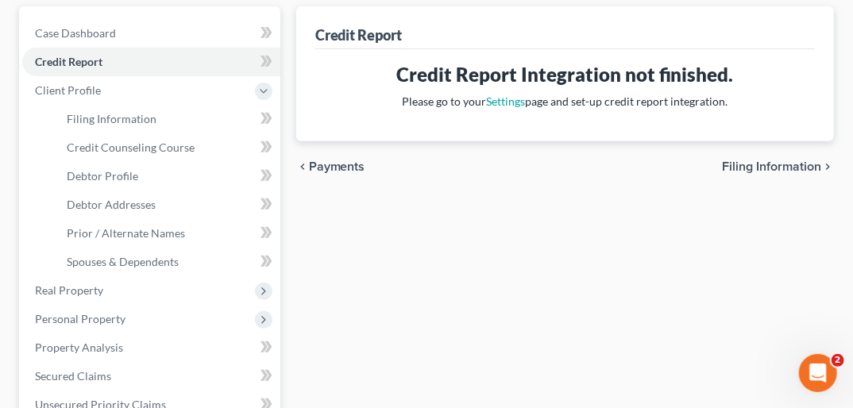
scroll to position [177, 0]
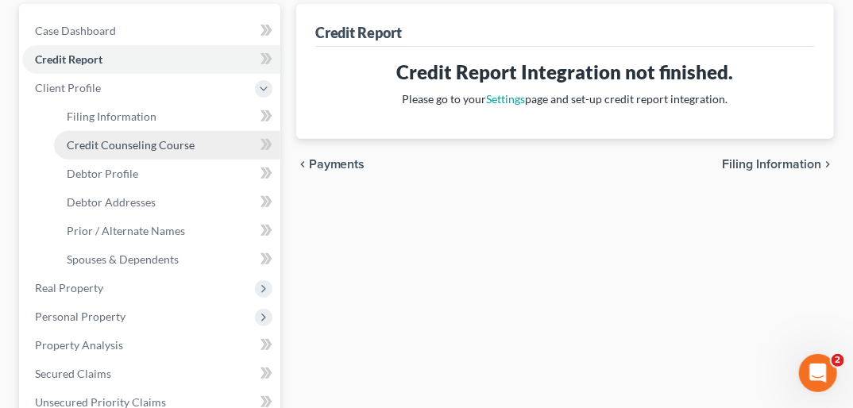
click at [127, 138] on span "Credit Counseling Course" at bounding box center [131, 144] width 128 height 13
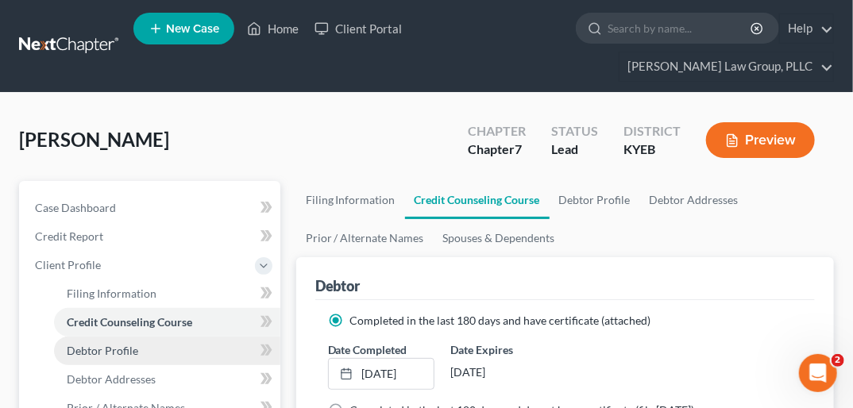
click at [133, 344] on span "Debtor Profile" at bounding box center [102, 350] width 71 height 13
select select "3"
select select "0"
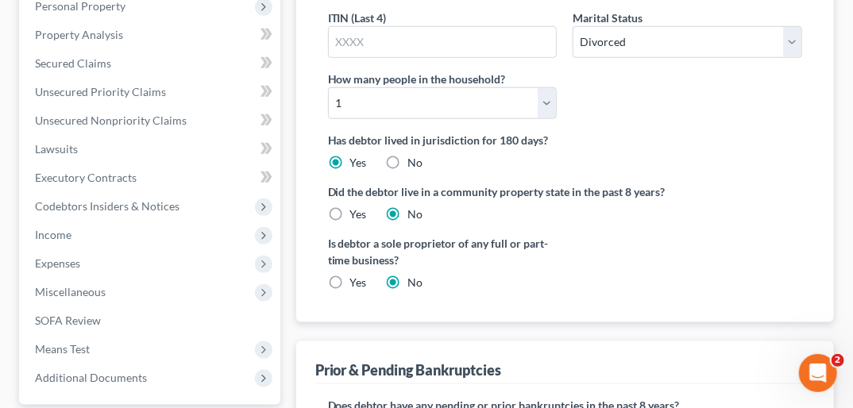
scroll to position [495, 0]
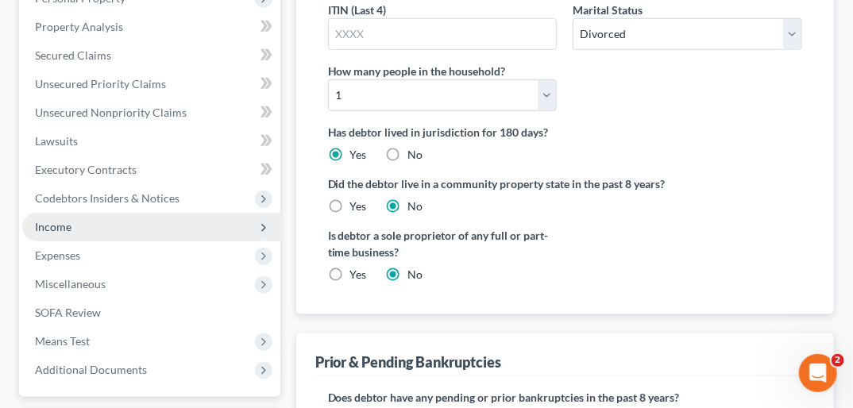
click at [79, 213] on span "Income" at bounding box center [151, 227] width 258 height 29
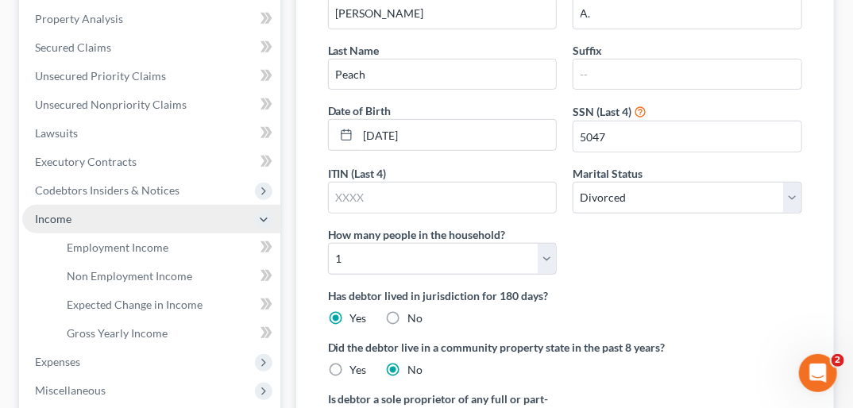
scroll to position [324, 0]
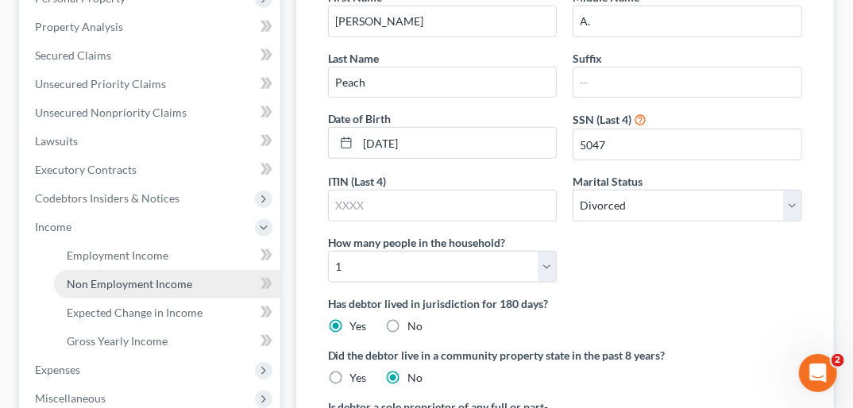
click at [159, 277] on span "Non Employment Income" at bounding box center [129, 283] width 125 height 13
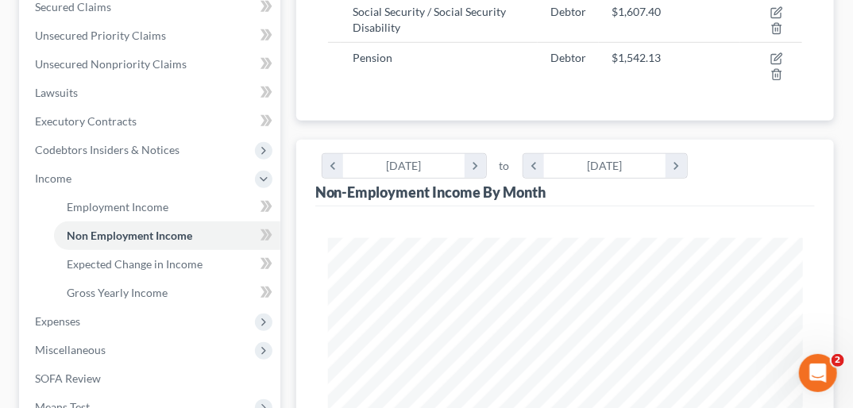
scroll to position [380, 0]
